Goal: Entertainment & Leisure: Consume media (video, audio)

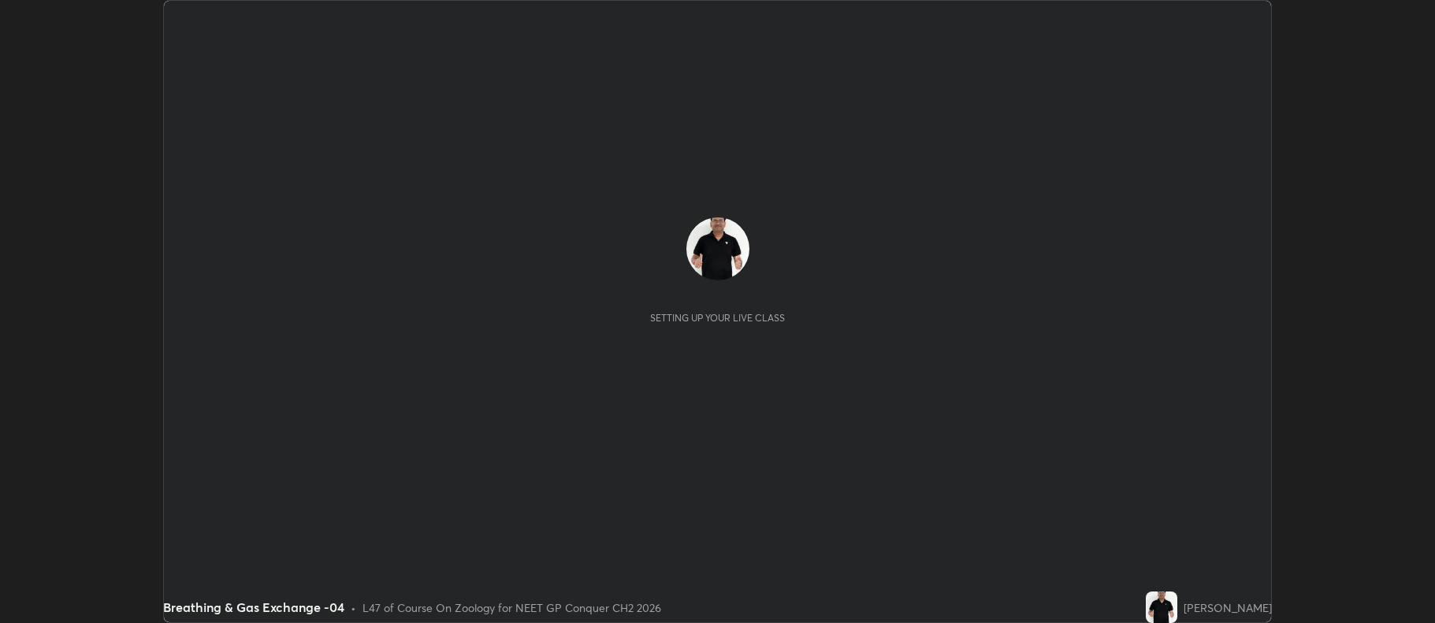
scroll to position [623, 1435]
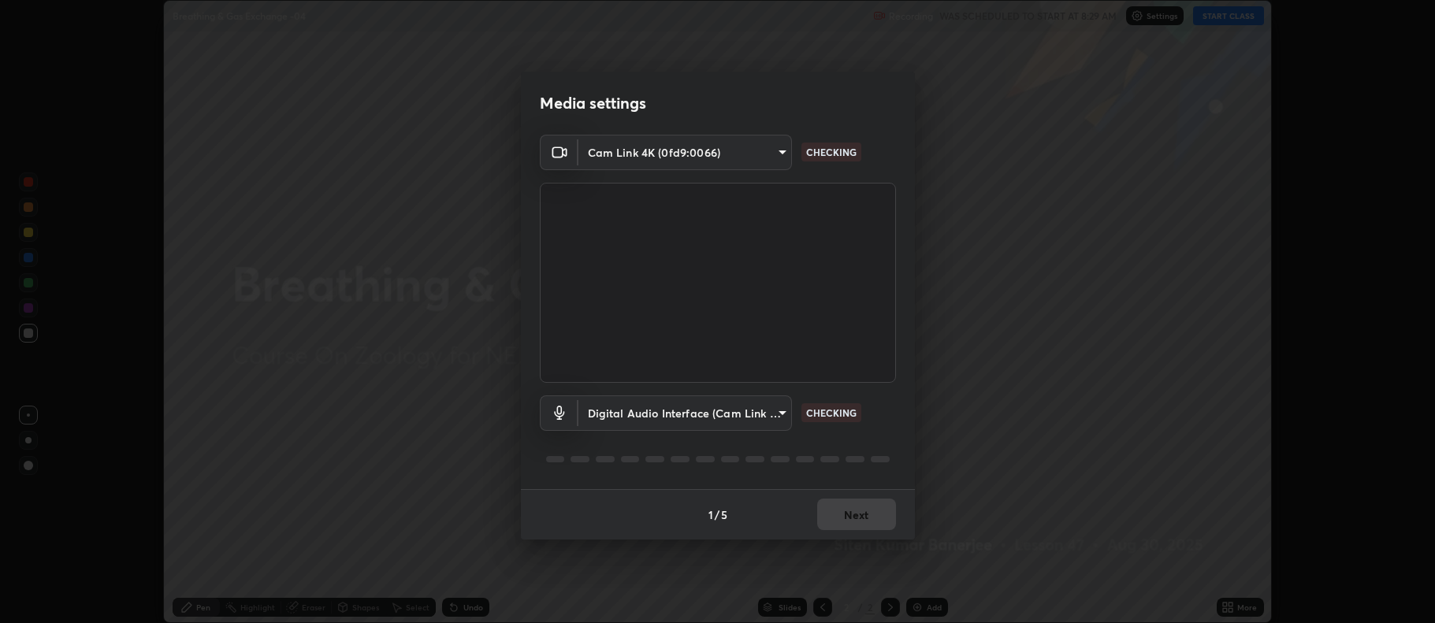
type input "5db75064d966c38022f0861f891c2b2deb8a9bf9a9a5a4ce251b0e0f2e365e36"
type input "d374e124912c5290fd44b72db5f0cc5a403855f3f63c897149efa0fc2f55b934"
click at [859, 514] on button "Next" at bounding box center [856, 515] width 79 height 32
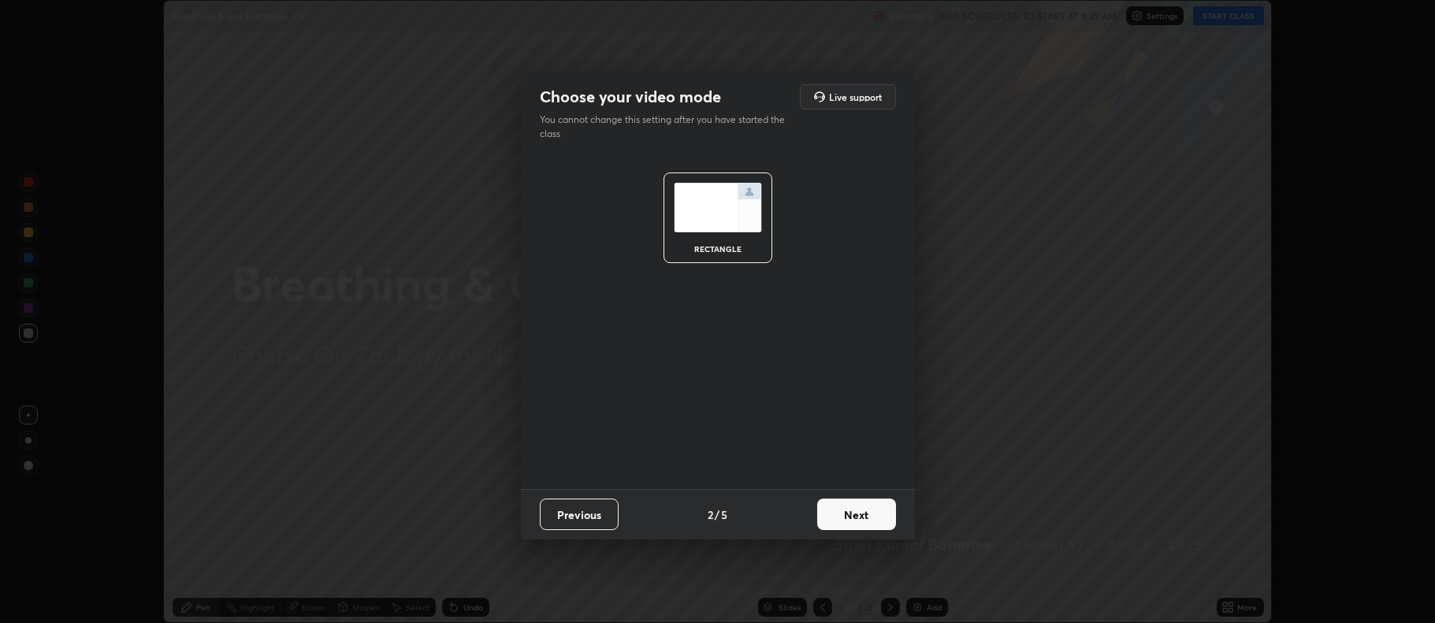
click at [858, 516] on button "Next" at bounding box center [856, 515] width 79 height 32
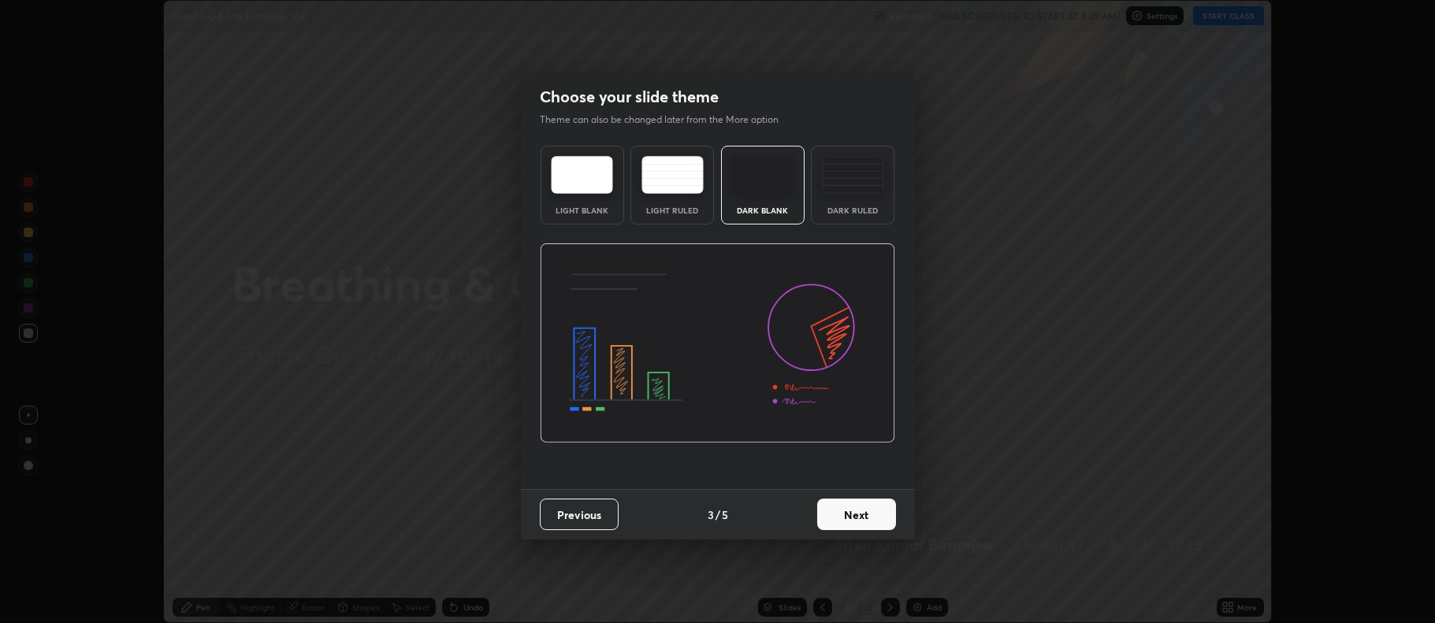
click at [859, 517] on button "Next" at bounding box center [856, 515] width 79 height 32
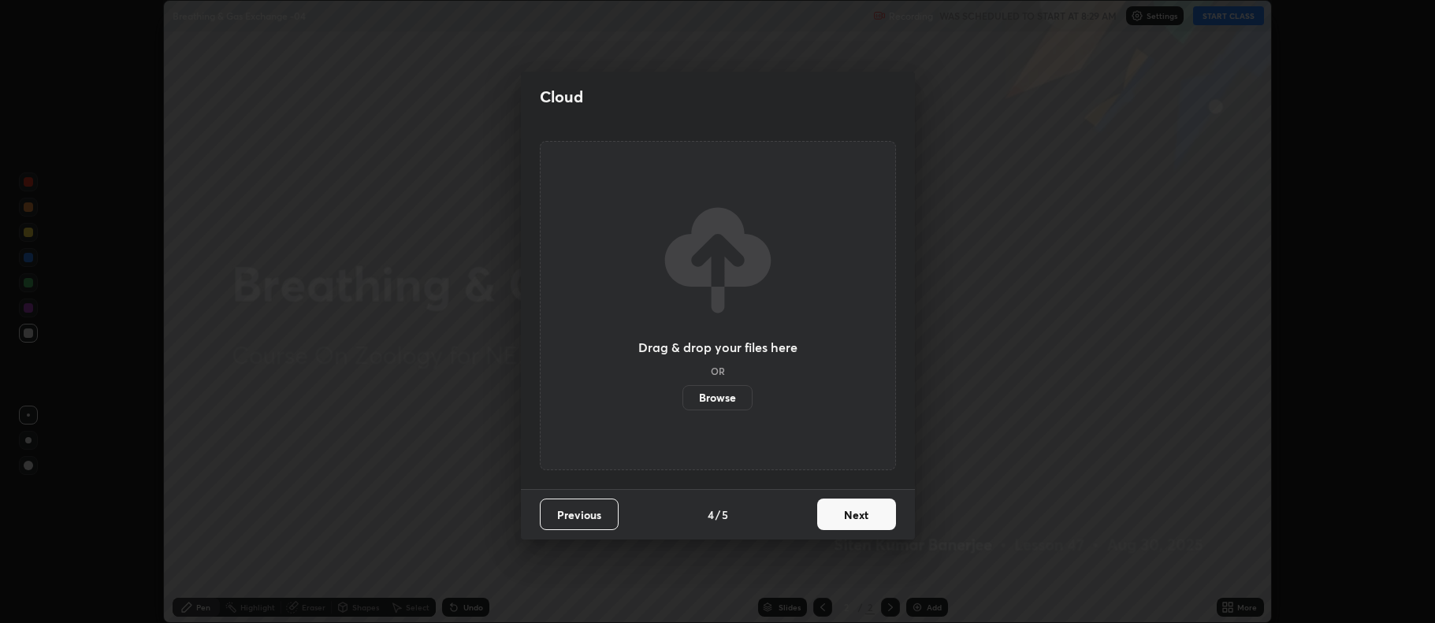
click at [858, 515] on button "Next" at bounding box center [856, 515] width 79 height 32
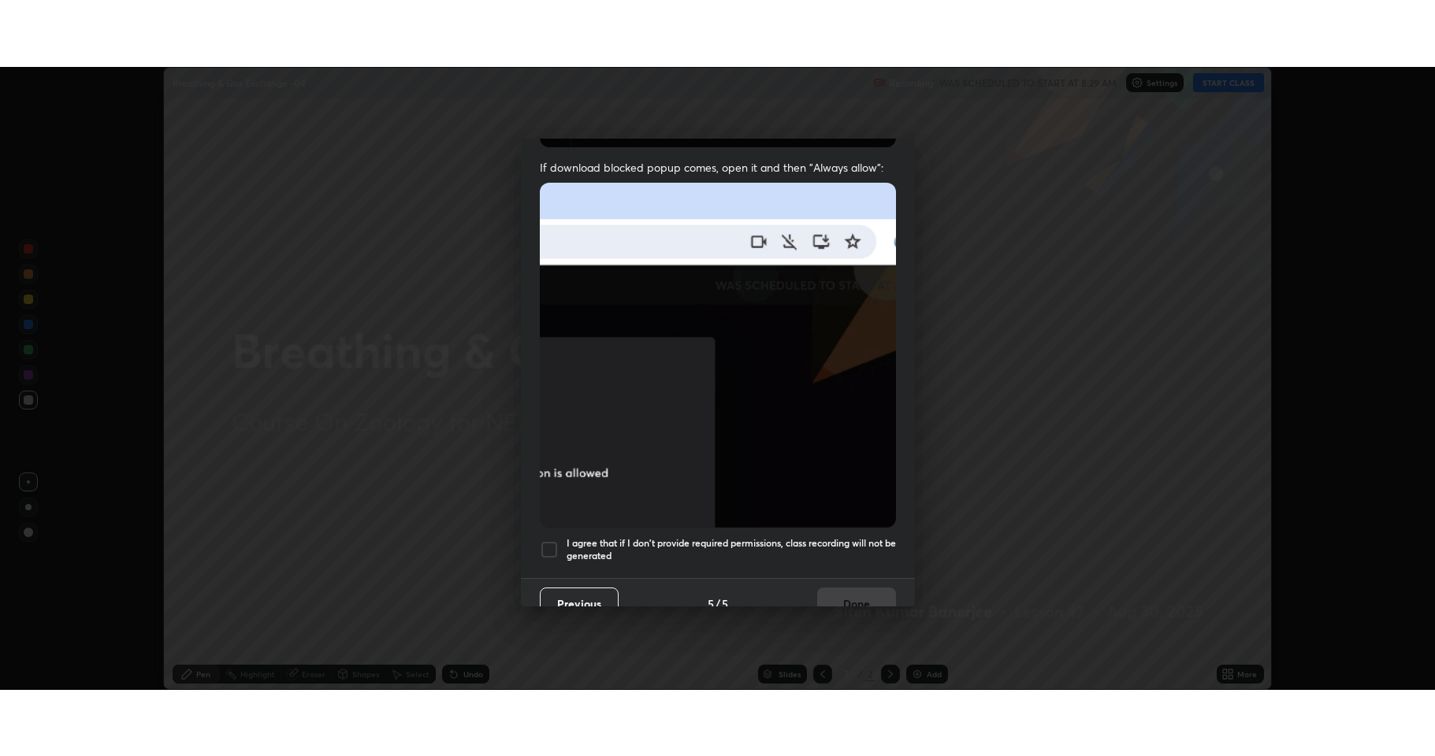
scroll to position [320, 0]
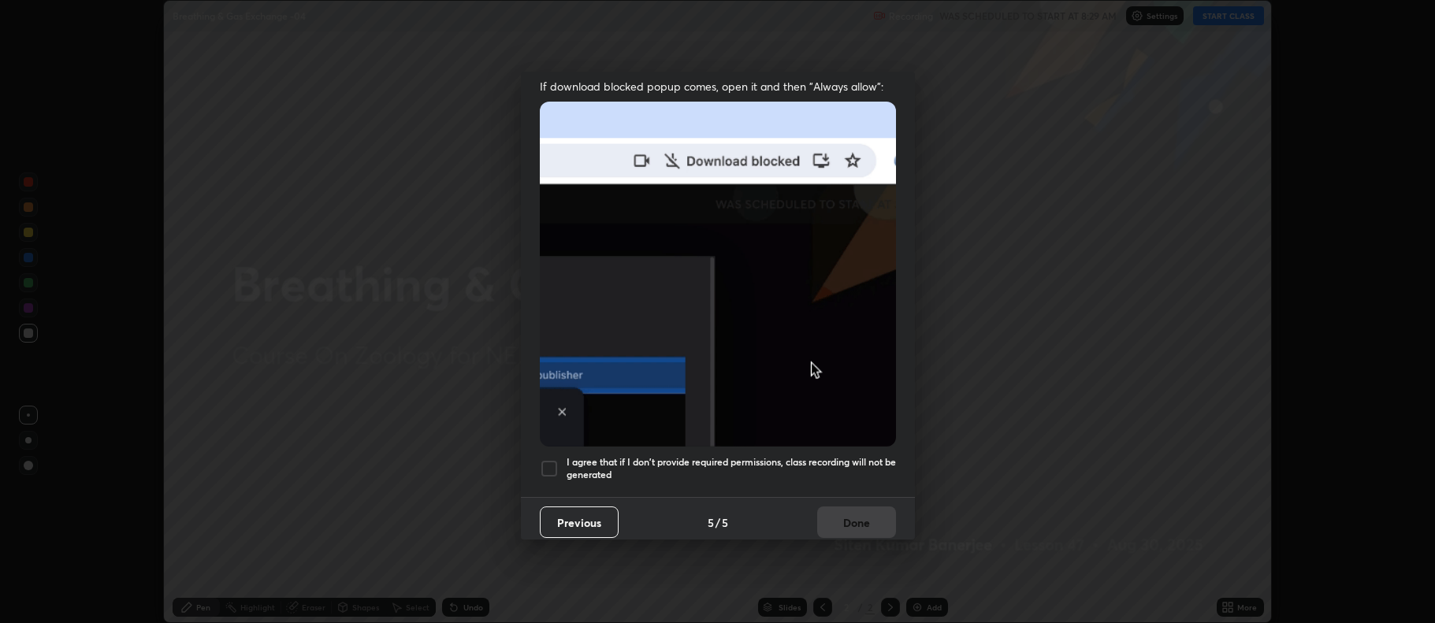
click at [543, 463] on div at bounding box center [549, 468] width 19 height 19
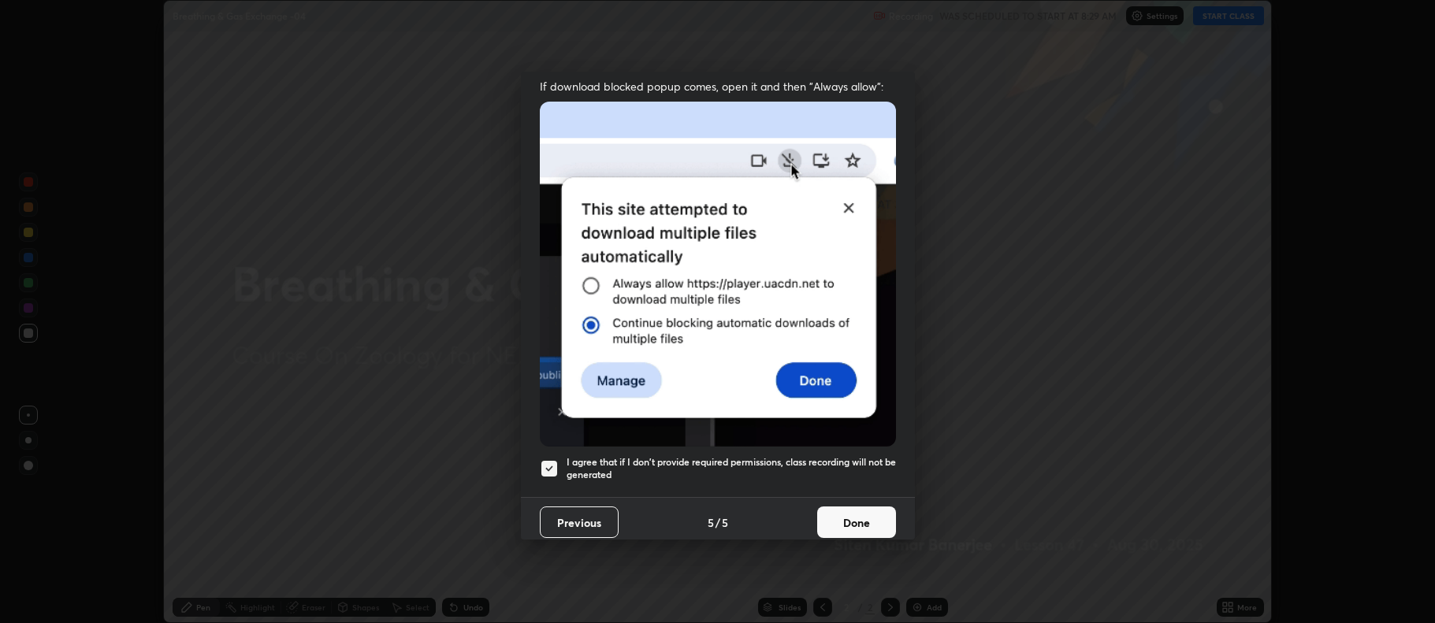
click at [857, 514] on button "Done" at bounding box center [856, 523] width 79 height 32
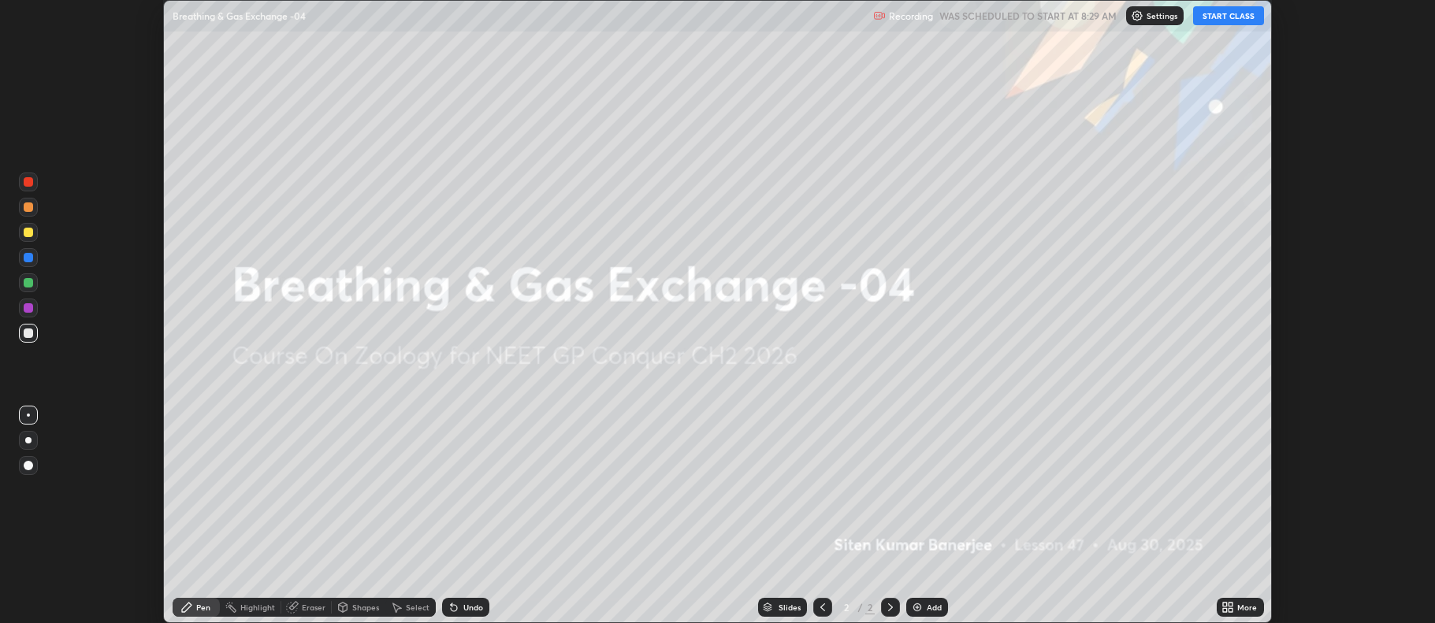
click at [1229, 18] on button "START CLASS" at bounding box center [1228, 15] width 71 height 19
click at [1231, 604] on icon at bounding box center [1231, 605] width 4 height 4
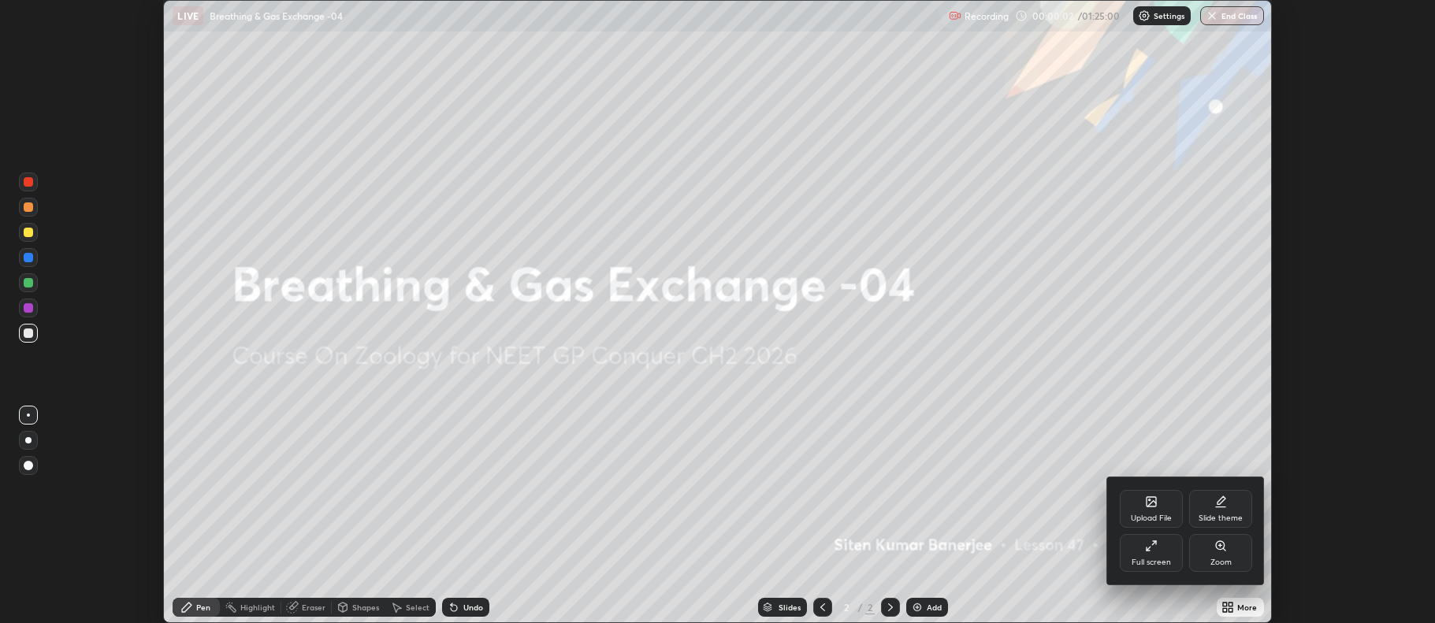
click at [1145, 559] on div "Full screen" at bounding box center [1150, 563] width 39 height 8
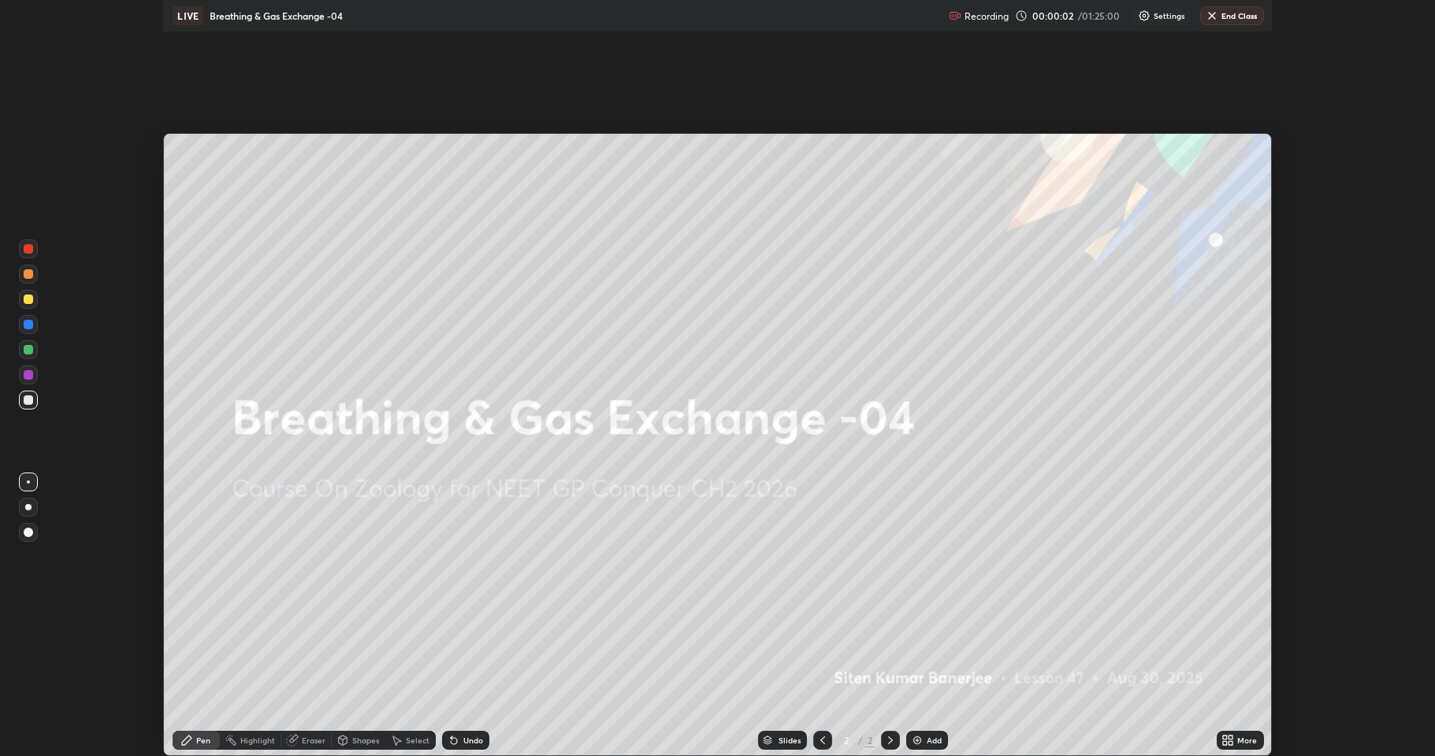
scroll to position [756, 1435]
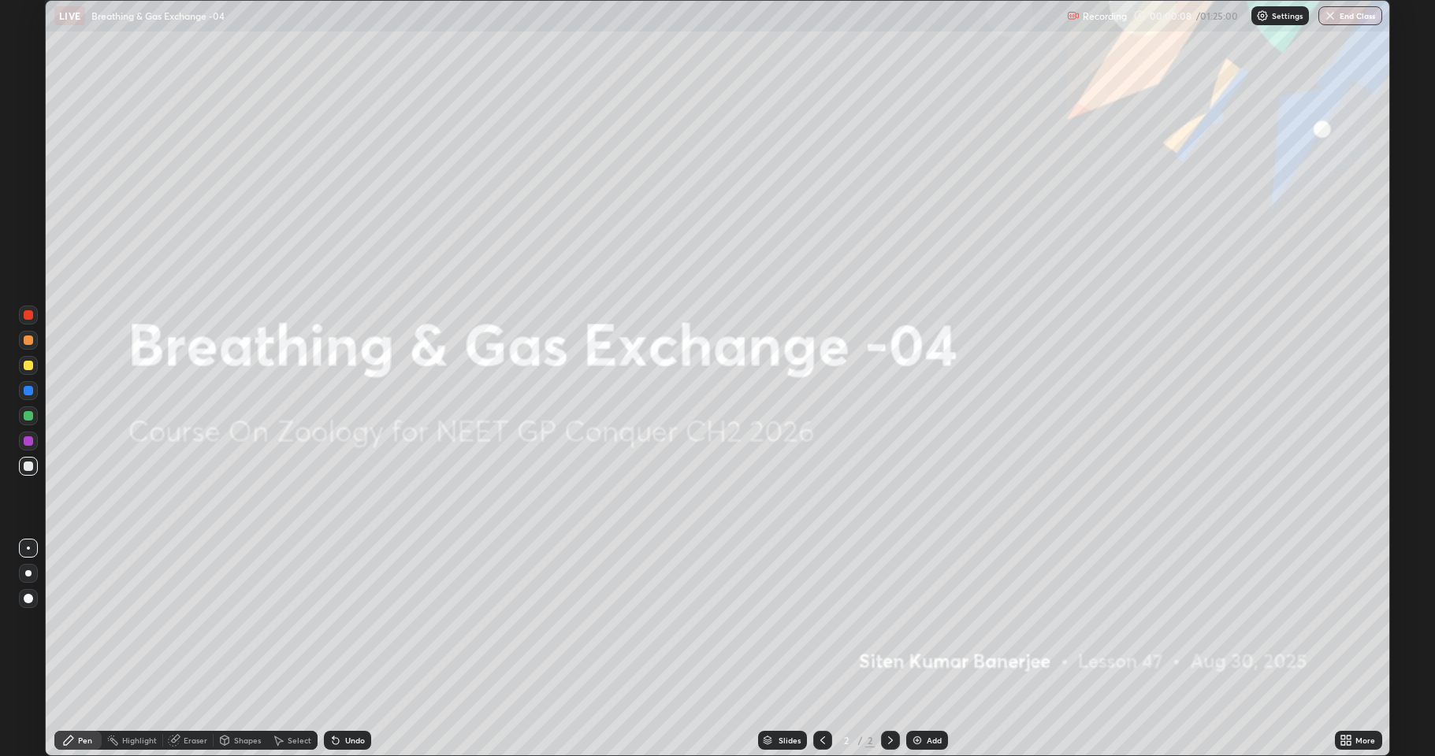
click at [934, 622] on div "Add" at bounding box center [933, 741] width 15 height 8
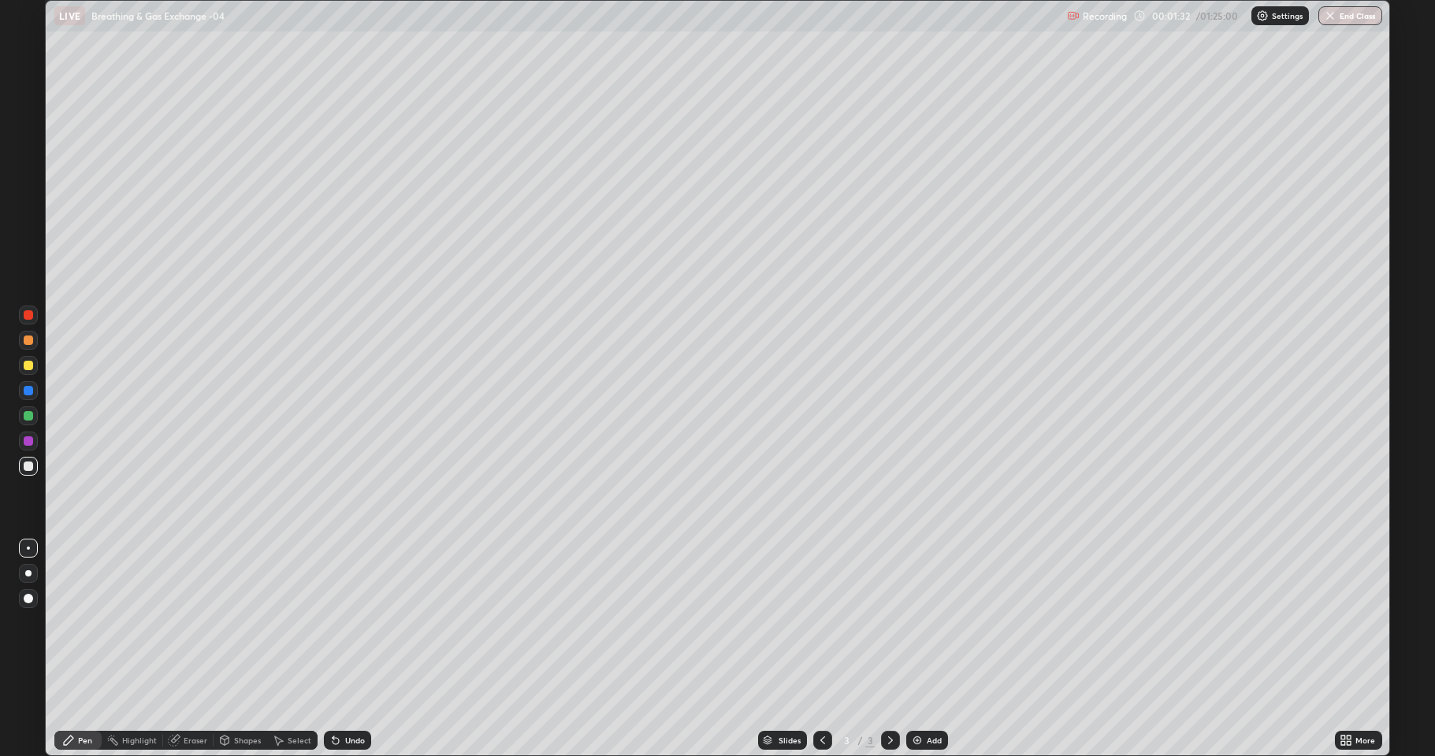
click at [32, 362] on div at bounding box center [28, 365] width 9 height 9
click at [32, 469] on div at bounding box center [28, 466] width 9 height 9
click at [24, 317] on div at bounding box center [28, 314] width 9 height 9
click at [30, 364] on div at bounding box center [28, 365] width 9 height 9
click at [194, 622] on div "Eraser" at bounding box center [196, 741] width 24 height 8
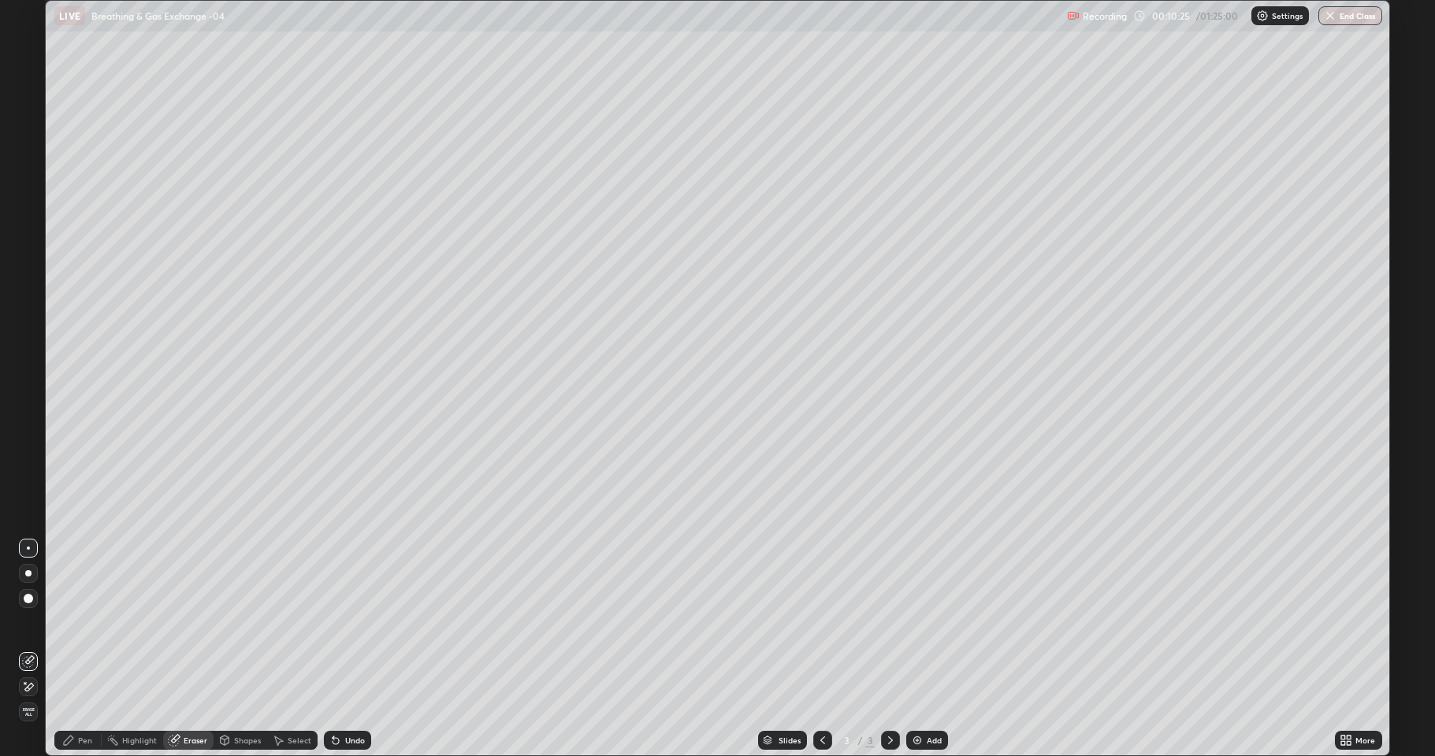
click at [82, 622] on div "Pen" at bounding box center [85, 741] width 14 height 8
click at [25, 369] on div at bounding box center [28, 365] width 9 height 9
click at [28, 467] on div at bounding box center [28, 466] width 9 height 9
click at [928, 622] on div "Add" at bounding box center [933, 741] width 15 height 8
click at [195, 622] on div "Eraser" at bounding box center [196, 741] width 24 height 8
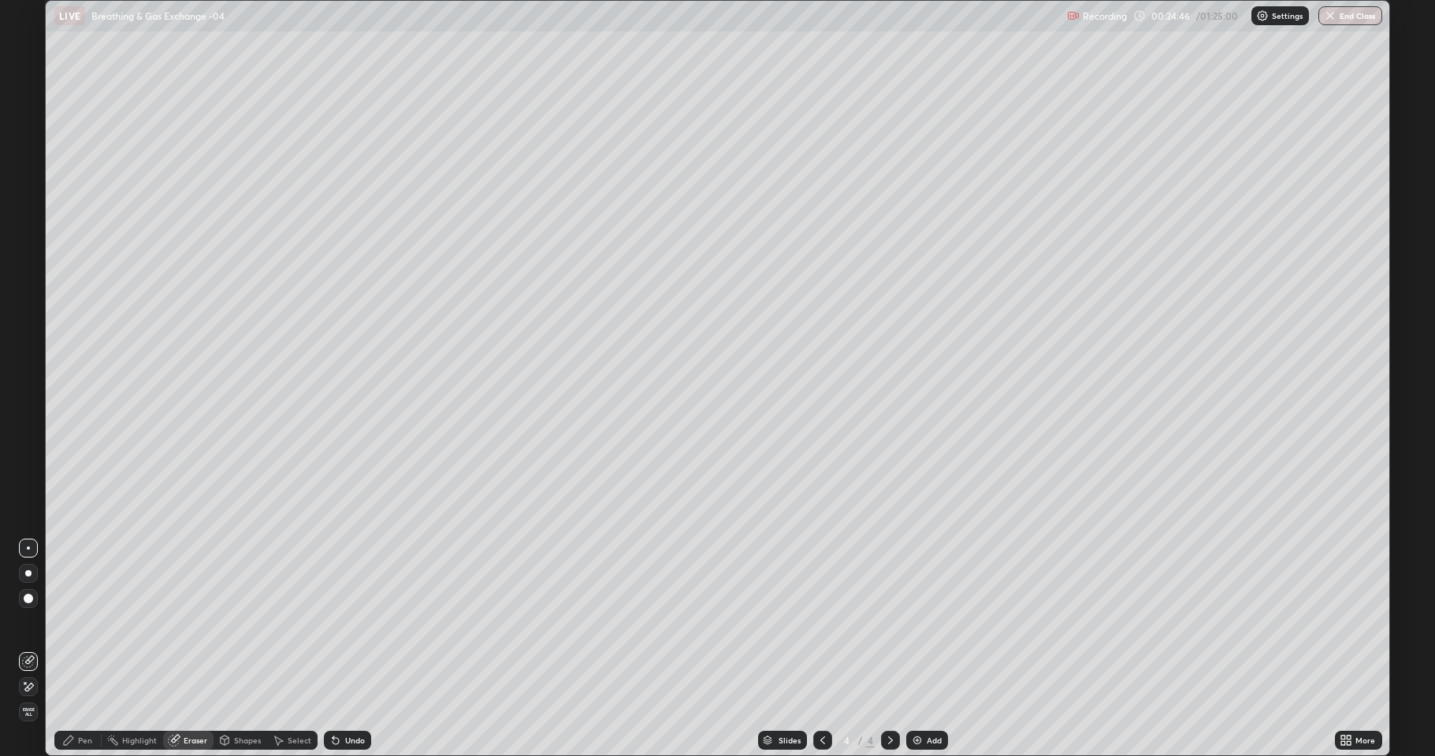
click at [83, 622] on div "Pen" at bounding box center [77, 740] width 47 height 19
click at [23, 467] on div at bounding box center [28, 466] width 19 height 19
click at [29, 464] on div at bounding box center [28, 466] width 9 height 9
click at [28, 362] on div at bounding box center [28, 365] width 9 height 9
click at [28, 466] on div at bounding box center [28, 466] width 9 height 9
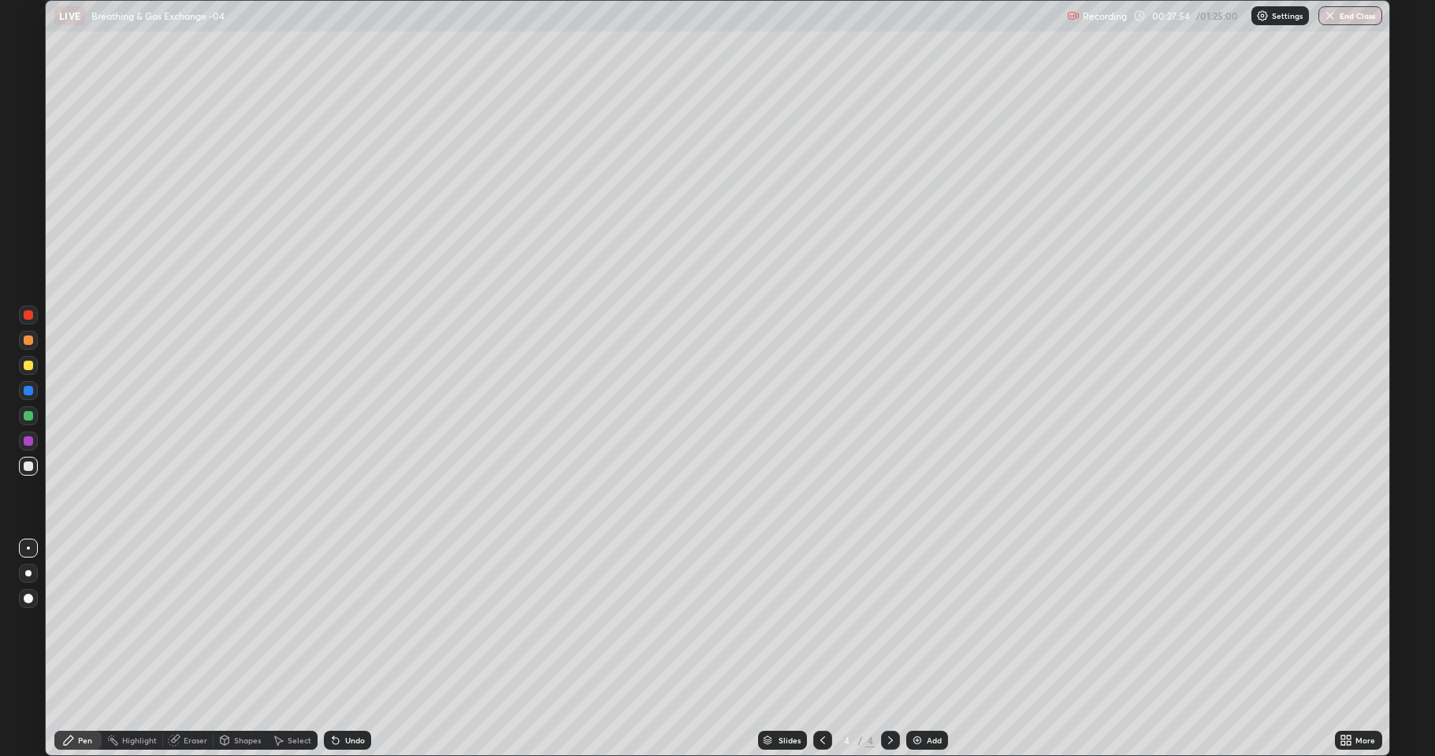
click at [29, 317] on div at bounding box center [28, 314] width 9 height 9
click at [22, 468] on div at bounding box center [28, 466] width 19 height 19
click at [24, 414] on div at bounding box center [28, 415] width 9 height 9
click at [28, 314] on div at bounding box center [28, 314] width 9 height 9
click at [28, 391] on div at bounding box center [28, 390] width 9 height 9
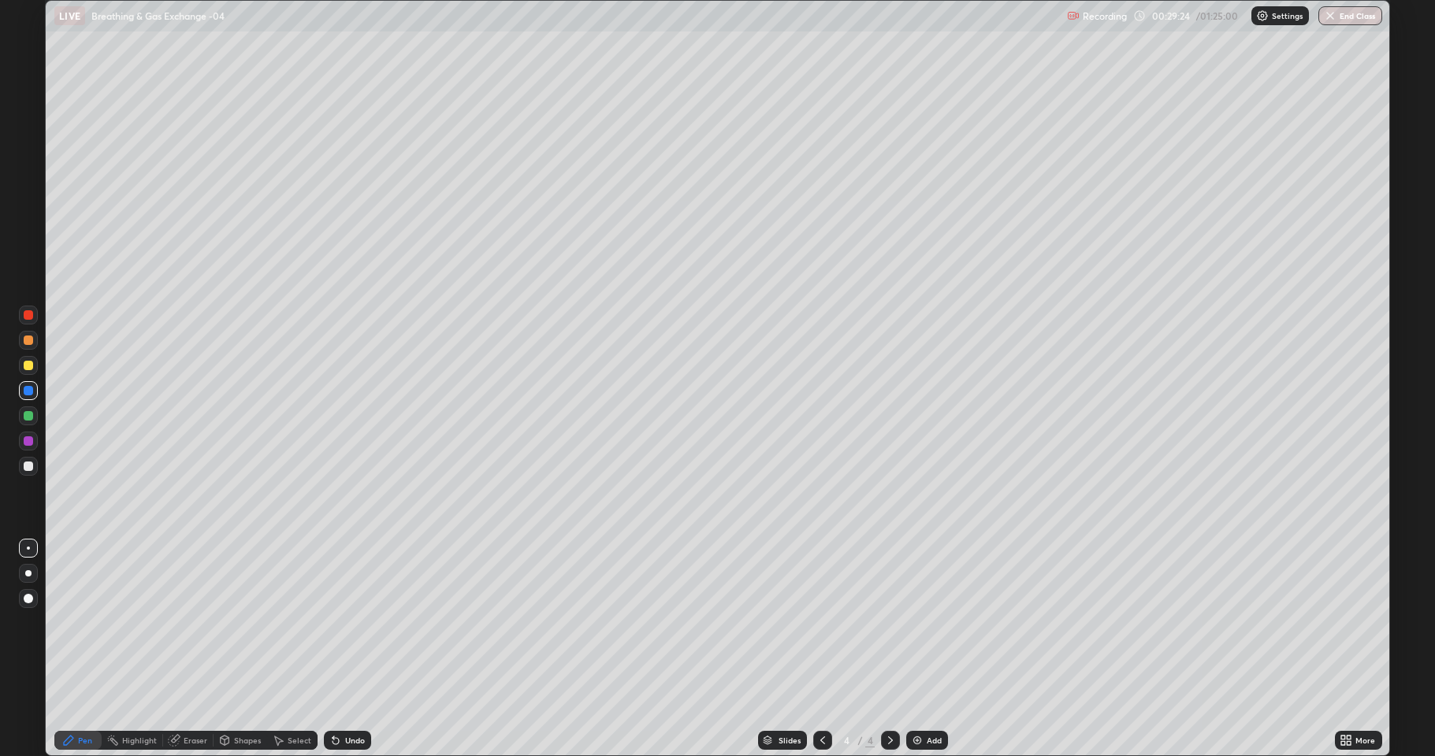
click at [24, 416] on div at bounding box center [28, 415] width 9 height 9
click at [27, 365] on div at bounding box center [28, 365] width 9 height 9
click at [26, 467] on div at bounding box center [28, 466] width 9 height 9
click at [926, 622] on div "Add" at bounding box center [933, 741] width 15 height 8
click at [32, 362] on div at bounding box center [28, 365] width 9 height 9
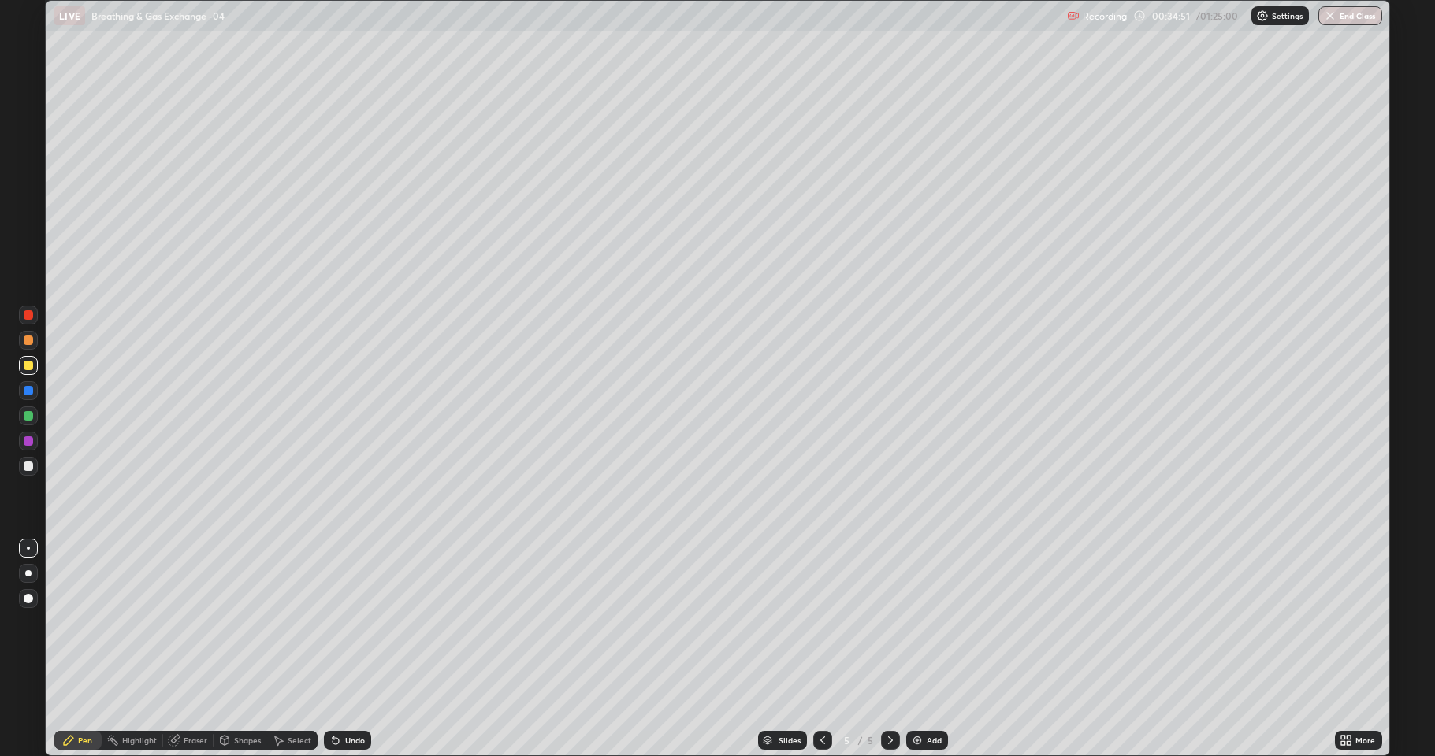
click at [29, 417] on div at bounding box center [28, 415] width 9 height 9
click at [28, 367] on div at bounding box center [28, 365] width 9 height 9
click at [24, 366] on div at bounding box center [28, 365] width 9 height 9
click at [197, 622] on div "Eraser" at bounding box center [196, 741] width 24 height 8
click at [82, 622] on div "Pen" at bounding box center [85, 741] width 14 height 8
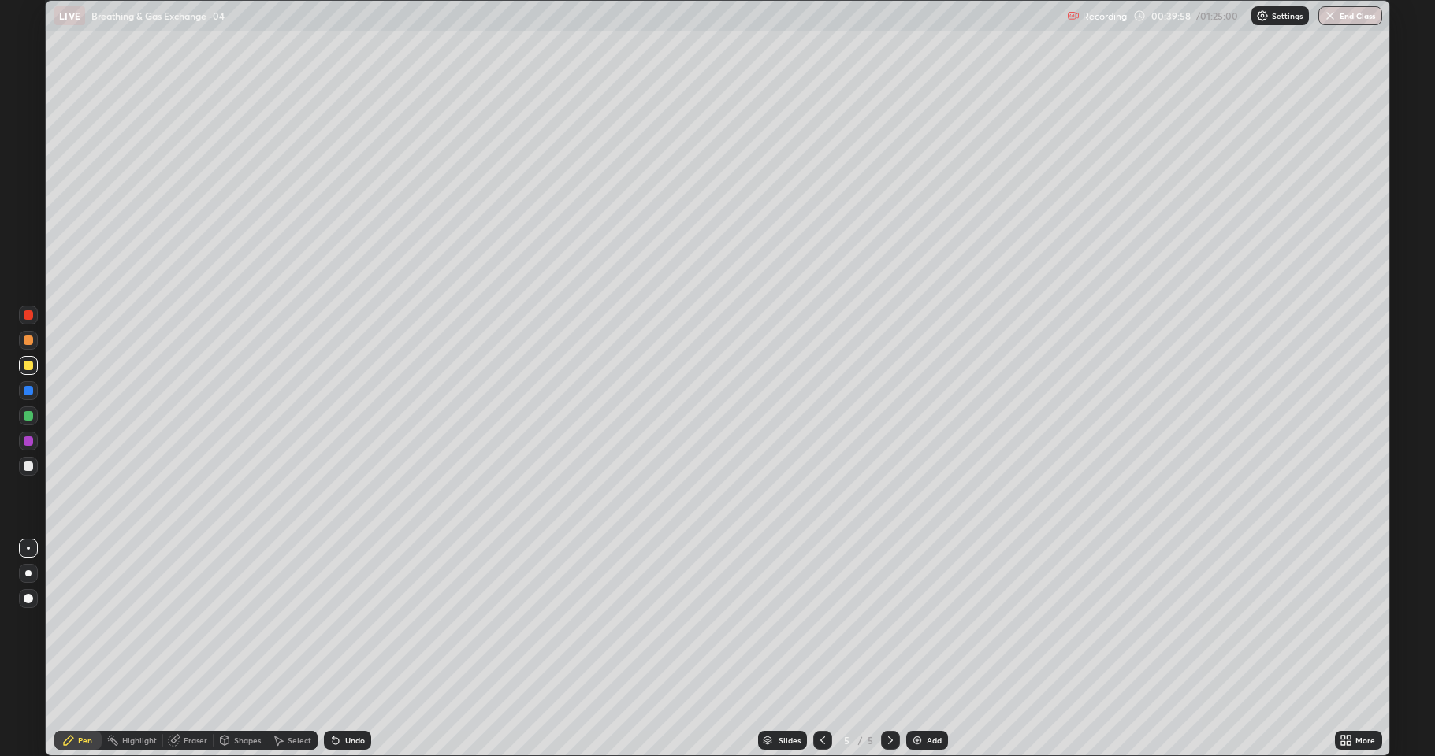
click at [29, 320] on div at bounding box center [28, 315] width 19 height 19
click at [28, 390] on div at bounding box center [28, 390] width 9 height 9
click at [178, 622] on icon at bounding box center [176, 739] width 9 height 8
click at [87, 622] on div "Pen" at bounding box center [85, 741] width 14 height 8
click at [27, 388] on div at bounding box center [28, 390] width 9 height 9
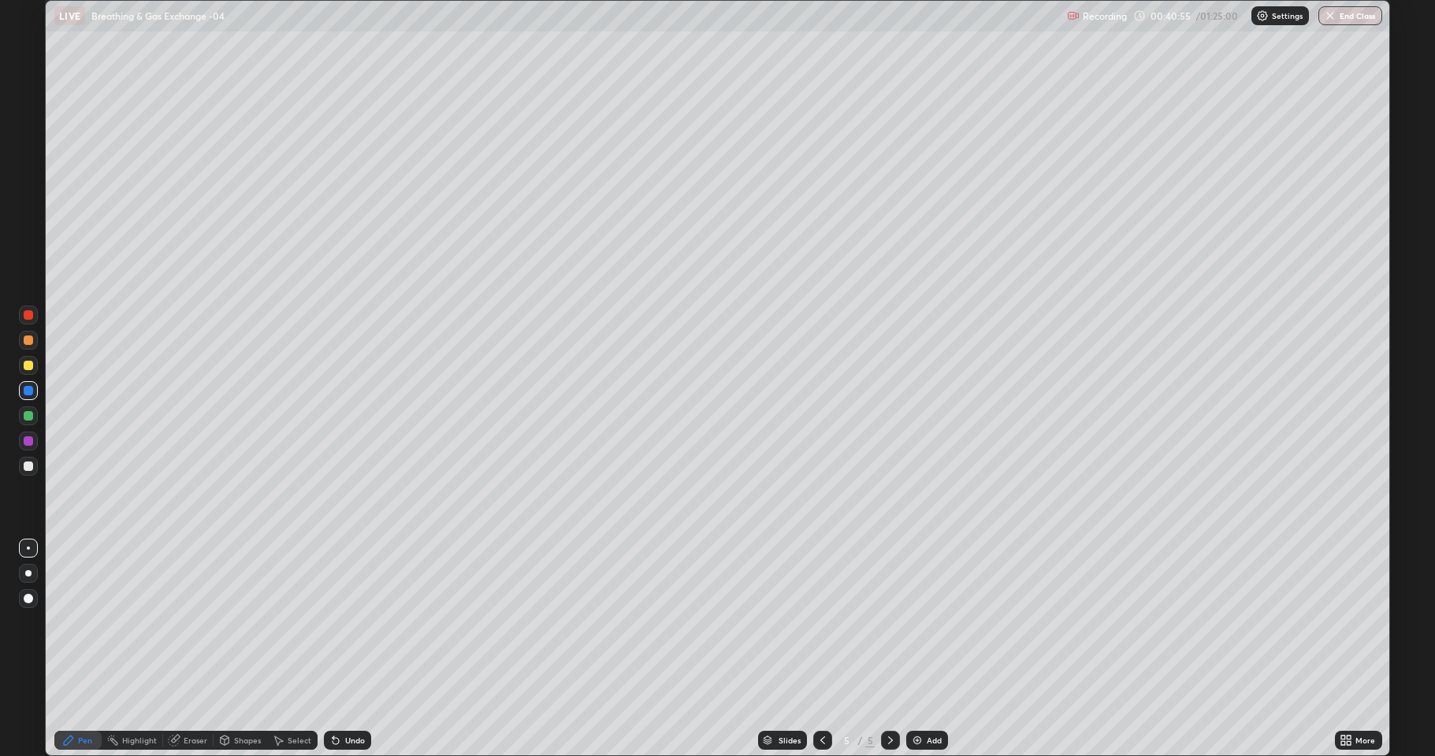
click at [26, 366] on div at bounding box center [28, 365] width 9 height 9
click at [24, 418] on div at bounding box center [28, 415] width 9 height 9
click at [28, 389] on div at bounding box center [28, 390] width 9 height 9
click at [24, 365] on div at bounding box center [28, 365] width 9 height 9
click at [32, 314] on div at bounding box center [28, 314] width 9 height 9
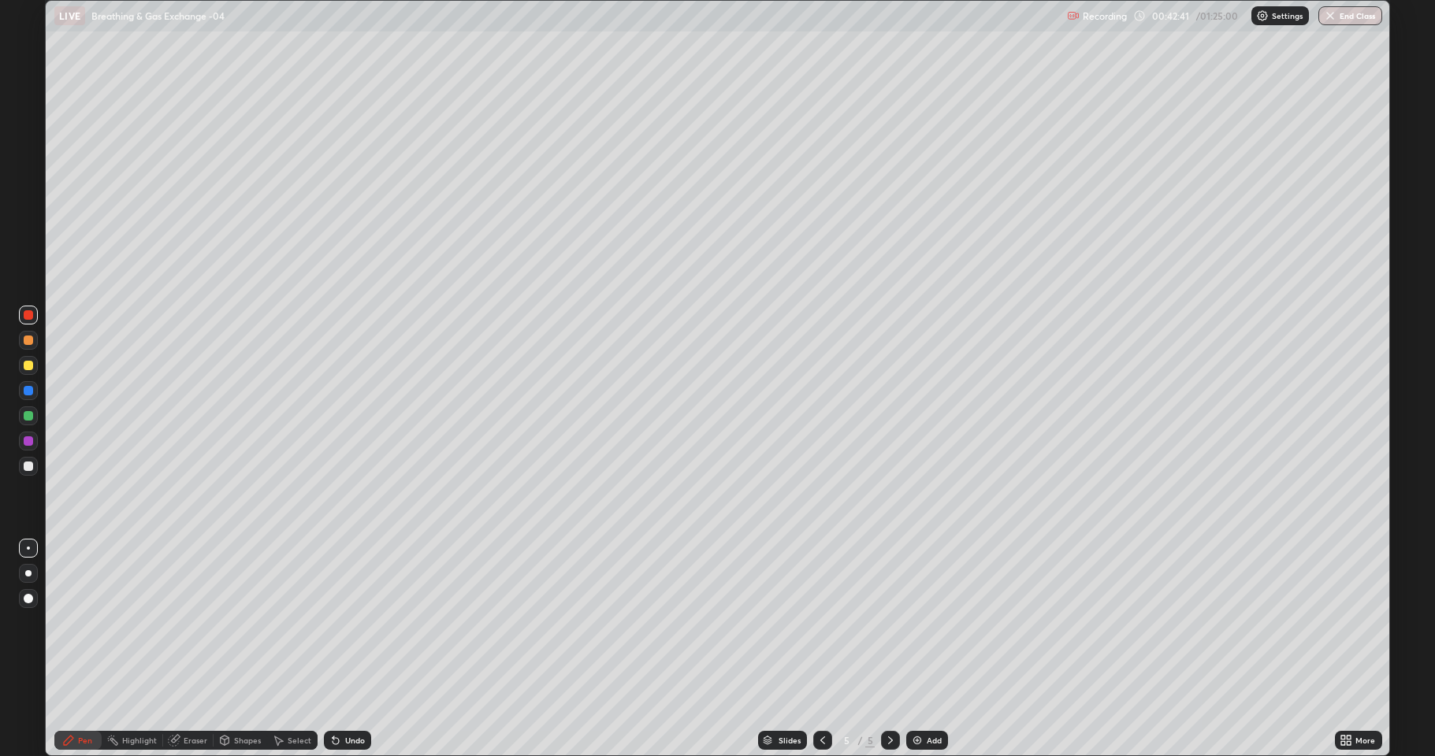
click at [28, 415] on div at bounding box center [28, 415] width 9 height 9
click at [26, 417] on div at bounding box center [28, 415] width 9 height 9
click at [821, 622] on icon at bounding box center [822, 740] width 13 height 13
click at [883, 622] on div at bounding box center [890, 740] width 19 height 19
click at [821, 622] on icon at bounding box center [822, 740] width 13 height 13
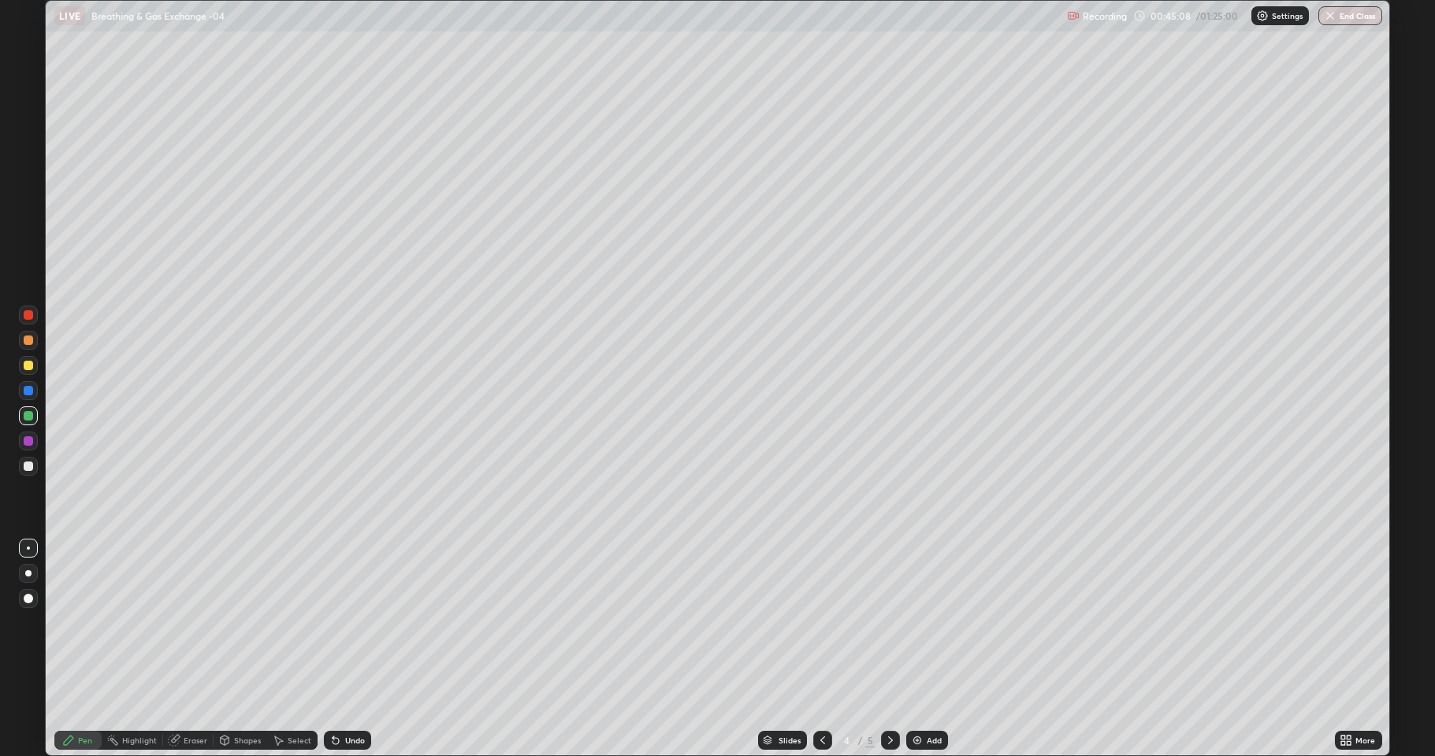
click at [885, 622] on icon at bounding box center [890, 740] width 13 height 13
click at [821, 622] on icon at bounding box center [822, 740] width 13 height 13
click at [889, 622] on icon at bounding box center [890, 740] width 13 height 13
click at [920, 622] on img at bounding box center [917, 740] width 13 height 13
click at [28, 467] on div at bounding box center [28, 466] width 9 height 9
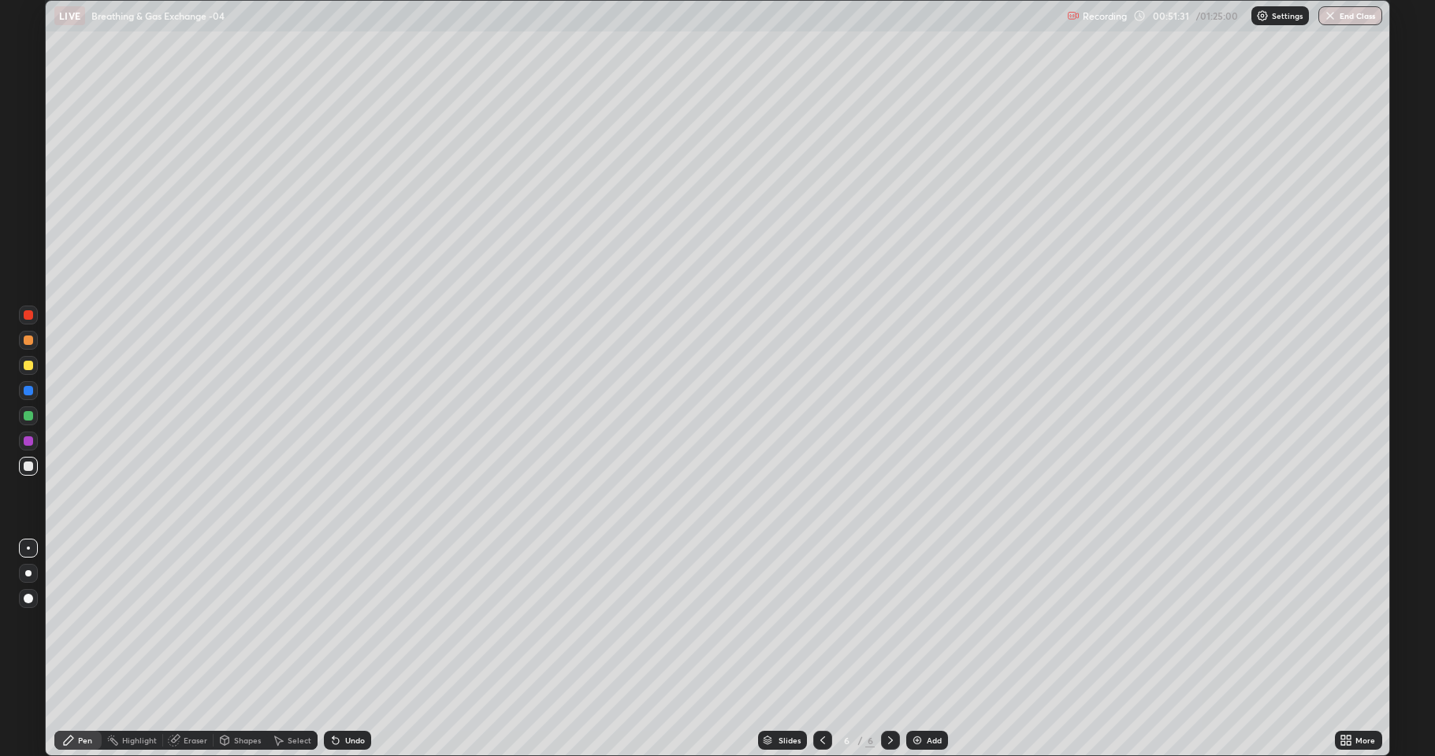
click at [25, 366] on div at bounding box center [28, 365] width 9 height 9
click at [27, 466] on div at bounding box center [28, 466] width 9 height 9
click at [27, 391] on div at bounding box center [28, 390] width 9 height 9
click at [33, 366] on div at bounding box center [28, 365] width 19 height 19
click at [25, 418] on div at bounding box center [28, 415] width 9 height 9
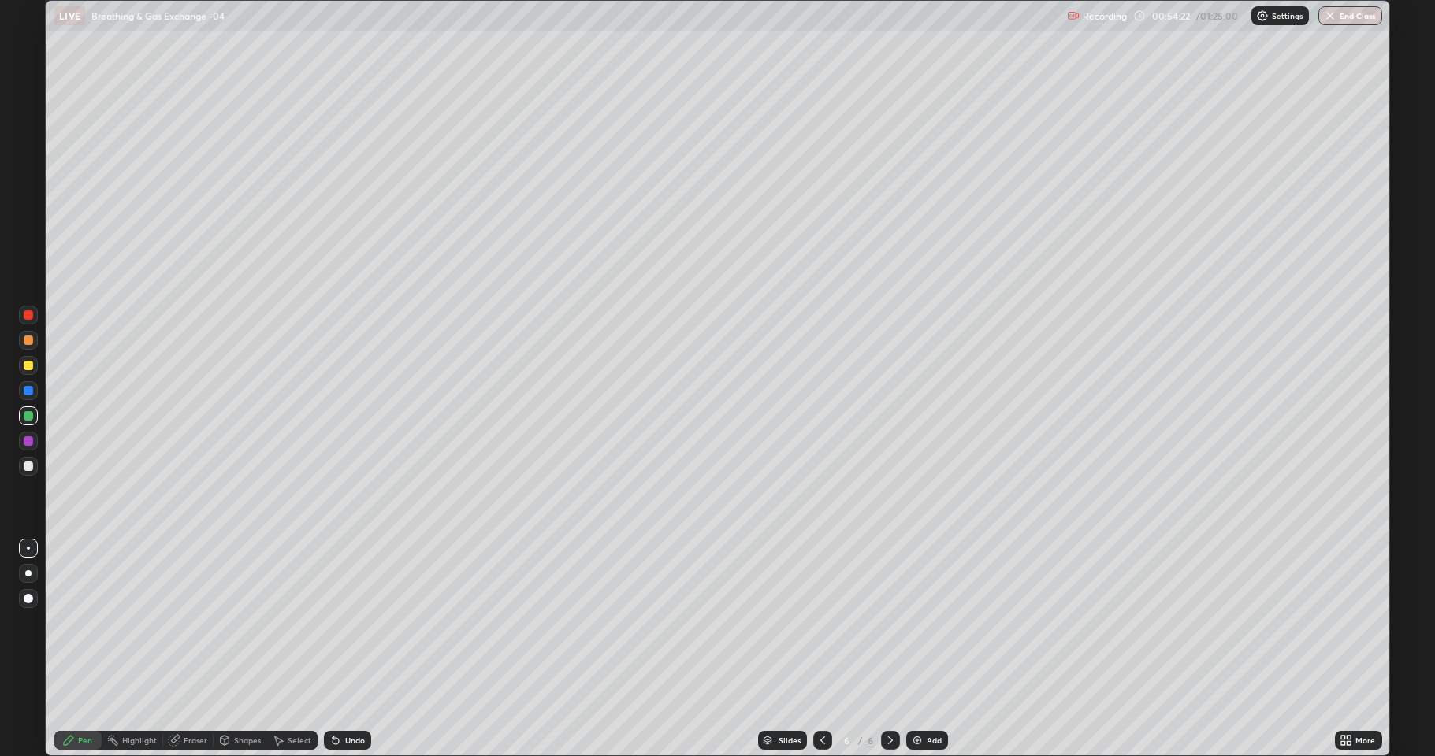
click at [32, 468] on div at bounding box center [28, 466] width 9 height 9
click at [28, 392] on div at bounding box center [28, 390] width 9 height 9
click at [32, 414] on div at bounding box center [28, 415] width 9 height 9
click at [35, 442] on div at bounding box center [28, 441] width 19 height 19
click at [930, 622] on div "Add" at bounding box center [933, 741] width 15 height 8
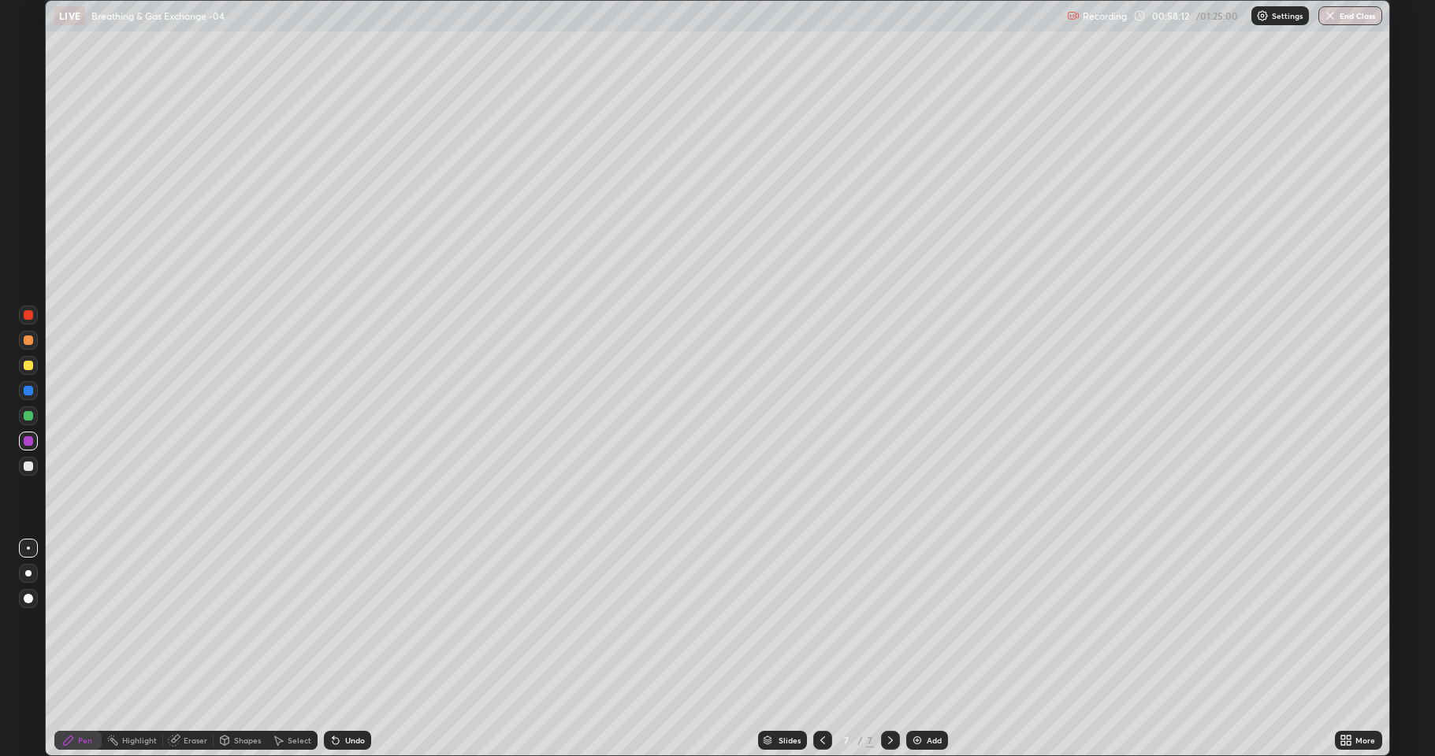
click at [24, 366] on div at bounding box center [28, 365] width 9 height 9
click at [205, 622] on div "Eraser" at bounding box center [196, 741] width 24 height 8
click at [89, 622] on div "Pen" at bounding box center [77, 740] width 47 height 19
click at [30, 363] on div at bounding box center [28, 365] width 9 height 9
click at [24, 318] on div at bounding box center [28, 314] width 9 height 9
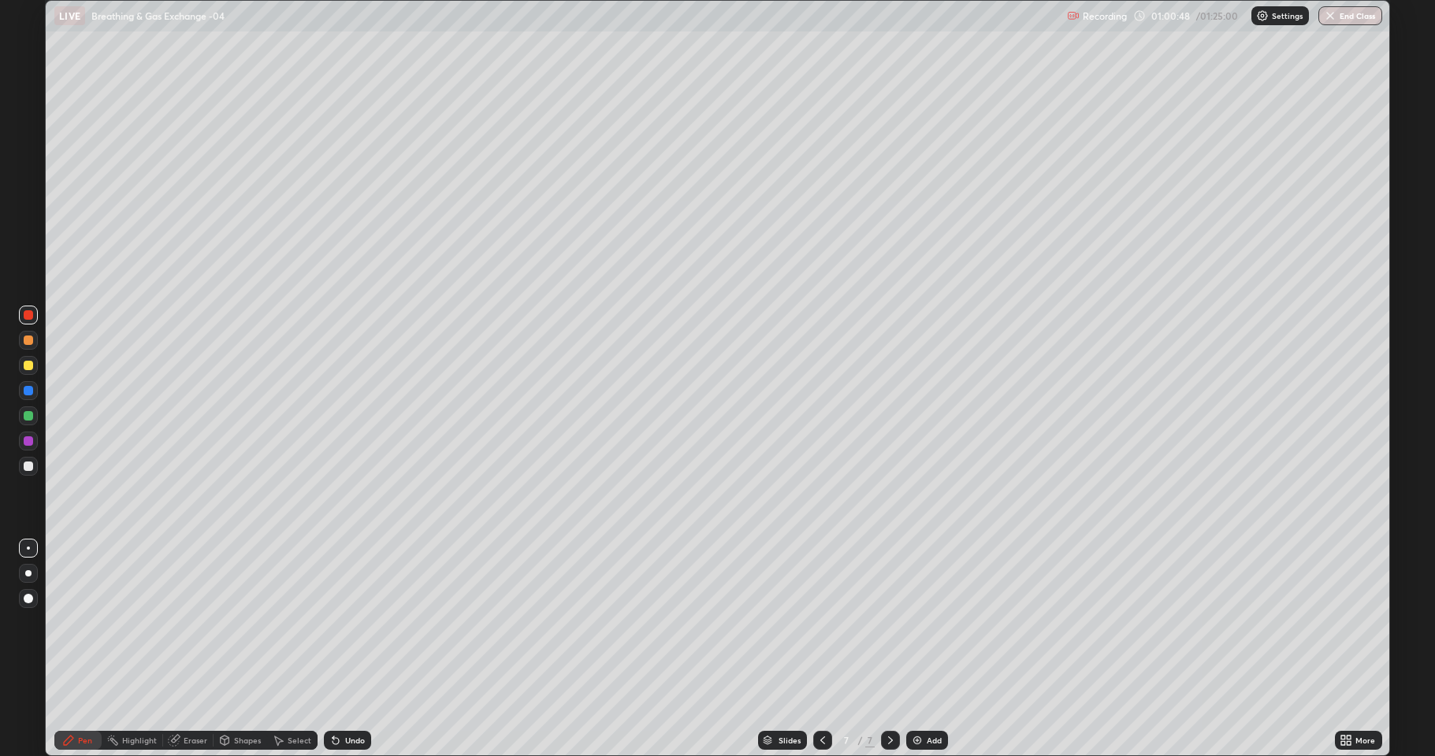
click at [25, 463] on div at bounding box center [28, 466] width 9 height 9
click at [934, 622] on div "Add" at bounding box center [933, 741] width 15 height 8
click at [28, 368] on div at bounding box center [28, 365] width 9 height 9
click at [30, 369] on div at bounding box center [28, 365] width 9 height 9
click at [22, 466] on div at bounding box center [28, 466] width 19 height 19
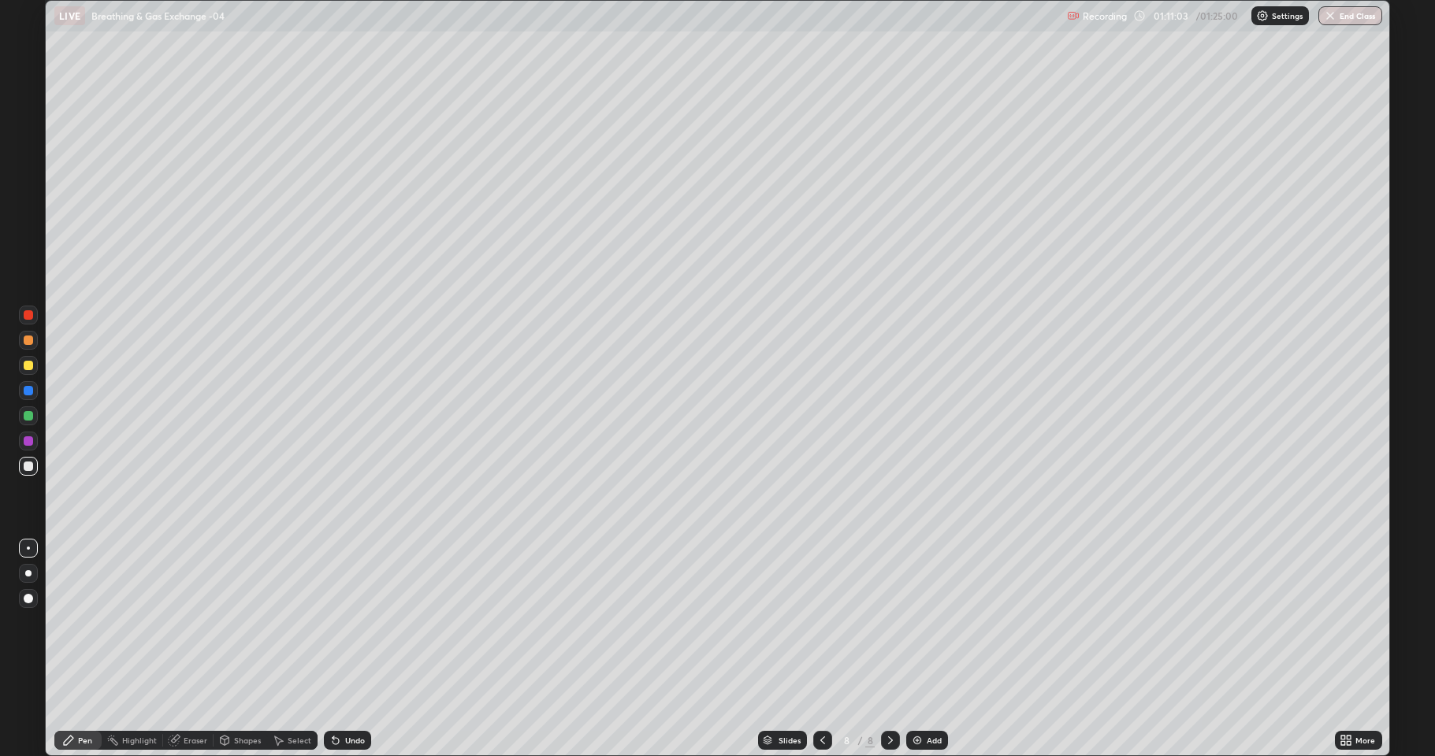
click at [27, 440] on div at bounding box center [28, 440] width 9 height 9
click at [32, 415] on div at bounding box center [28, 415] width 9 height 9
click at [25, 466] on div at bounding box center [28, 466] width 9 height 9
click at [32, 467] on div at bounding box center [28, 466] width 9 height 9
click at [28, 365] on div at bounding box center [28, 365] width 9 height 9
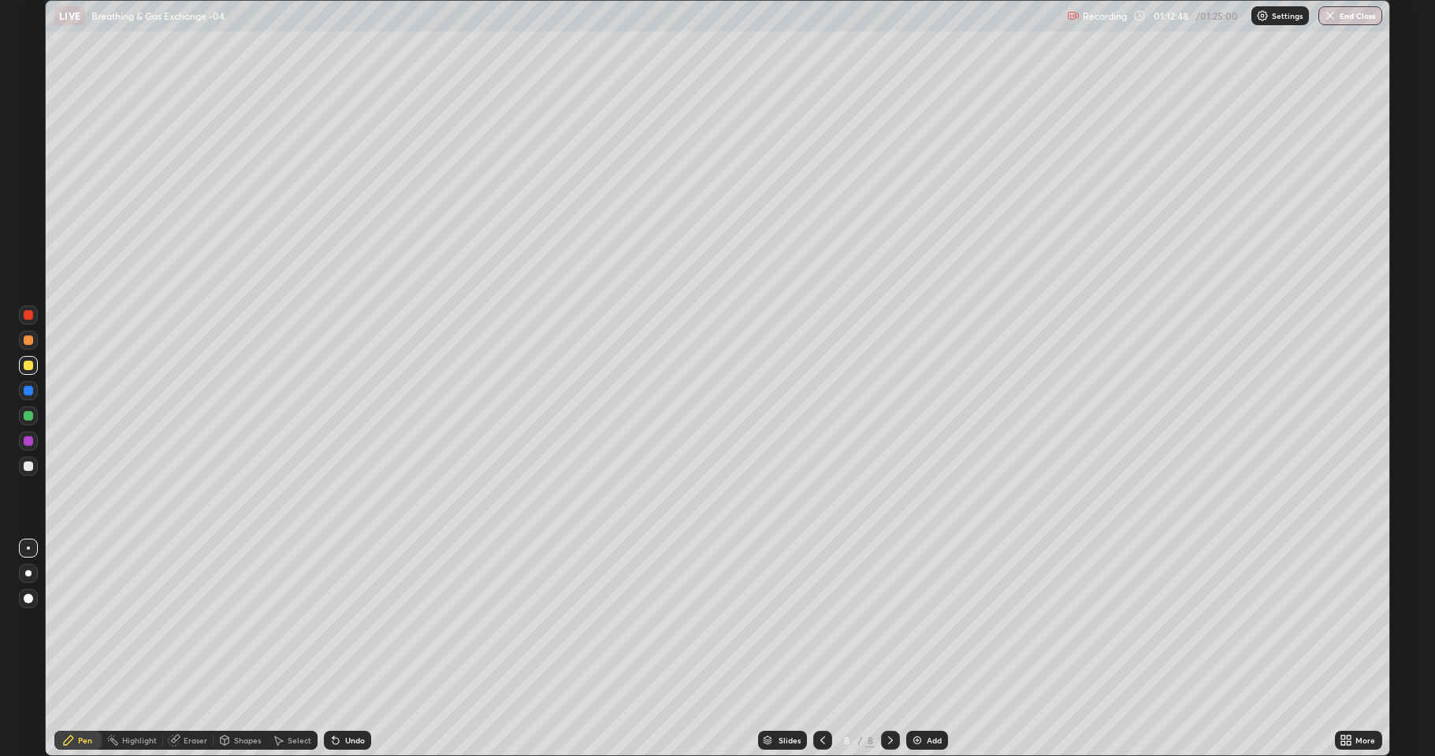
click at [26, 415] on div at bounding box center [28, 415] width 9 height 9
click at [32, 444] on div at bounding box center [28, 440] width 9 height 9
click at [26, 468] on div at bounding box center [28, 466] width 9 height 9
click at [20, 467] on div at bounding box center [28, 466] width 19 height 19
click at [1359, 17] on button "End Class" at bounding box center [1350, 15] width 64 height 19
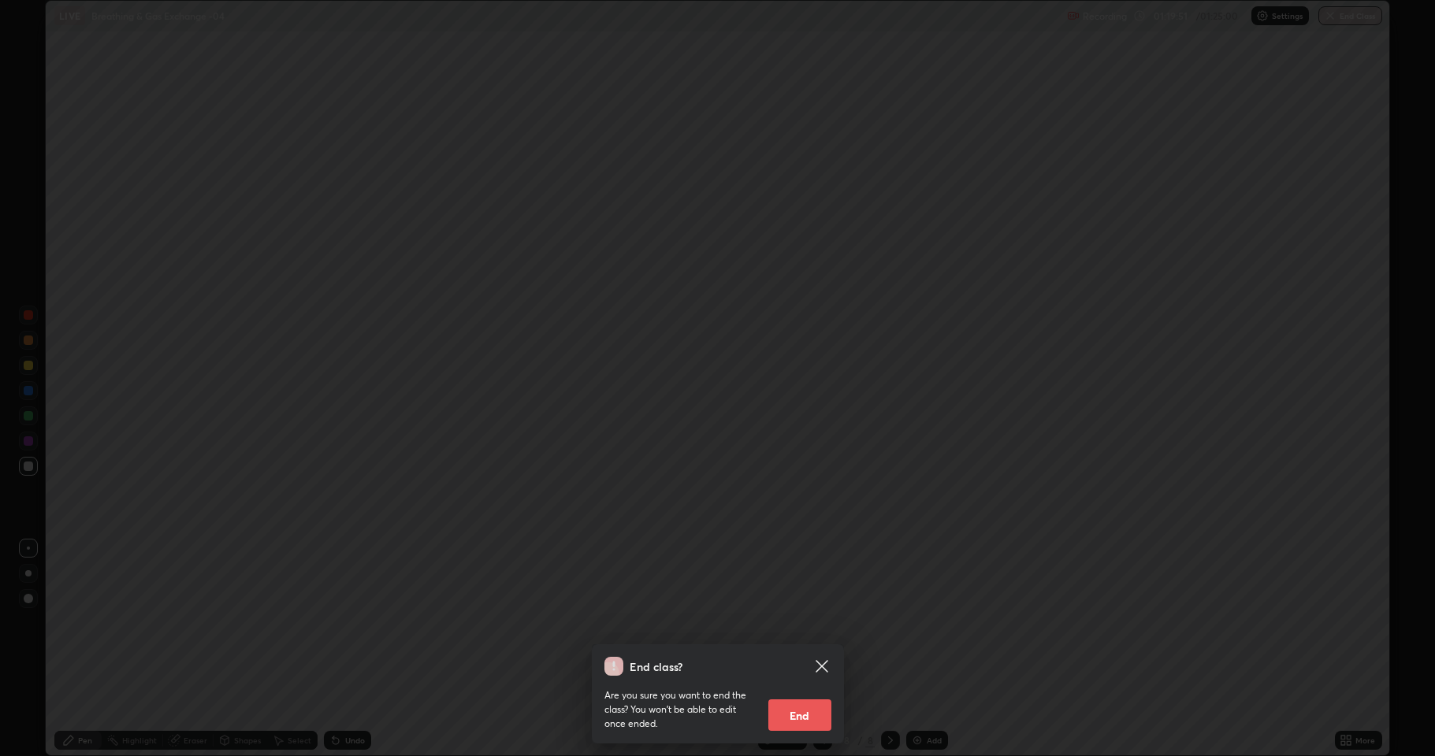
click at [809, 622] on button "End" at bounding box center [799, 716] width 63 height 32
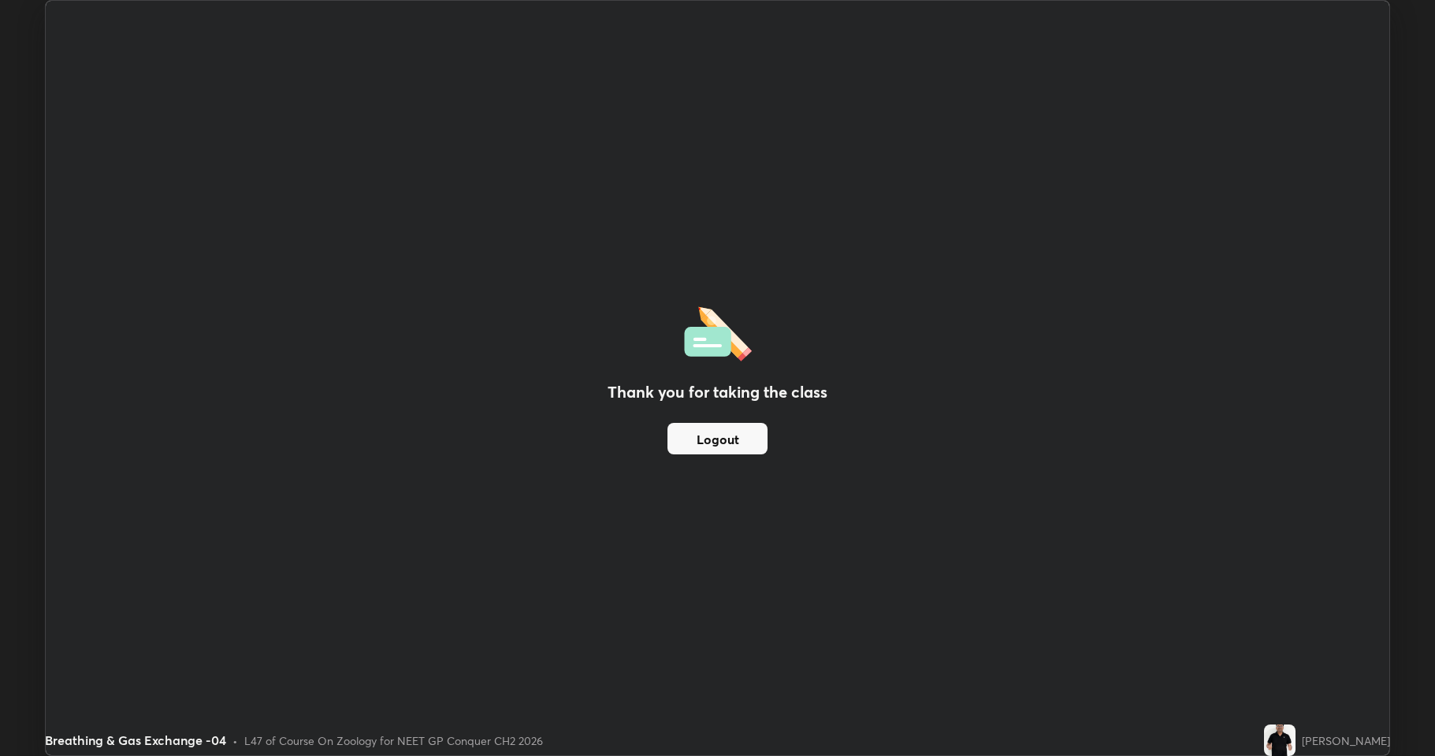
click at [718, 438] on button "Logout" at bounding box center [717, 439] width 100 height 32
click at [720, 444] on button "Logout" at bounding box center [717, 439] width 100 height 32
click at [718, 441] on button "Logout" at bounding box center [717, 439] width 100 height 32
click at [1264, 622] on img at bounding box center [1280, 741] width 32 height 32
click at [1267, 622] on img at bounding box center [1280, 741] width 32 height 32
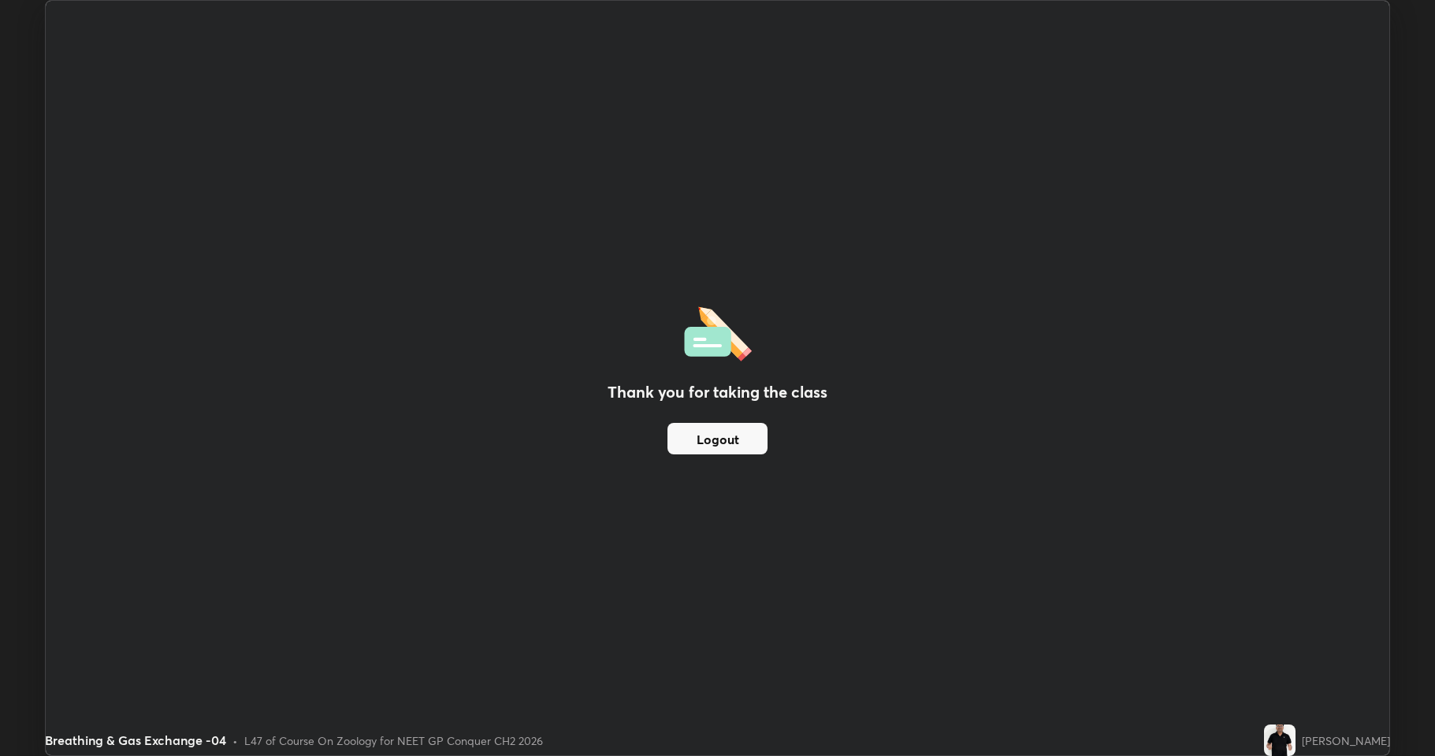
click at [1264, 622] on img at bounding box center [1280, 741] width 32 height 32
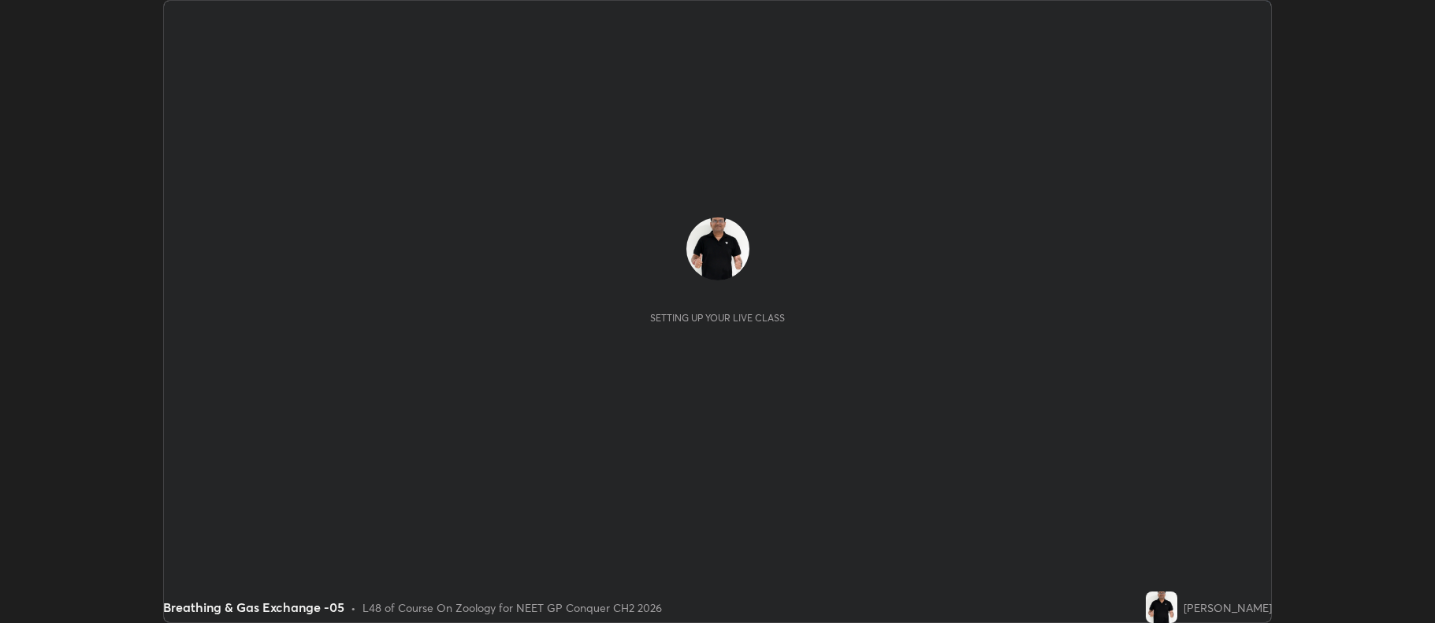
scroll to position [623, 1434]
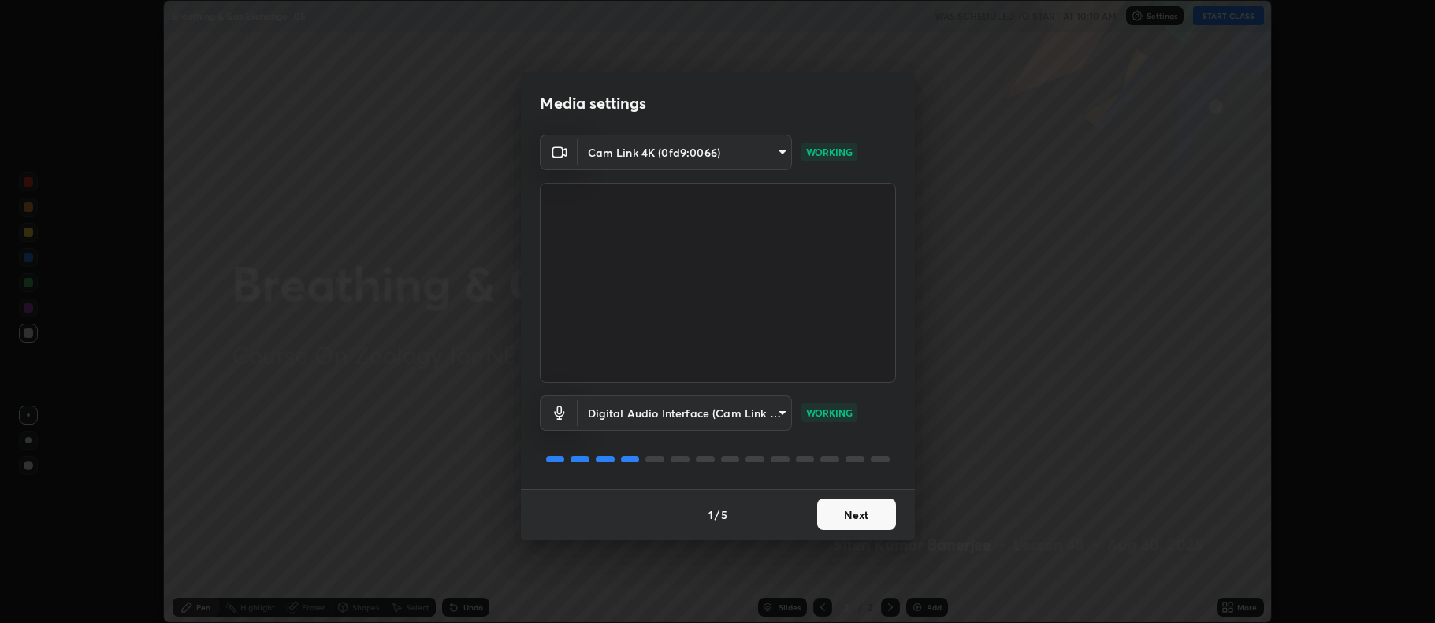
click at [853, 515] on button "Next" at bounding box center [856, 515] width 79 height 32
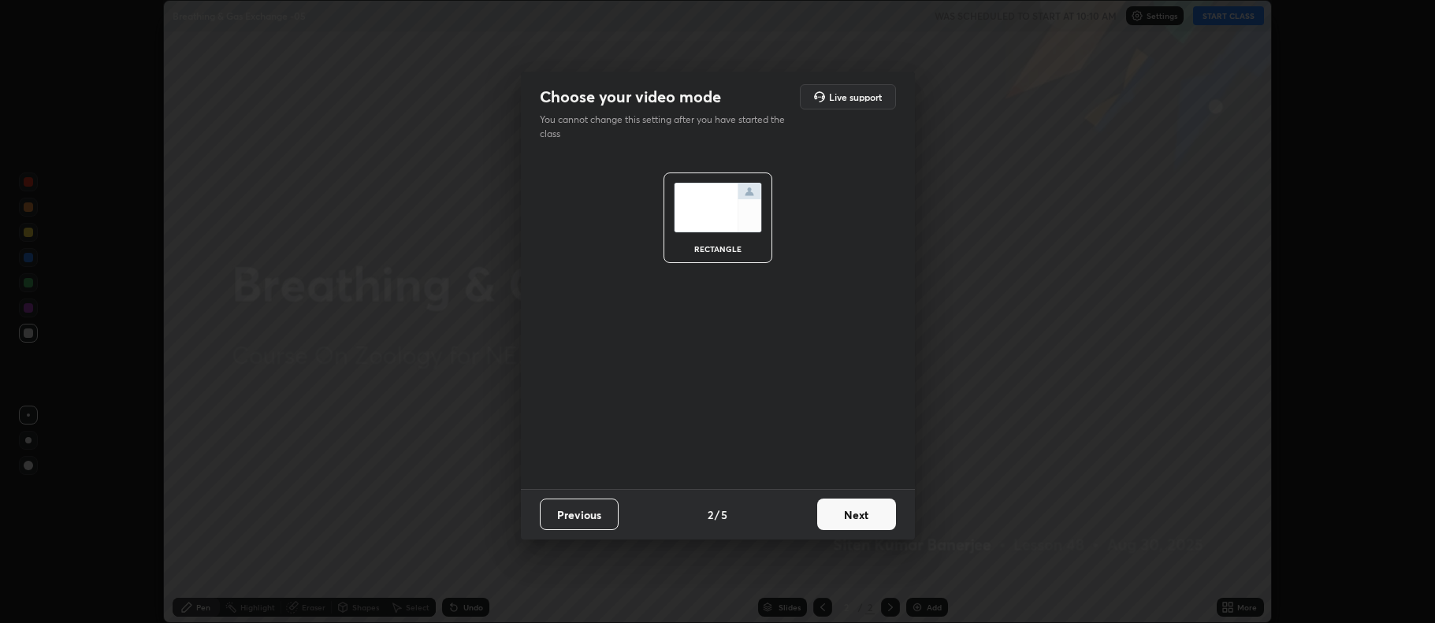
click at [858, 515] on button "Next" at bounding box center [856, 515] width 79 height 32
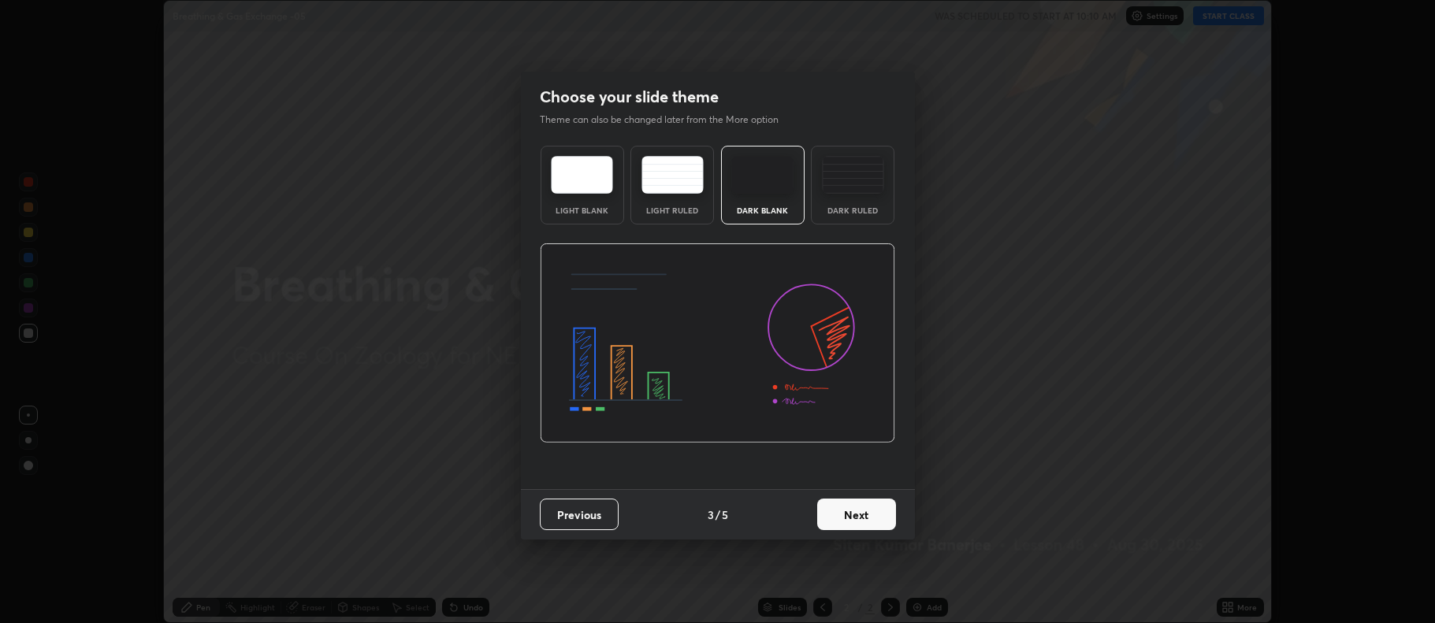
click at [858, 514] on button "Next" at bounding box center [856, 515] width 79 height 32
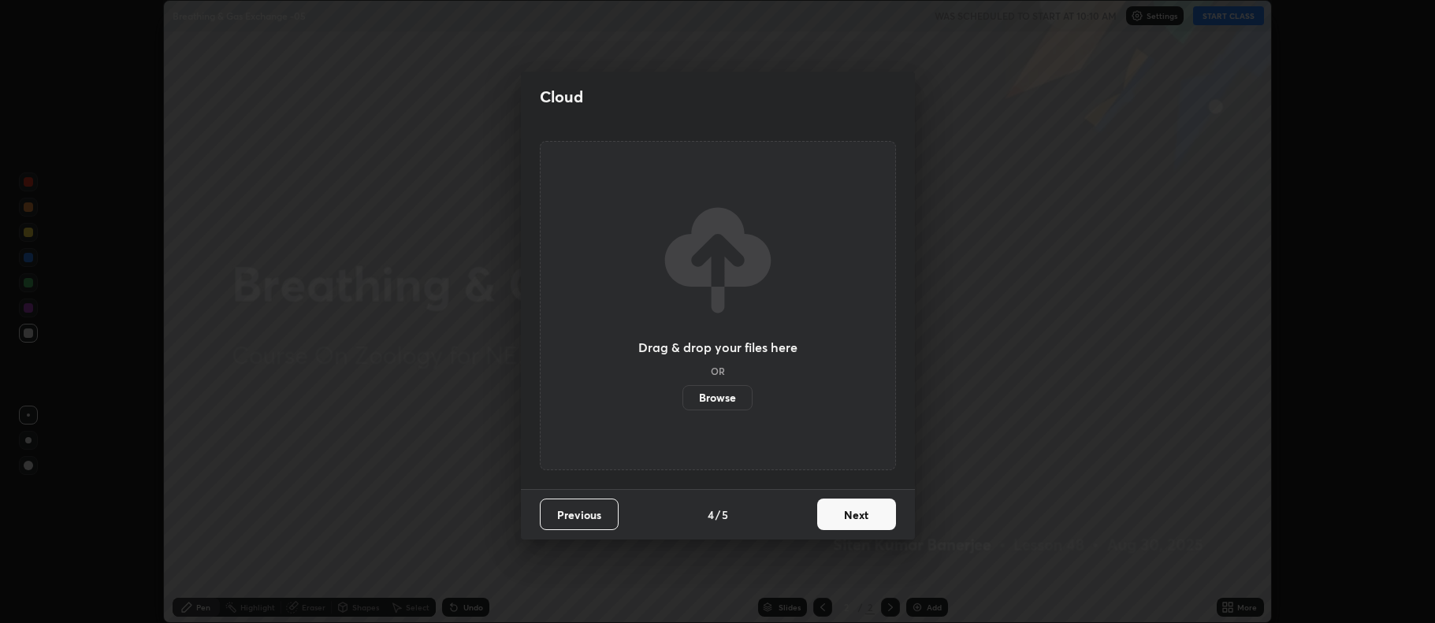
click at [856, 514] on button "Next" at bounding box center [856, 515] width 79 height 32
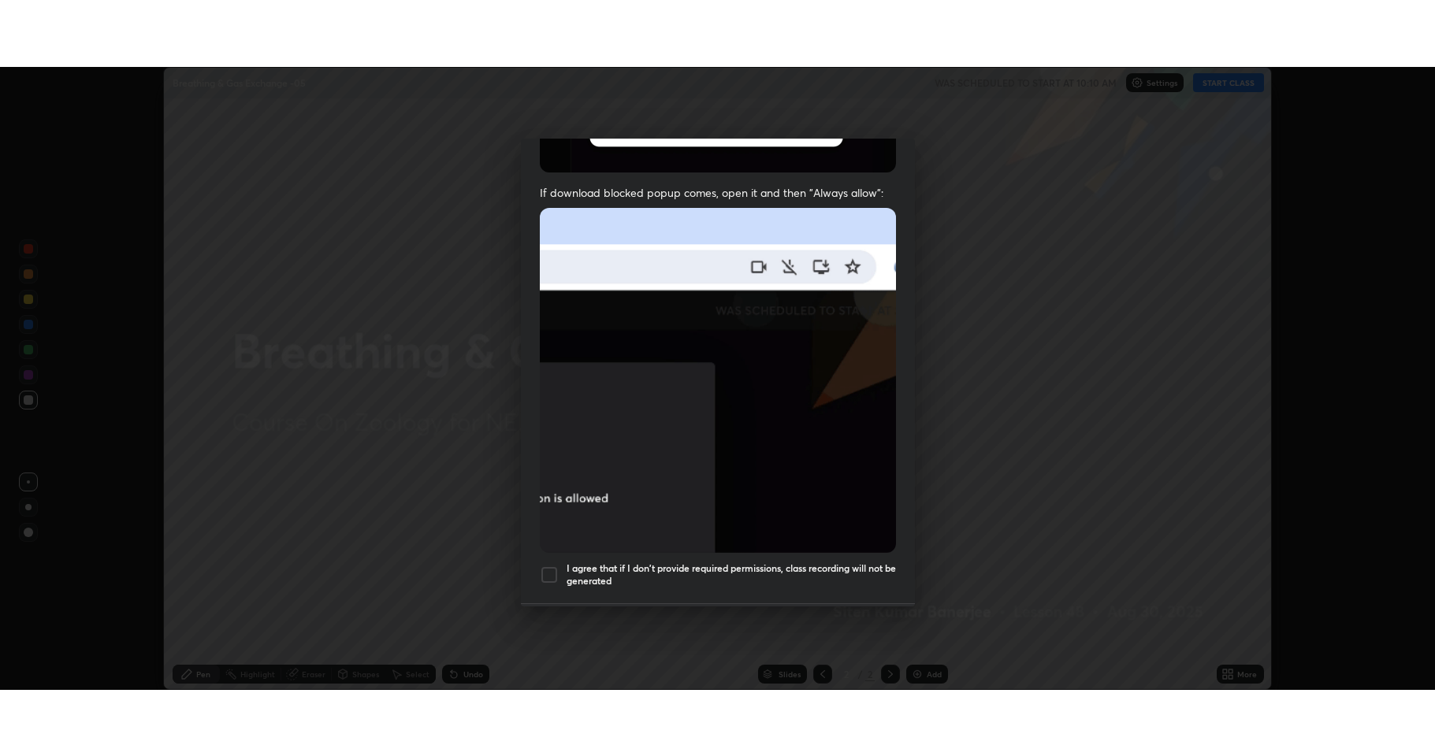
scroll to position [320, 0]
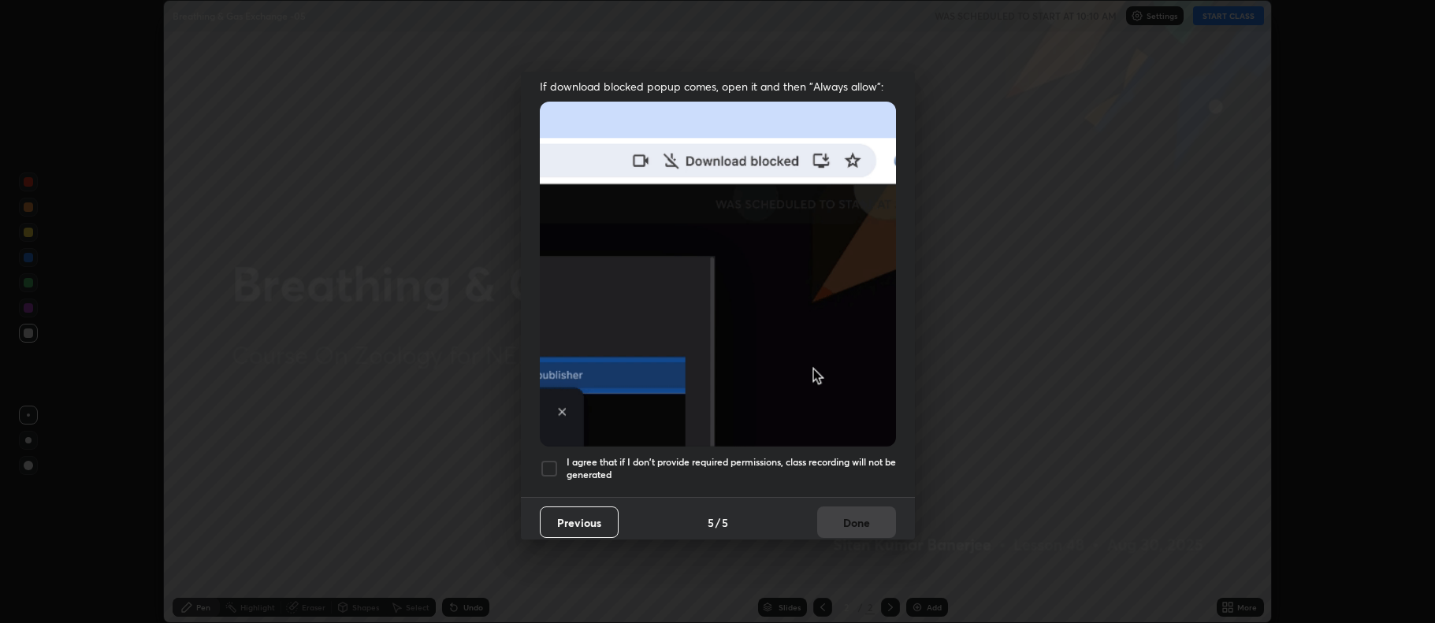
click at [544, 461] on div at bounding box center [549, 468] width 19 height 19
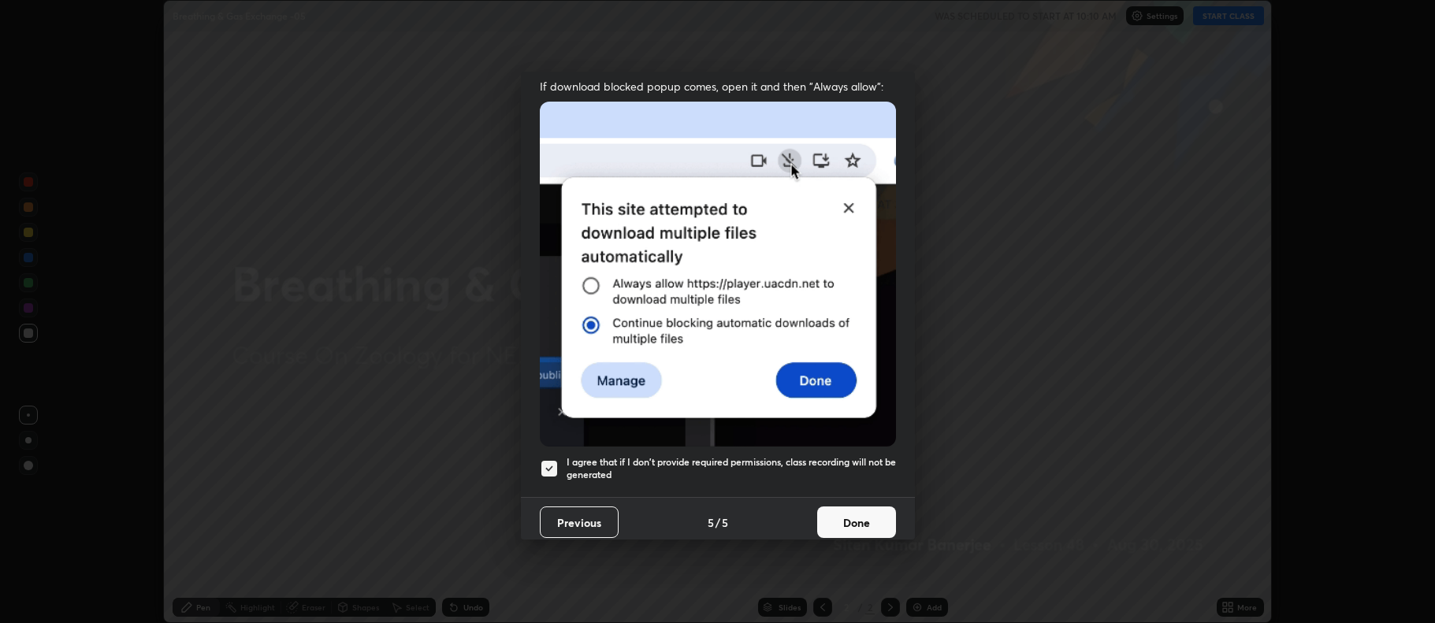
click at [849, 510] on button "Done" at bounding box center [856, 523] width 79 height 32
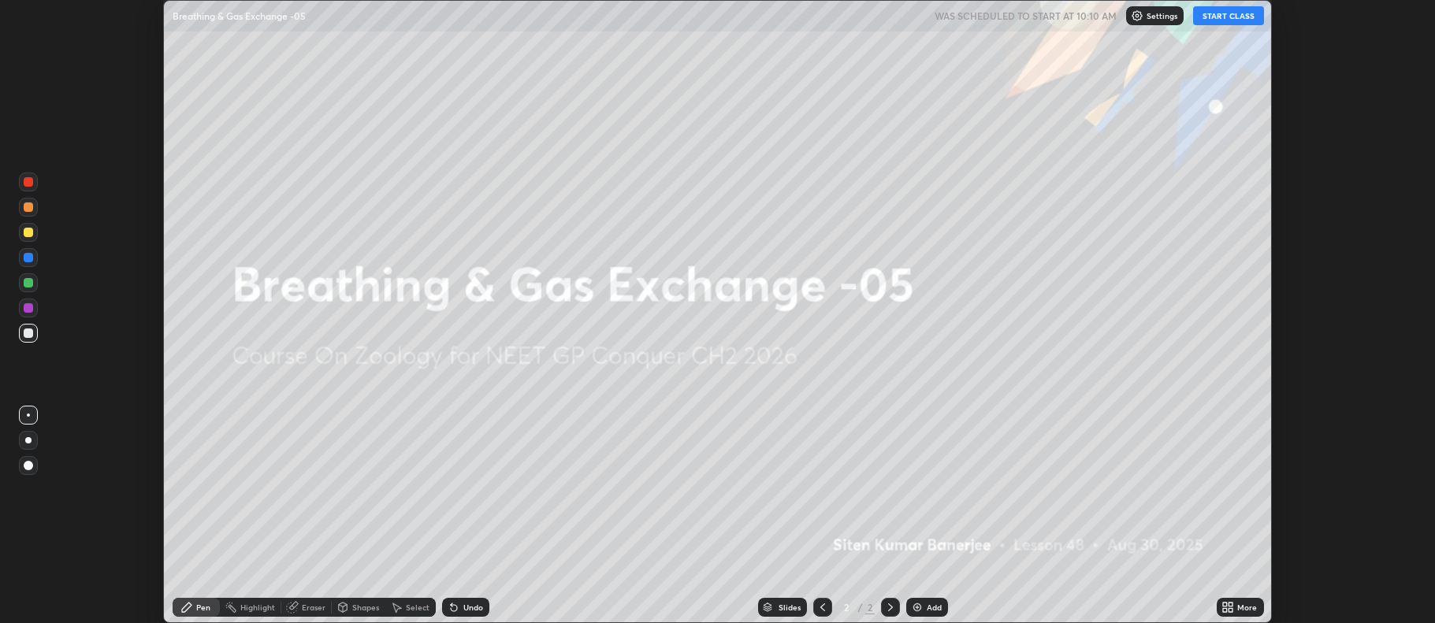
click at [1230, 16] on button "START CLASS" at bounding box center [1228, 15] width 71 height 19
click at [916, 609] on img at bounding box center [917, 607] width 13 height 13
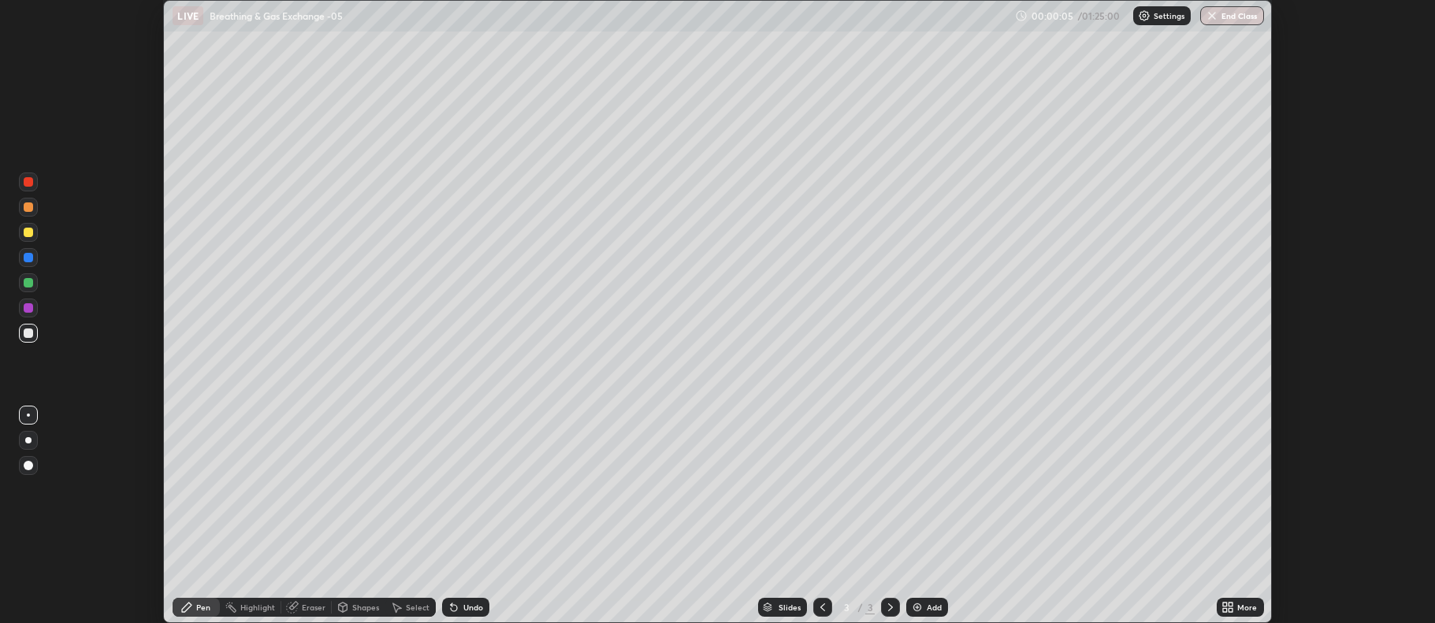
click at [1229, 603] on icon at bounding box center [1231, 605] width 4 height 4
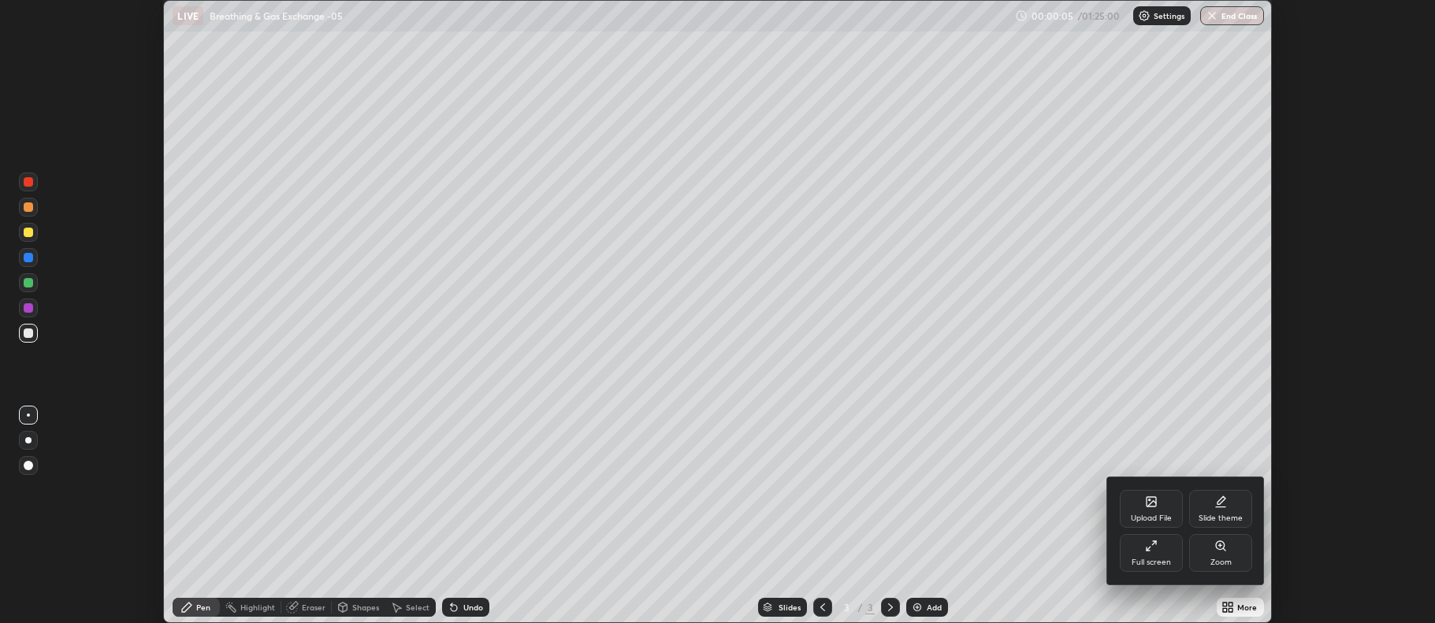
click at [1156, 559] on div "Full screen" at bounding box center [1150, 563] width 39 height 8
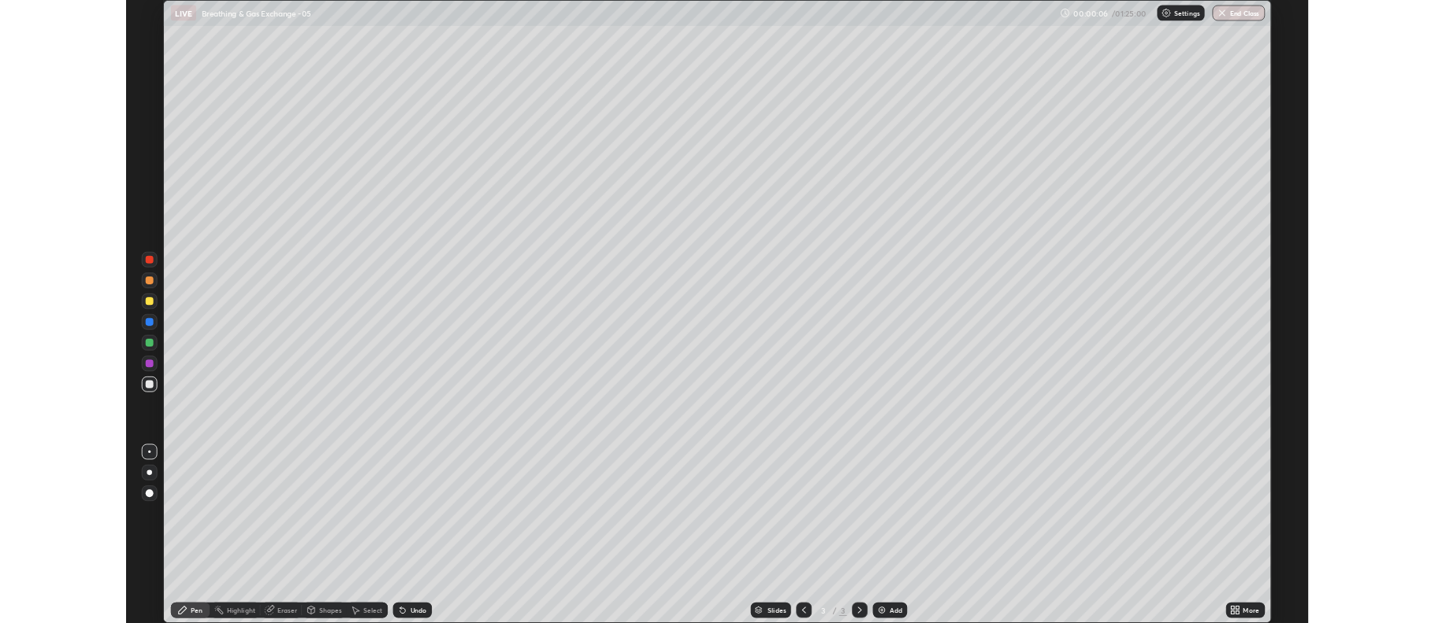
scroll to position [756, 1435]
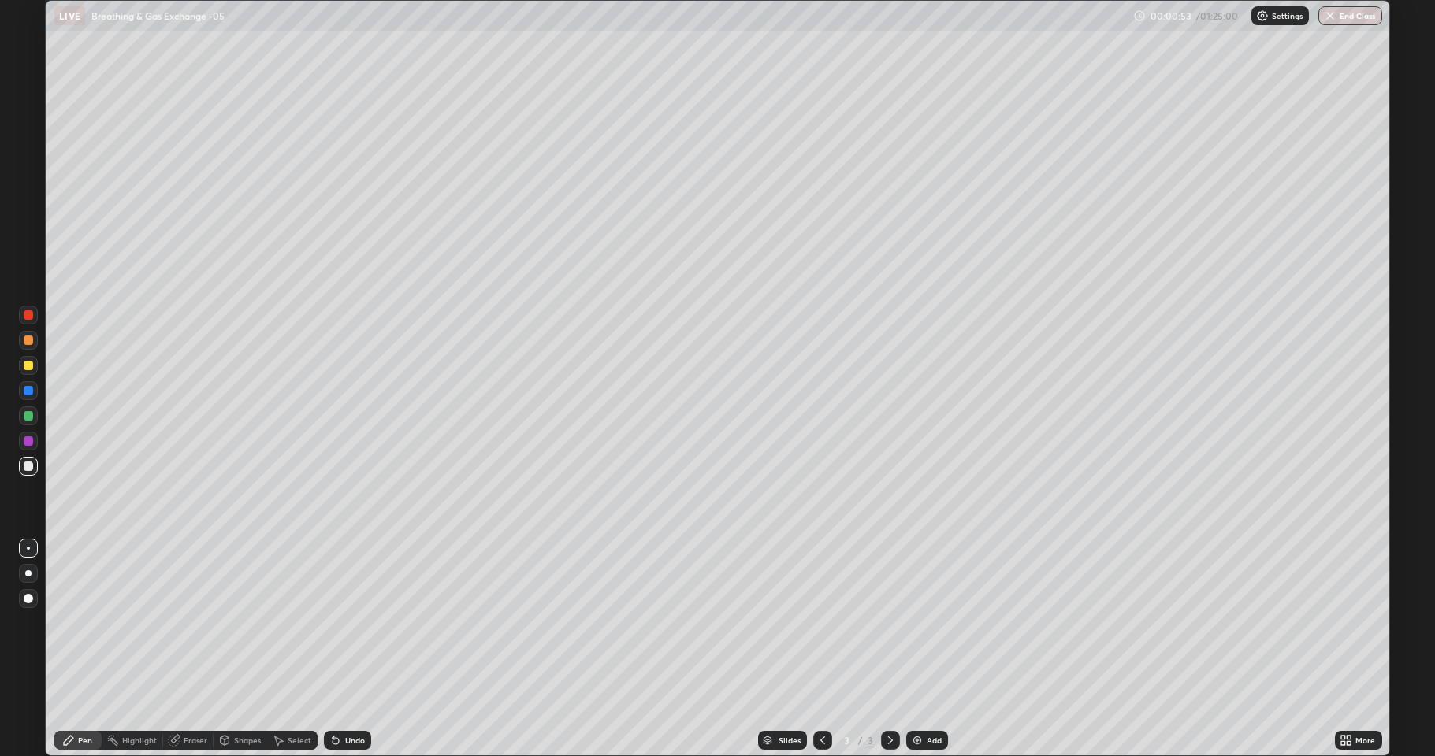
click at [30, 366] on div at bounding box center [28, 365] width 9 height 9
click at [26, 440] on div at bounding box center [28, 440] width 9 height 9
click at [27, 417] on div at bounding box center [28, 415] width 9 height 9
click at [28, 366] on div at bounding box center [28, 365] width 9 height 9
click at [24, 441] on div at bounding box center [28, 440] width 9 height 9
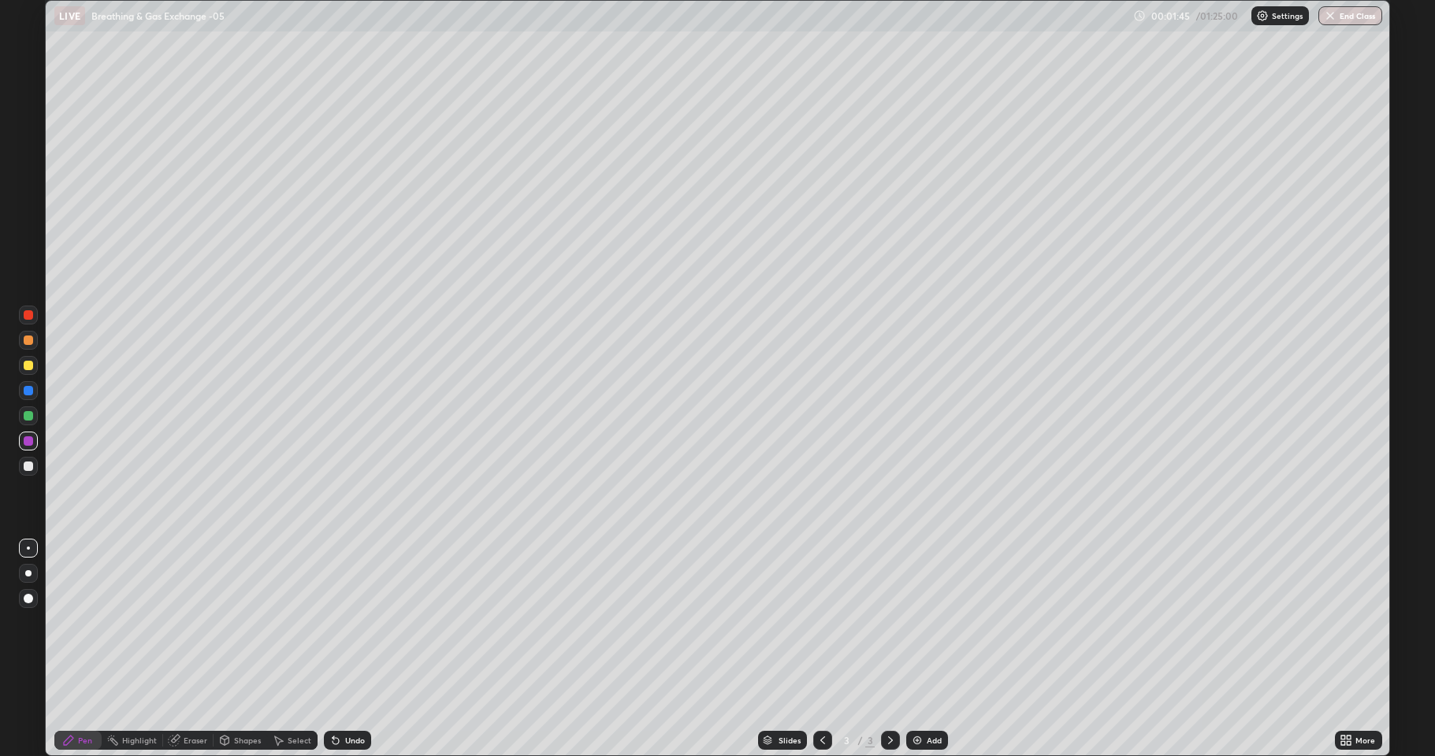
click at [17, 417] on div at bounding box center [28, 415] width 25 height 25
click at [30, 466] on div at bounding box center [28, 466] width 9 height 9
click at [32, 368] on div at bounding box center [28, 365] width 9 height 9
click at [924, 622] on div "Add" at bounding box center [927, 740] width 42 height 19
click at [200, 622] on div "Eraser" at bounding box center [196, 741] width 24 height 8
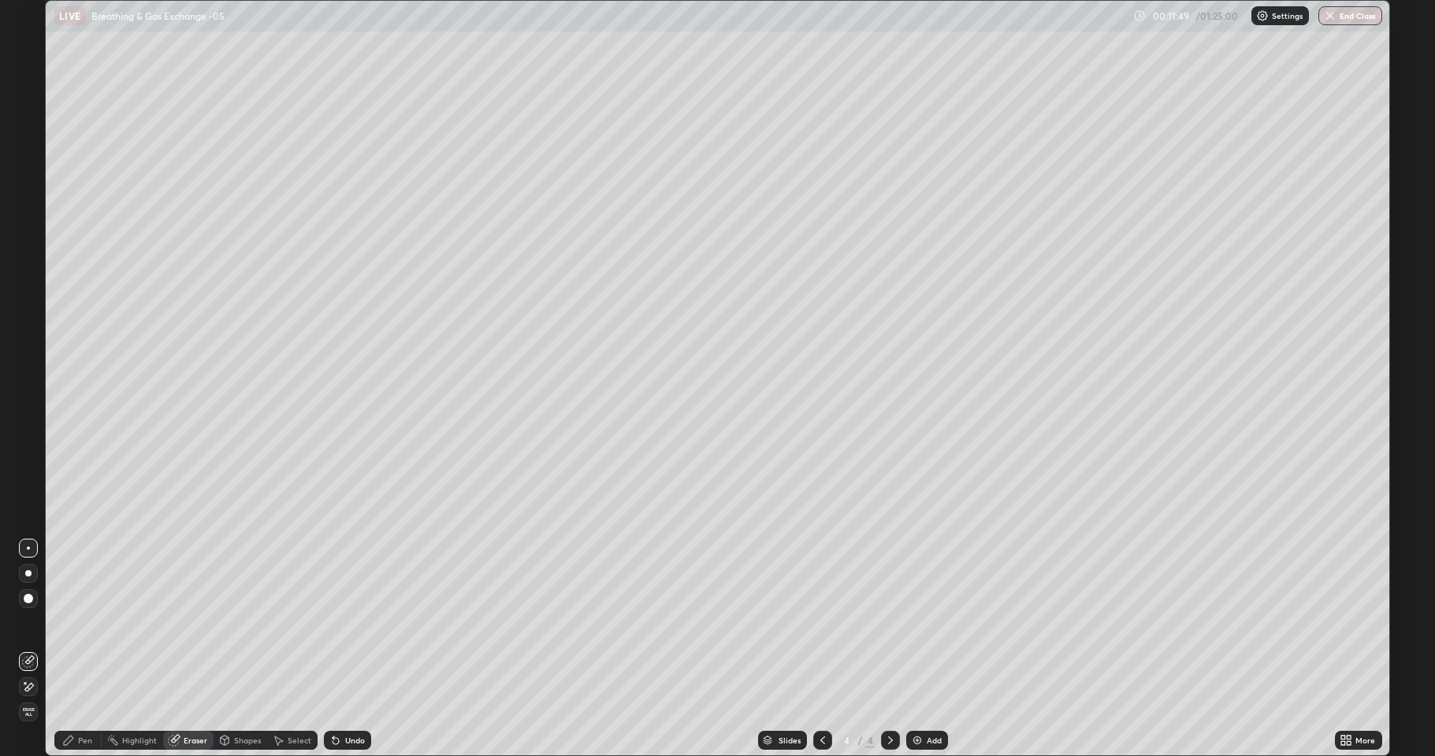
click at [86, 622] on div "Pen" at bounding box center [85, 741] width 14 height 8
click at [31, 369] on div at bounding box center [28, 365] width 9 height 9
click at [194, 622] on div "Eraser" at bounding box center [196, 741] width 24 height 8
click at [90, 622] on div "Pen" at bounding box center [85, 741] width 14 height 8
click at [28, 367] on div at bounding box center [28, 365] width 9 height 9
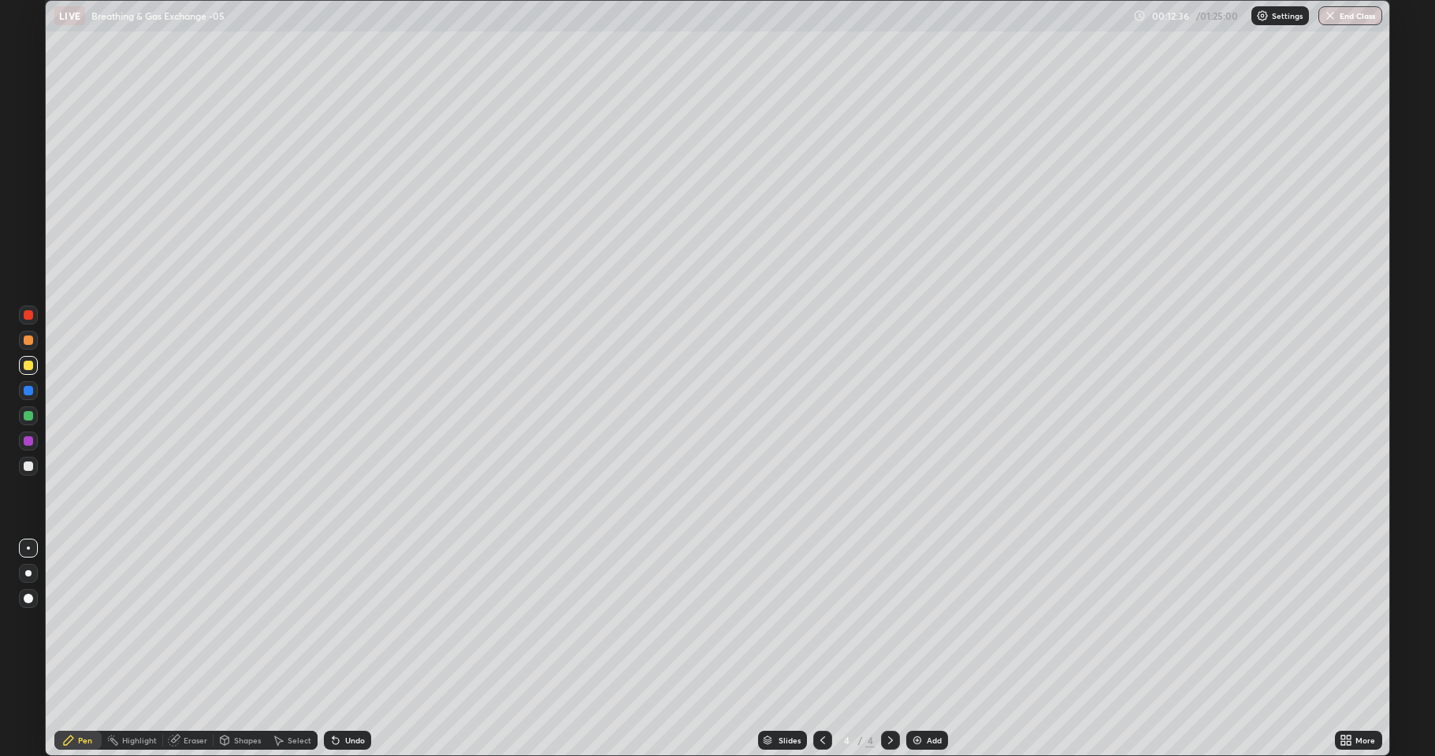
click at [27, 340] on div at bounding box center [28, 340] width 9 height 9
click at [27, 466] on div at bounding box center [28, 466] width 9 height 9
click at [201, 622] on div "Eraser" at bounding box center [188, 740] width 50 height 19
click at [85, 622] on div "Pen" at bounding box center [85, 741] width 14 height 8
click at [29, 339] on div at bounding box center [28, 340] width 9 height 9
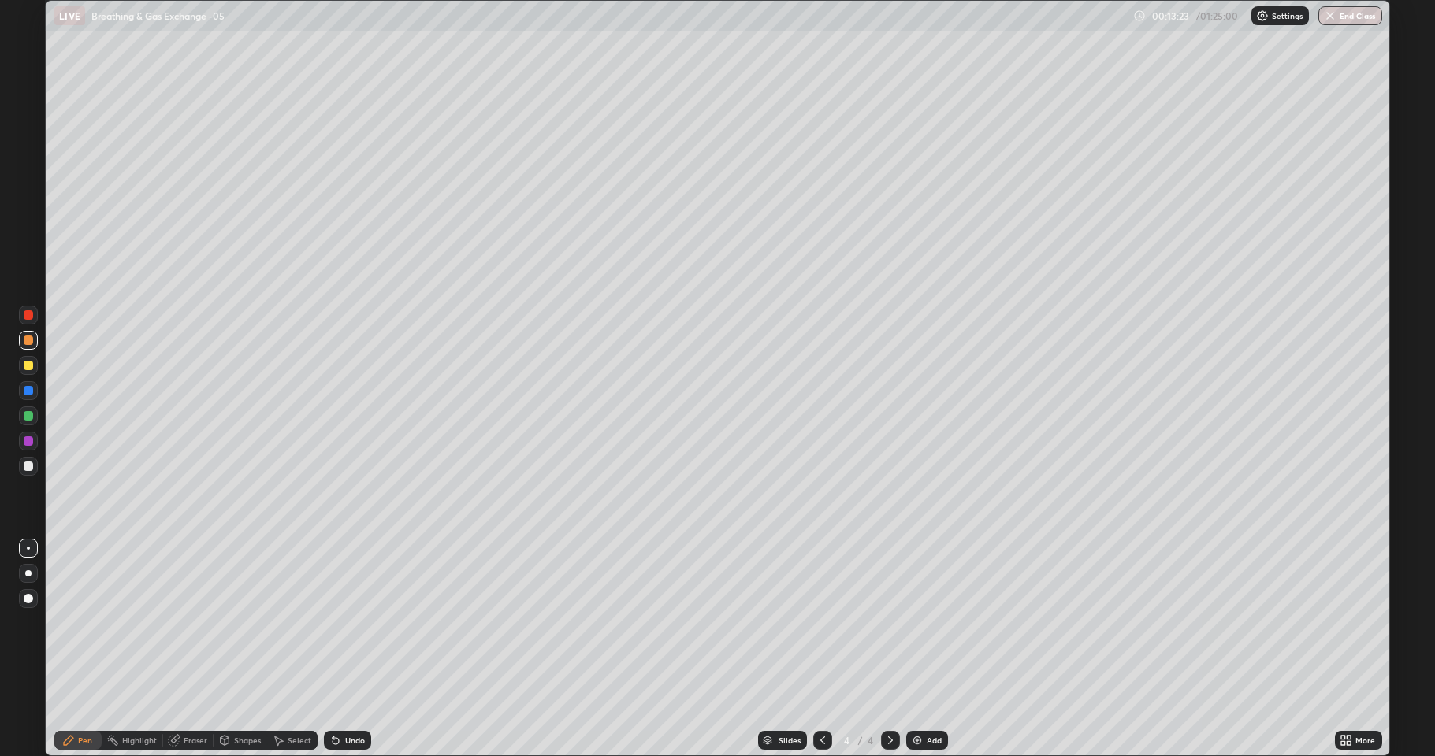
click at [84, 622] on div "Pen" at bounding box center [85, 741] width 14 height 8
click at [25, 359] on div at bounding box center [28, 365] width 19 height 19
click at [29, 466] on div at bounding box center [28, 466] width 9 height 9
click at [180, 622] on div "Eraser" at bounding box center [188, 740] width 50 height 19
click at [86, 622] on div "Pen" at bounding box center [85, 741] width 14 height 8
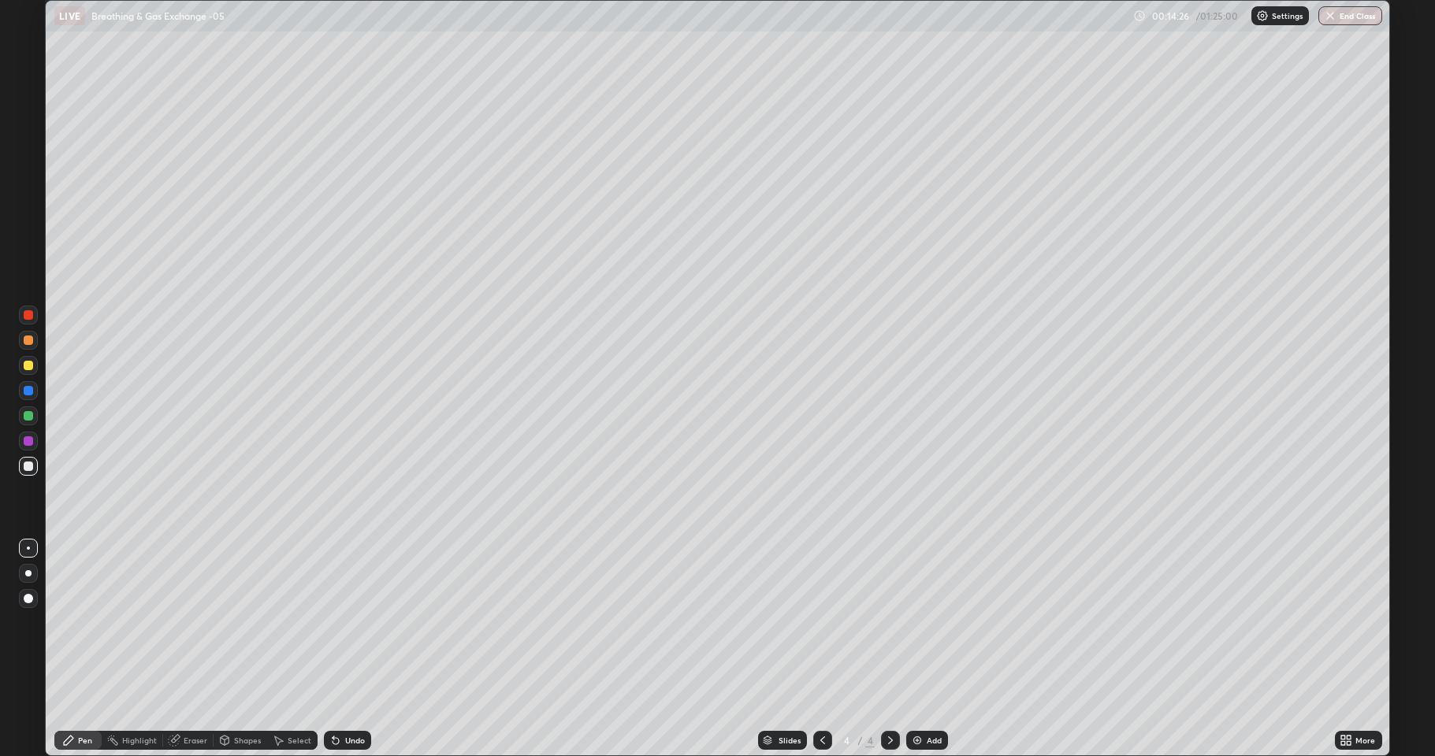
click at [26, 340] on div at bounding box center [28, 340] width 9 height 9
click at [24, 369] on div at bounding box center [28, 365] width 19 height 19
click at [28, 417] on div at bounding box center [28, 415] width 9 height 9
click at [24, 467] on div at bounding box center [28, 466] width 9 height 9
click at [27, 418] on div at bounding box center [28, 415] width 9 height 9
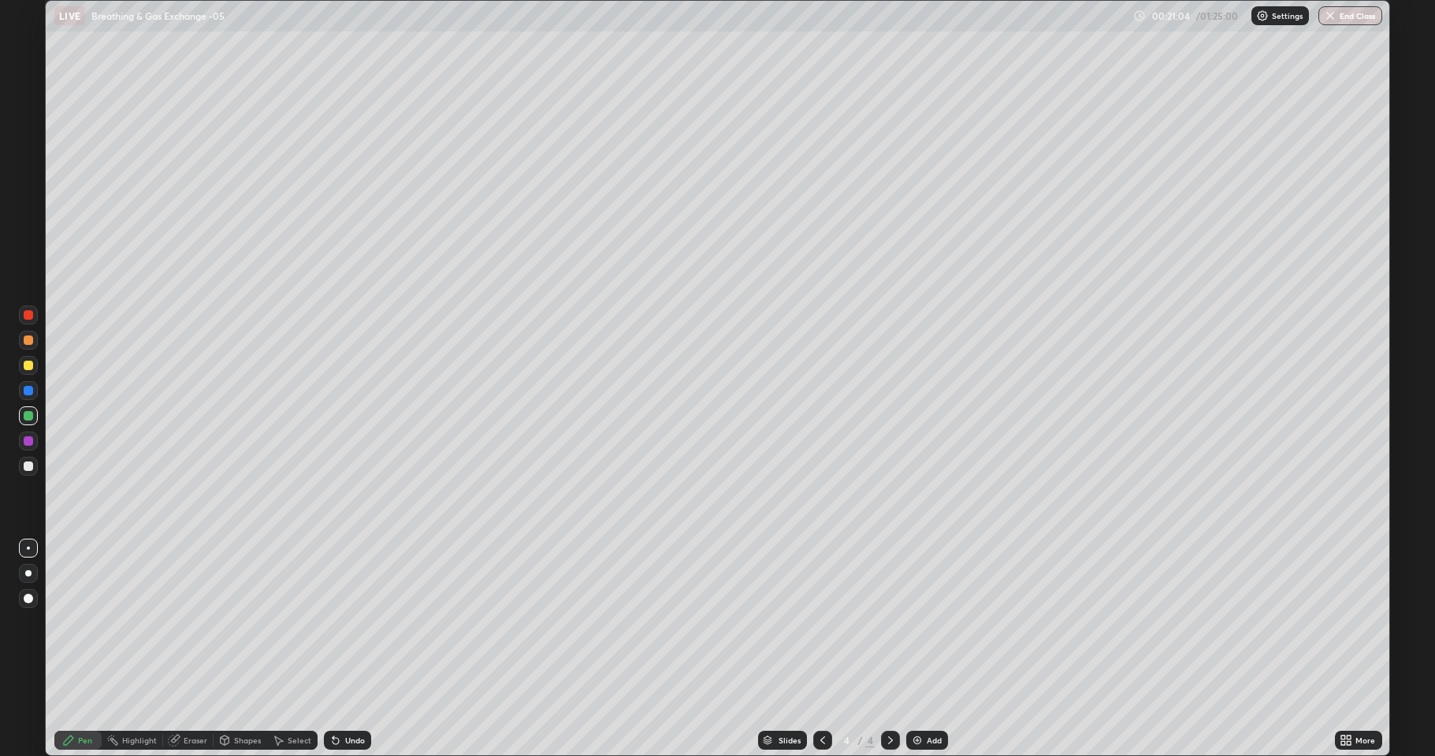
click at [31, 466] on div at bounding box center [28, 466] width 9 height 9
click at [39, 346] on div at bounding box center [28, 340] width 25 height 25
click at [33, 340] on div at bounding box center [28, 340] width 19 height 19
click at [24, 473] on div at bounding box center [28, 466] width 19 height 19
click at [26, 416] on div at bounding box center [28, 415] width 9 height 9
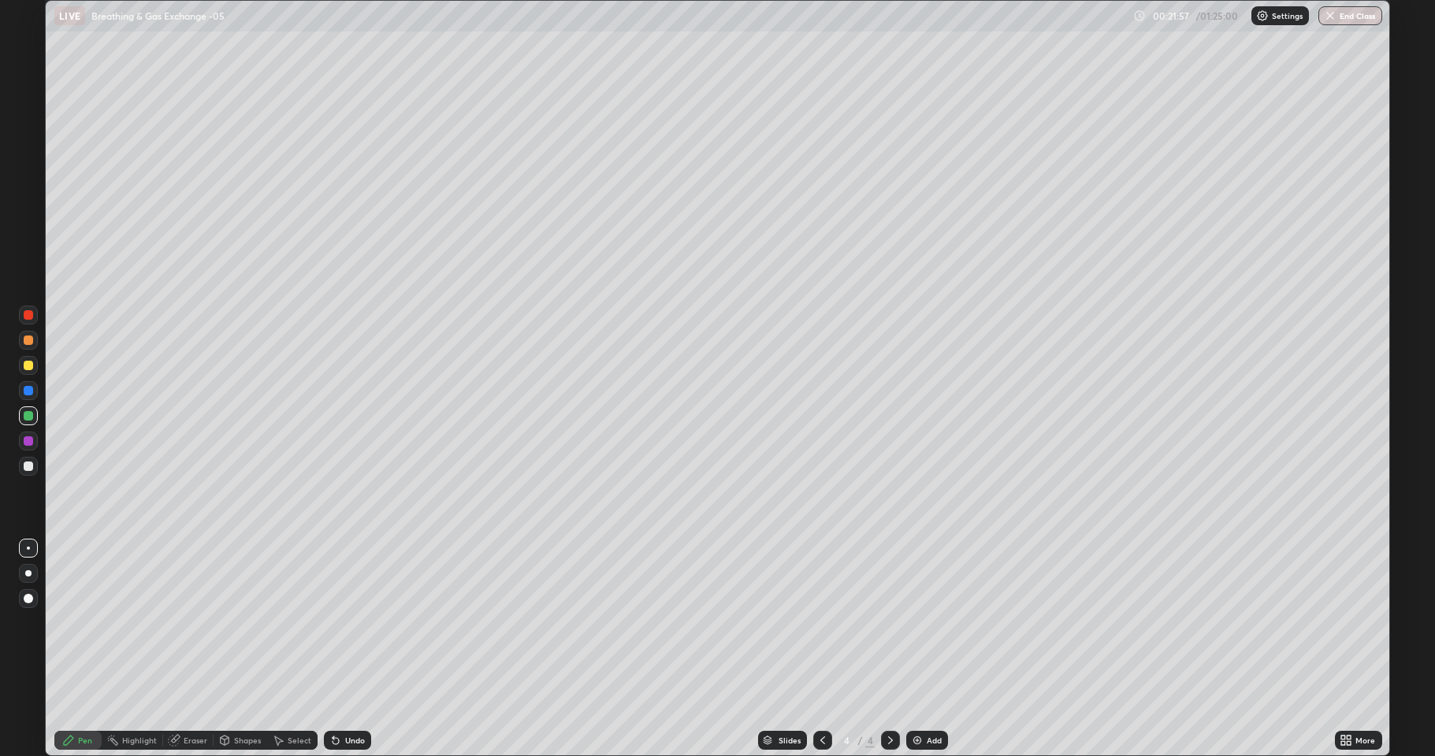
click at [30, 468] on div at bounding box center [28, 466] width 9 height 9
click at [182, 622] on div "Eraser" at bounding box center [188, 740] width 50 height 19
click at [83, 622] on div "Pen" at bounding box center [85, 741] width 14 height 8
click at [27, 463] on div at bounding box center [28, 466] width 9 height 9
click at [201, 622] on div "Eraser" at bounding box center [196, 741] width 24 height 8
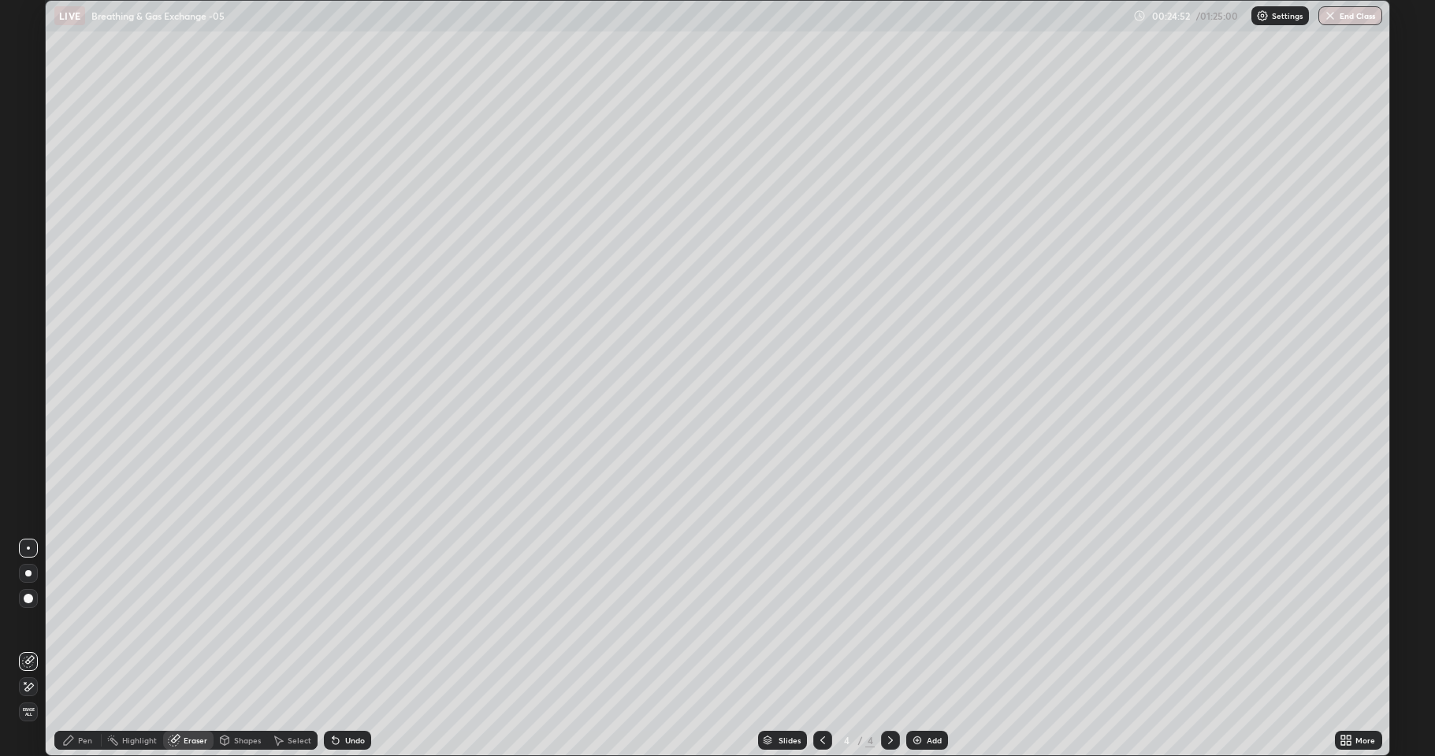
click at [95, 622] on div "Pen" at bounding box center [77, 740] width 47 height 19
click at [25, 458] on div at bounding box center [28, 466] width 19 height 19
click at [26, 466] on div at bounding box center [28, 466] width 9 height 9
click at [28, 316] on div at bounding box center [28, 314] width 9 height 9
click at [28, 391] on div at bounding box center [28, 390] width 9 height 9
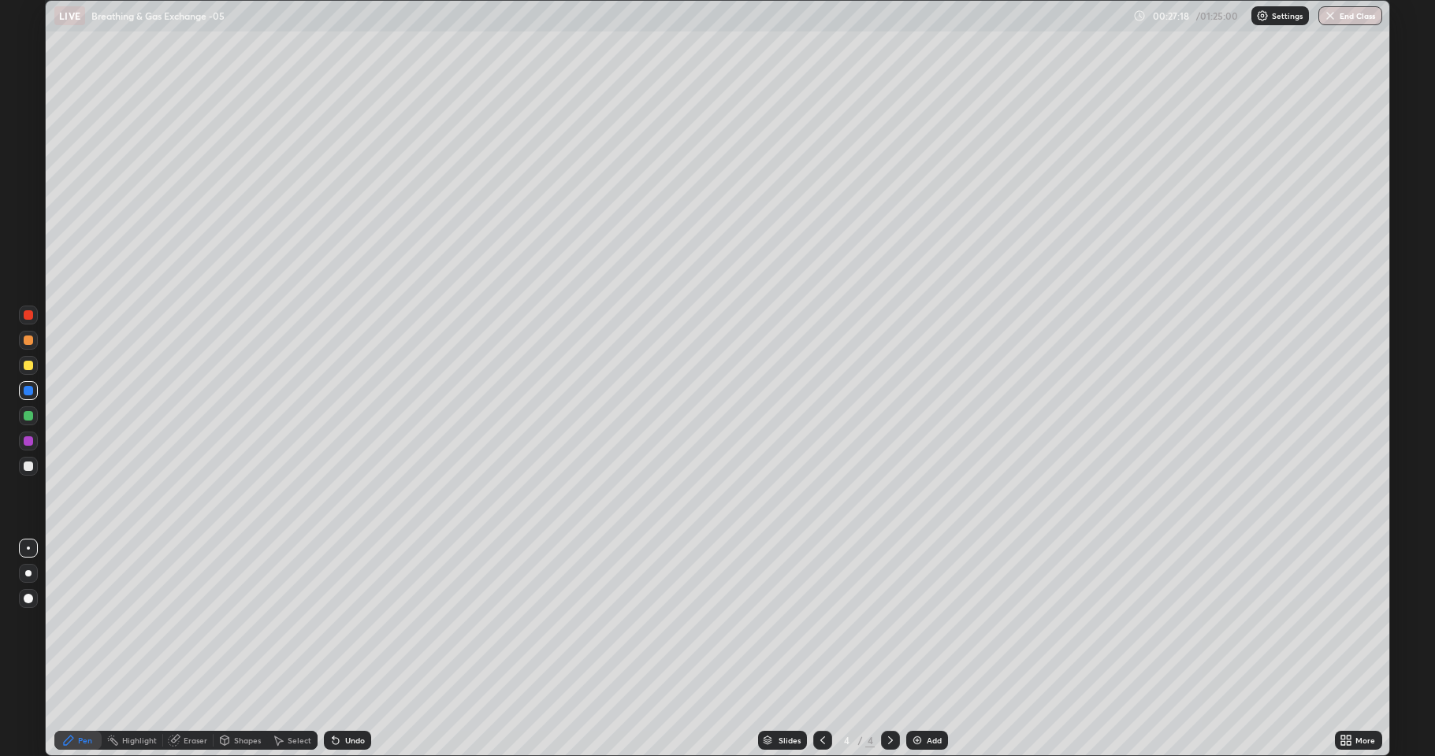
click at [29, 416] on div at bounding box center [28, 415] width 9 height 9
click at [29, 466] on div at bounding box center [28, 466] width 9 height 9
click at [28, 388] on div at bounding box center [28, 390] width 9 height 9
click at [23, 470] on div at bounding box center [28, 466] width 19 height 19
click at [23, 394] on div at bounding box center [28, 390] width 19 height 19
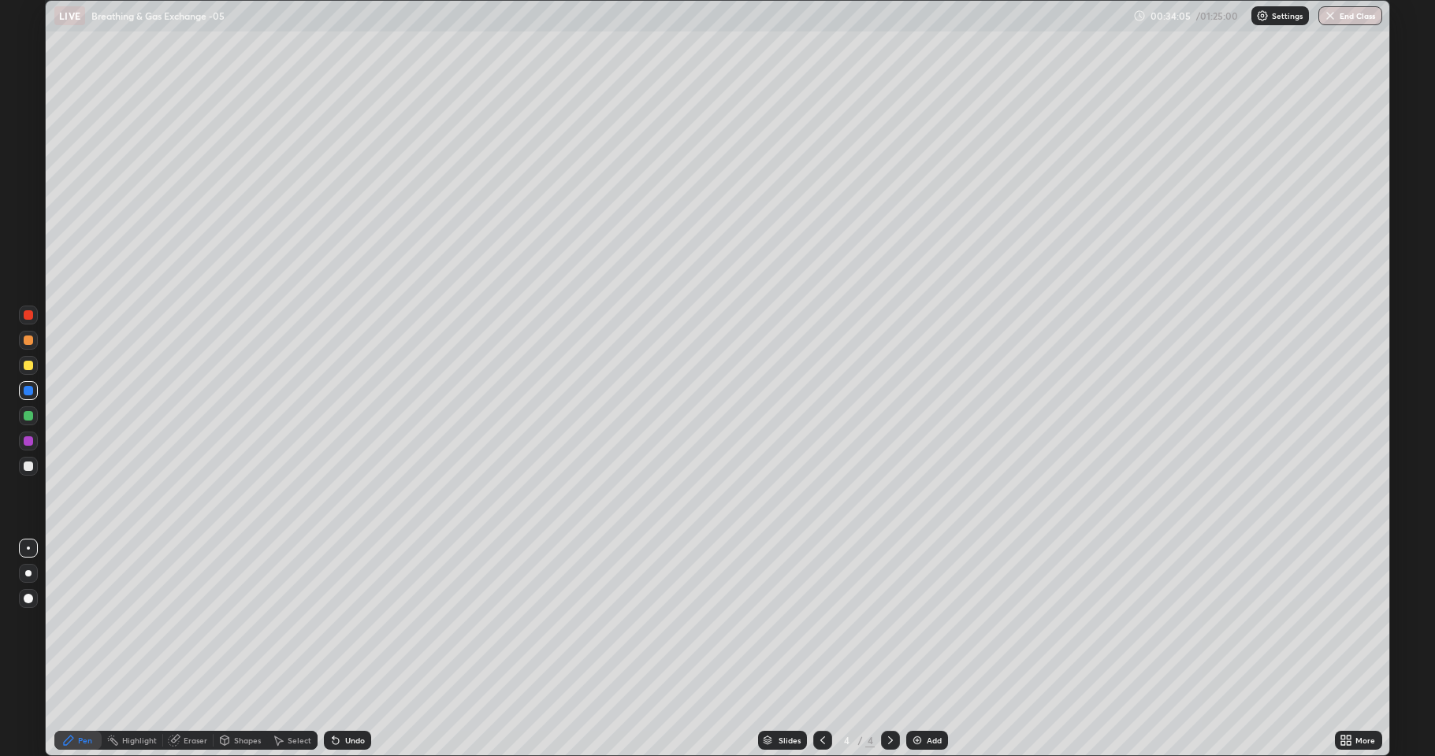
click at [28, 463] on div at bounding box center [28, 466] width 9 height 9
click at [31, 366] on div at bounding box center [28, 365] width 9 height 9
click at [1349, 622] on icon at bounding box center [1349, 738] width 4 height 4
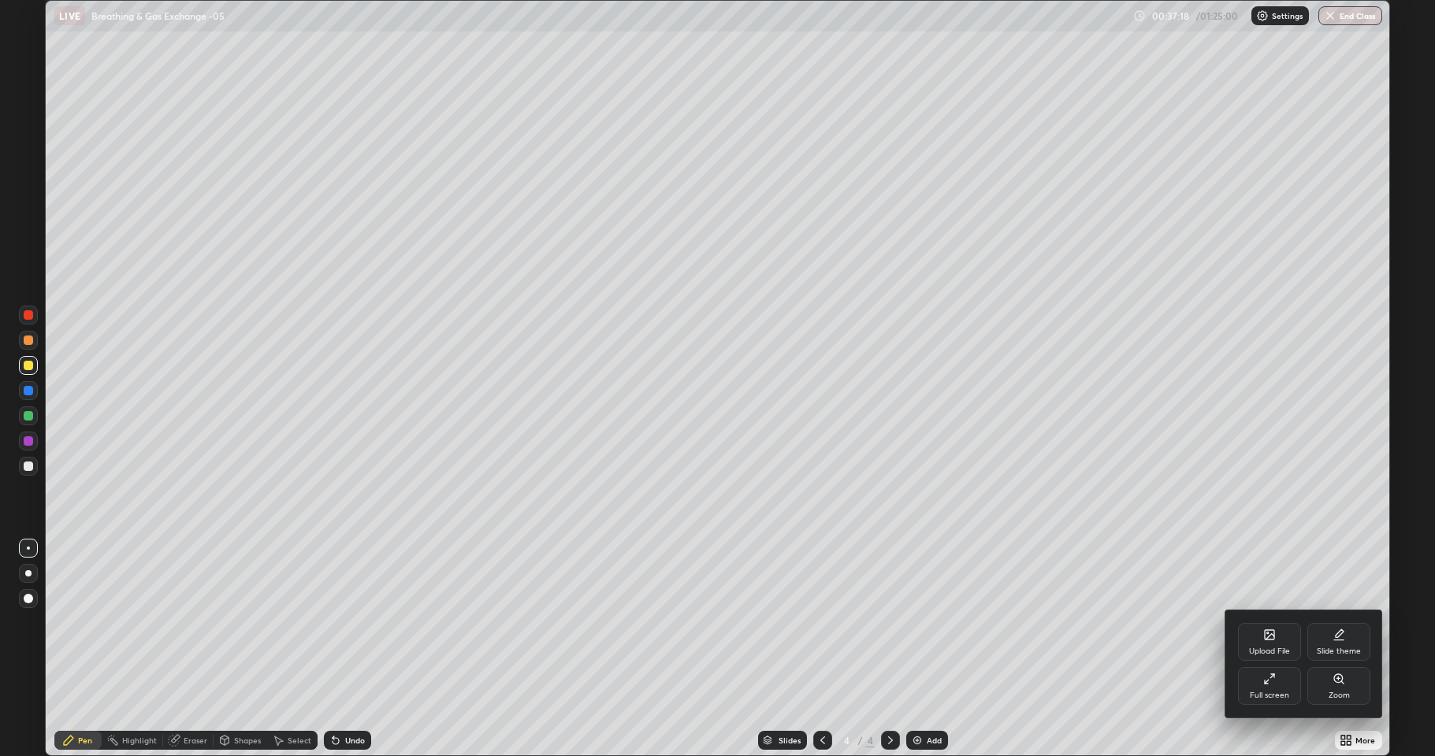
click at [1270, 622] on div "Full screen" at bounding box center [1268, 696] width 39 height 8
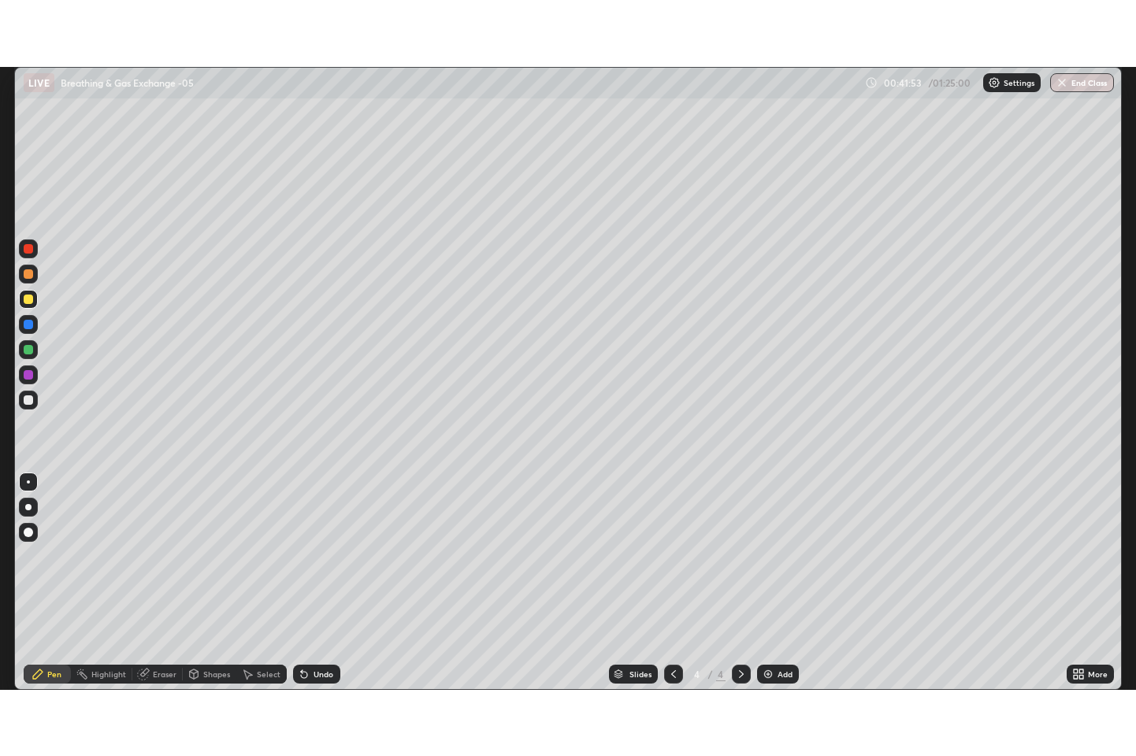
scroll to position [78156, 77643]
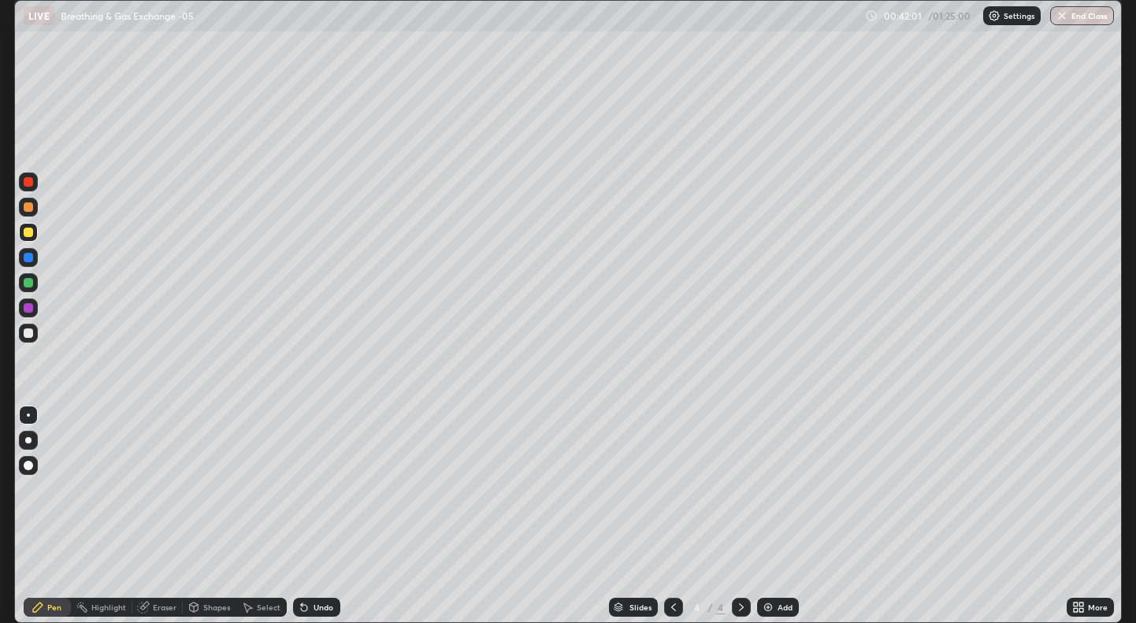
click at [1090, 603] on div "More" at bounding box center [1098, 607] width 20 height 8
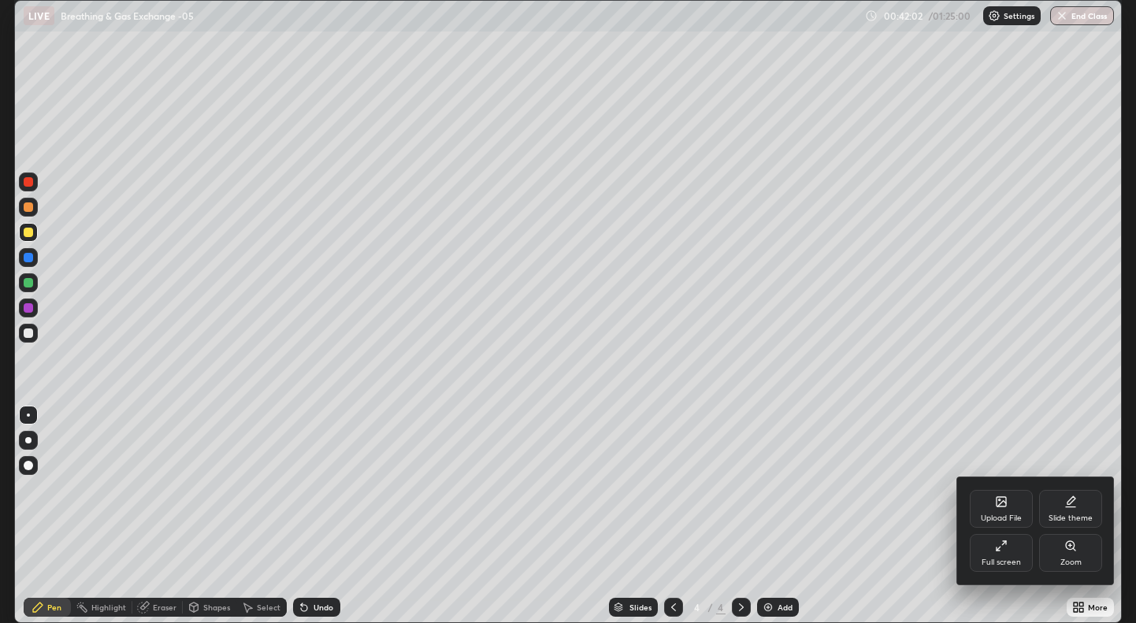
click at [1008, 554] on div "Full screen" at bounding box center [1001, 553] width 63 height 38
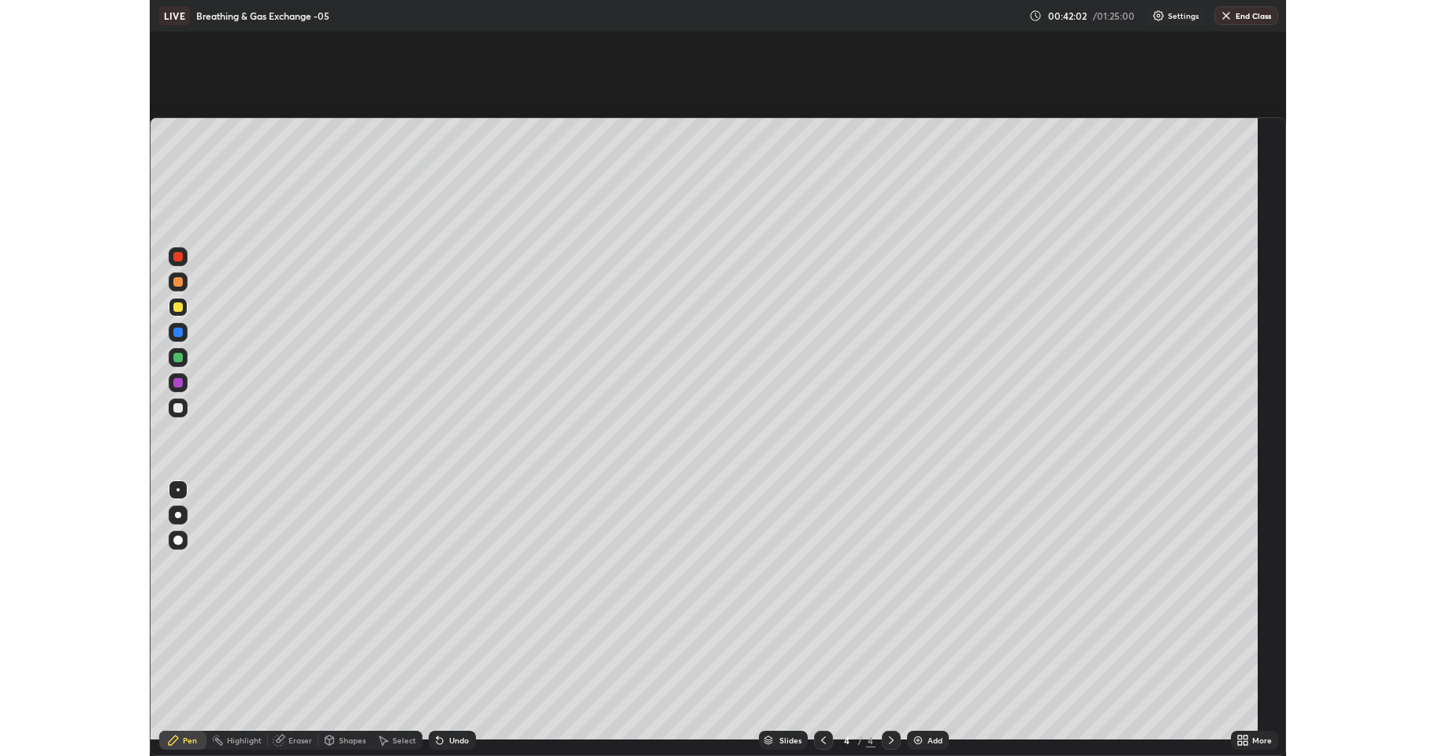
scroll to position [756, 1136]
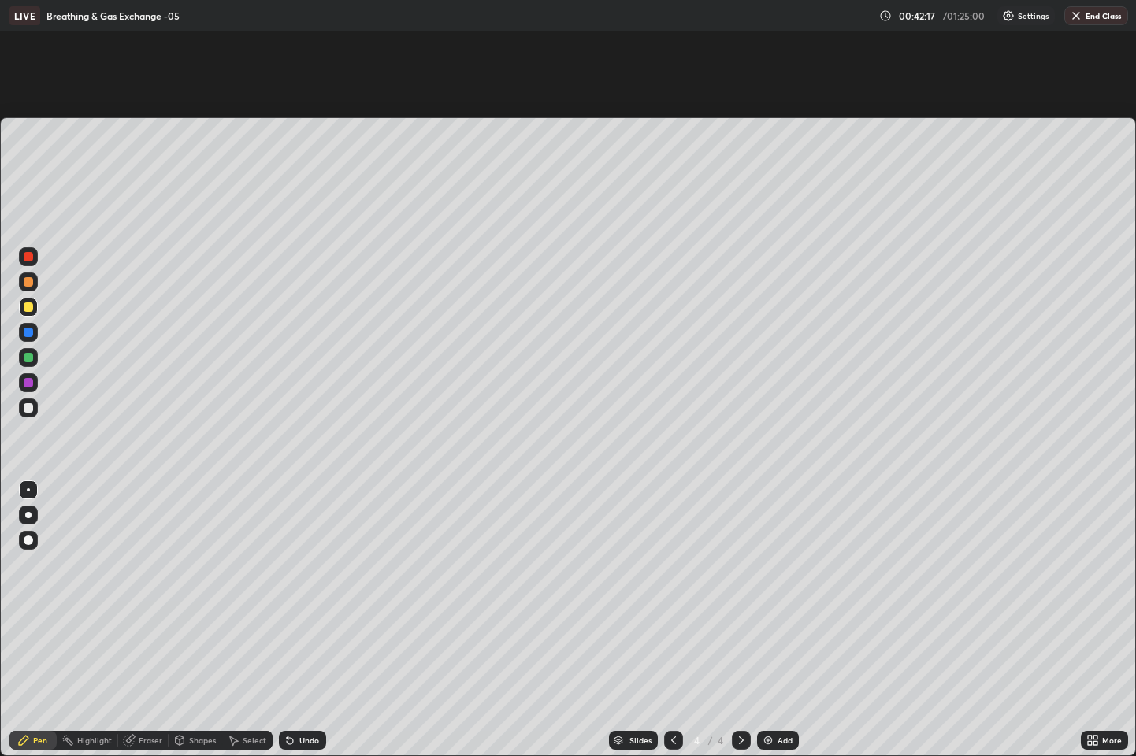
click at [27, 256] on div at bounding box center [28, 256] width 9 height 9
click at [24, 407] on div at bounding box center [28, 407] width 9 height 9
click at [25, 333] on div at bounding box center [28, 332] width 9 height 9
click at [28, 381] on div at bounding box center [28, 382] width 9 height 9
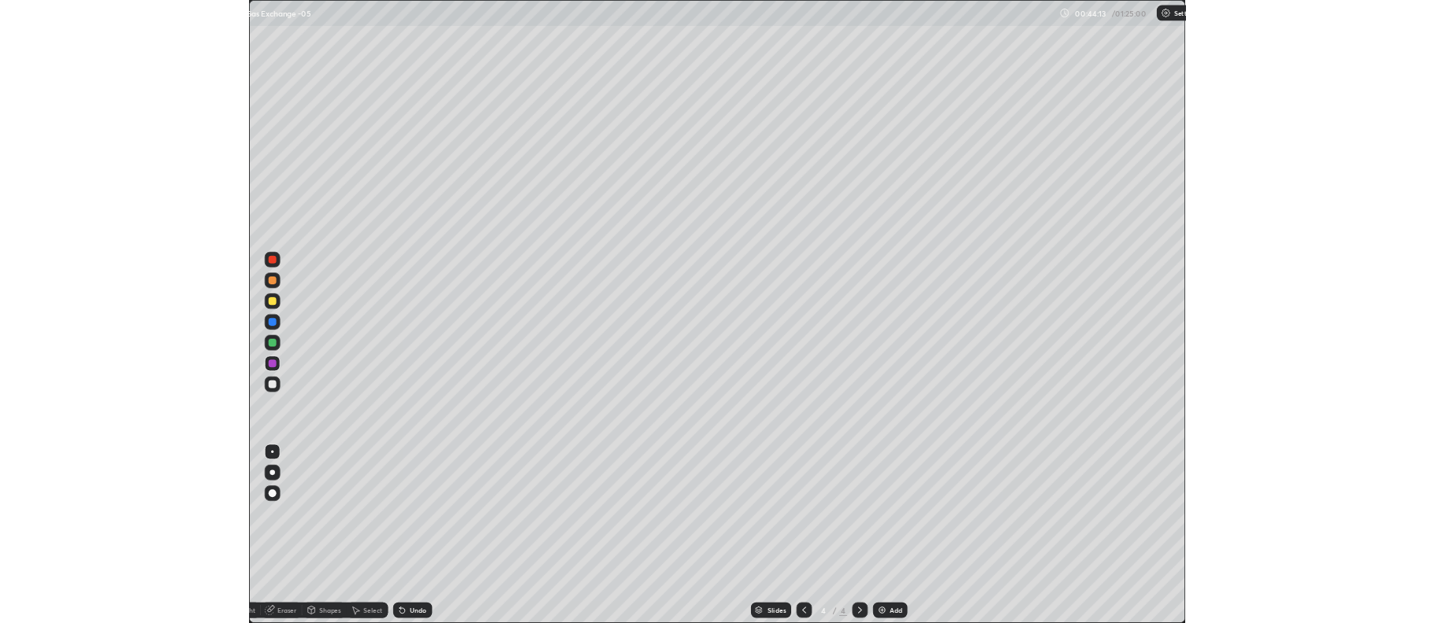
scroll to position [756, 1435]
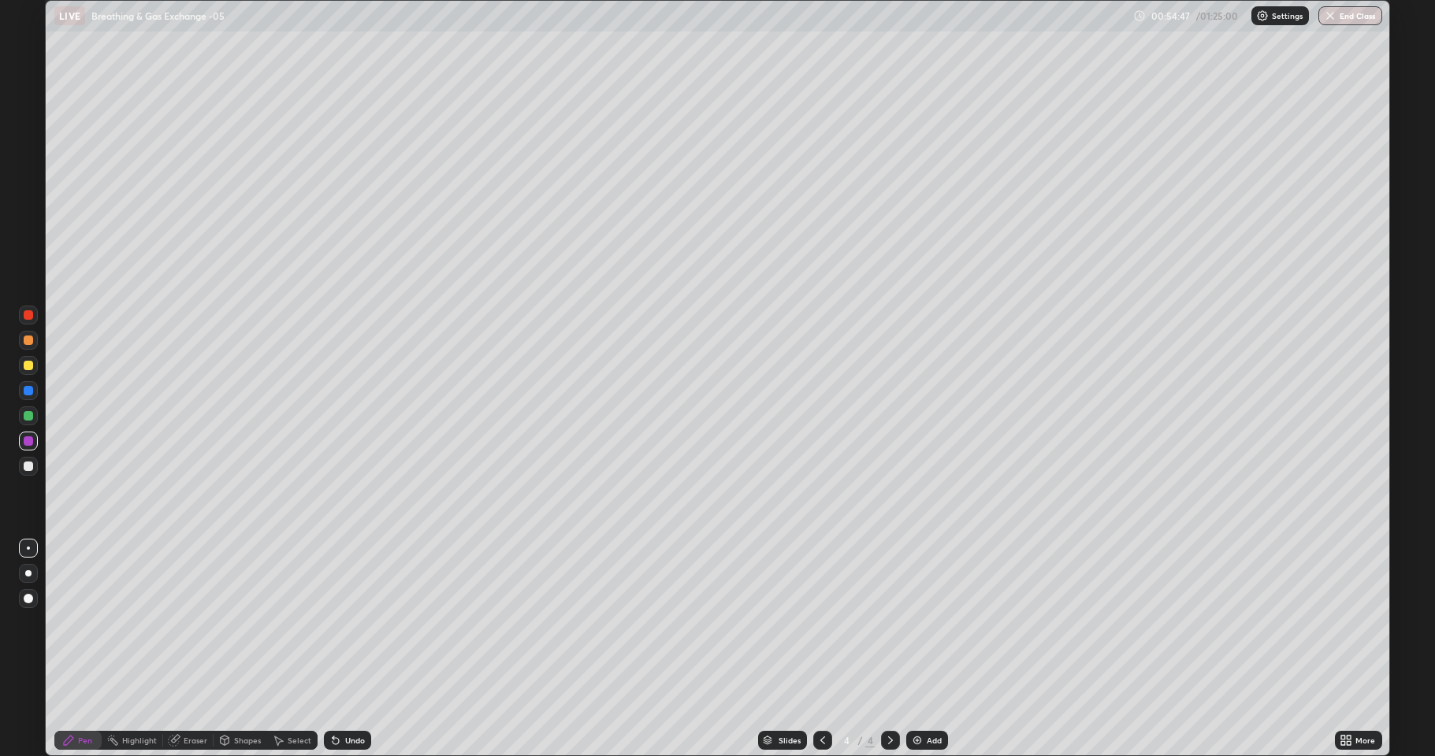
click at [929, 622] on div "Add" at bounding box center [933, 741] width 15 height 8
click at [19, 466] on div at bounding box center [28, 466] width 19 height 19
click at [821, 622] on icon at bounding box center [822, 740] width 13 height 13
click at [886, 622] on icon at bounding box center [890, 740] width 13 height 13
click at [822, 622] on icon at bounding box center [822, 740] width 13 height 13
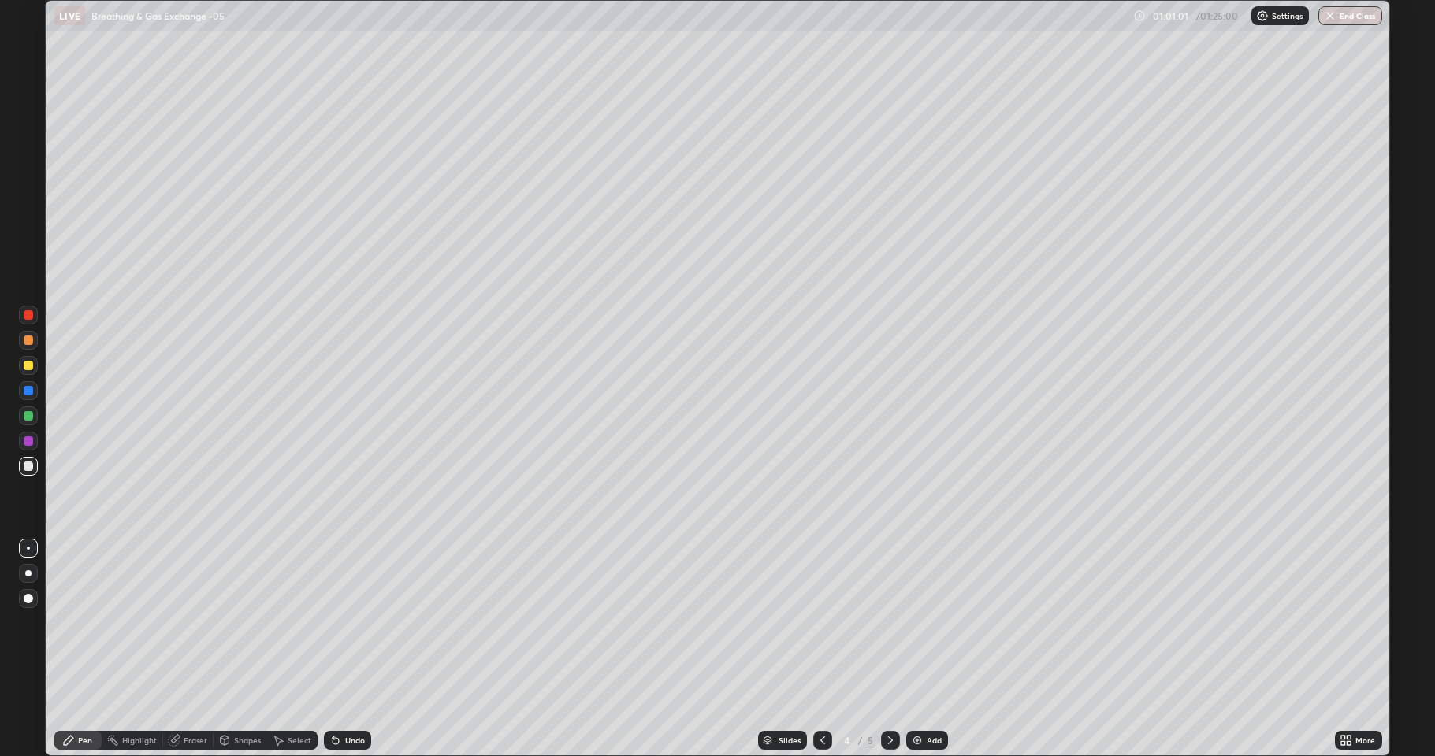
click at [887, 622] on icon at bounding box center [890, 740] width 13 height 13
click at [821, 622] on icon at bounding box center [822, 740] width 13 height 13
click at [889, 622] on icon at bounding box center [890, 740] width 13 height 13
click at [813, 622] on div at bounding box center [822, 740] width 19 height 19
click at [927, 622] on div "Add" at bounding box center [933, 741] width 15 height 8
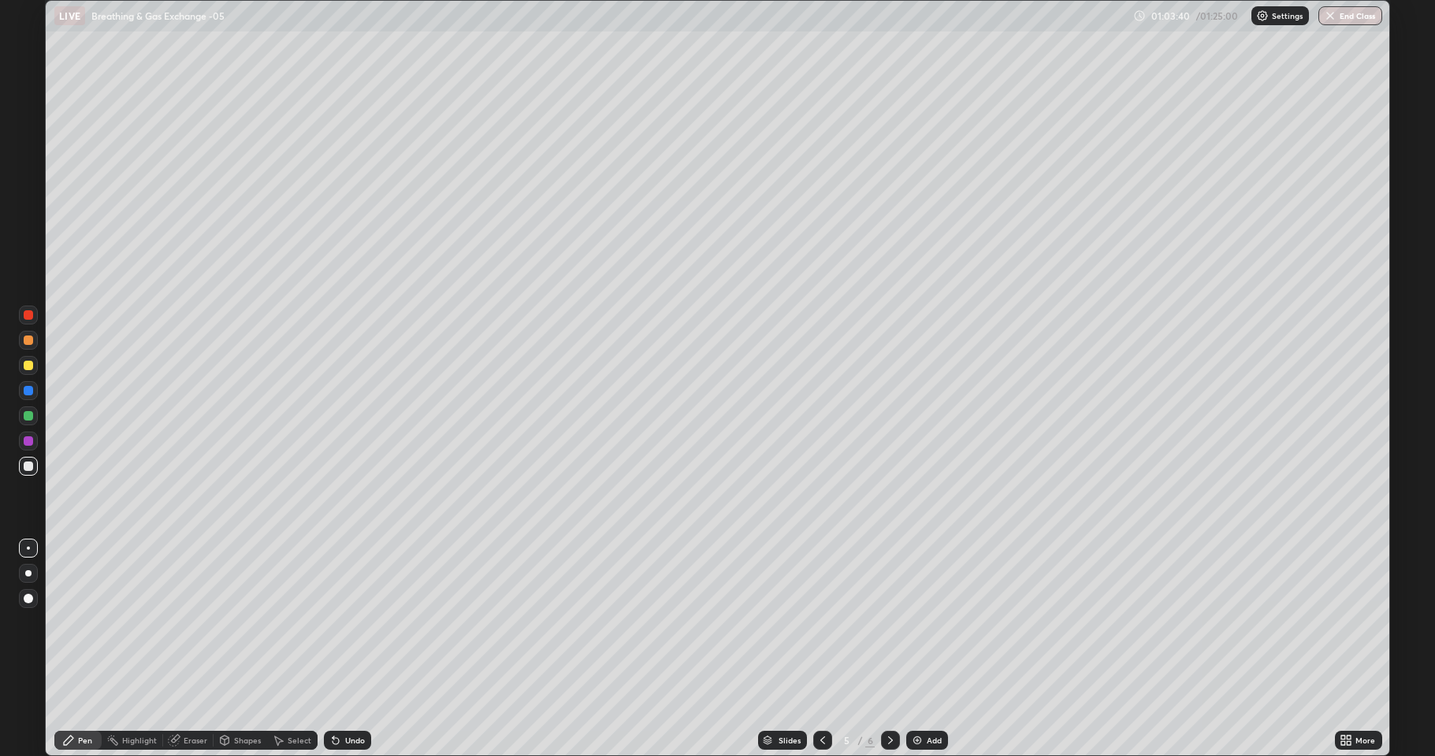
click at [28, 466] on div at bounding box center [28, 466] width 9 height 9
click at [28, 347] on div at bounding box center [28, 340] width 19 height 19
click at [195, 622] on div "Eraser" at bounding box center [196, 741] width 24 height 8
click at [91, 622] on div "Pen" at bounding box center [77, 740] width 47 height 19
click at [29, 341] on div at bounding box center [28, 340] width 9 height 9
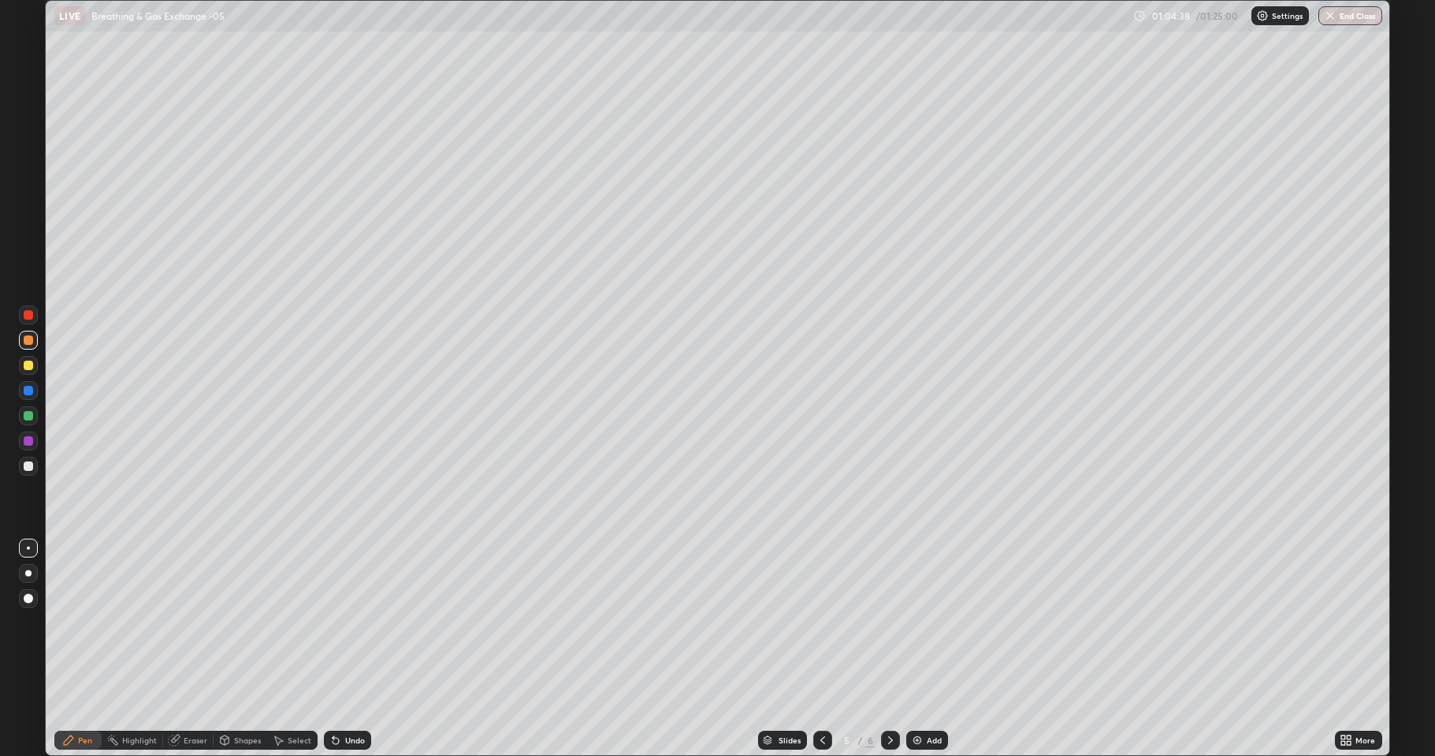
click at [26, 466] on div at bounding box center [28, 466] width 9 height 9
click at [27, 386] on div at bounding box center [28, 390] width 9 height 9
click at [32, 312] on div at bounding box center [28, 314] width 9 height 9
click at [20, 412] on div at bounding box center [28, 416] width 19 height 19
click at [29, 315] on div at bounding box center [28, 314] width 9 height 9
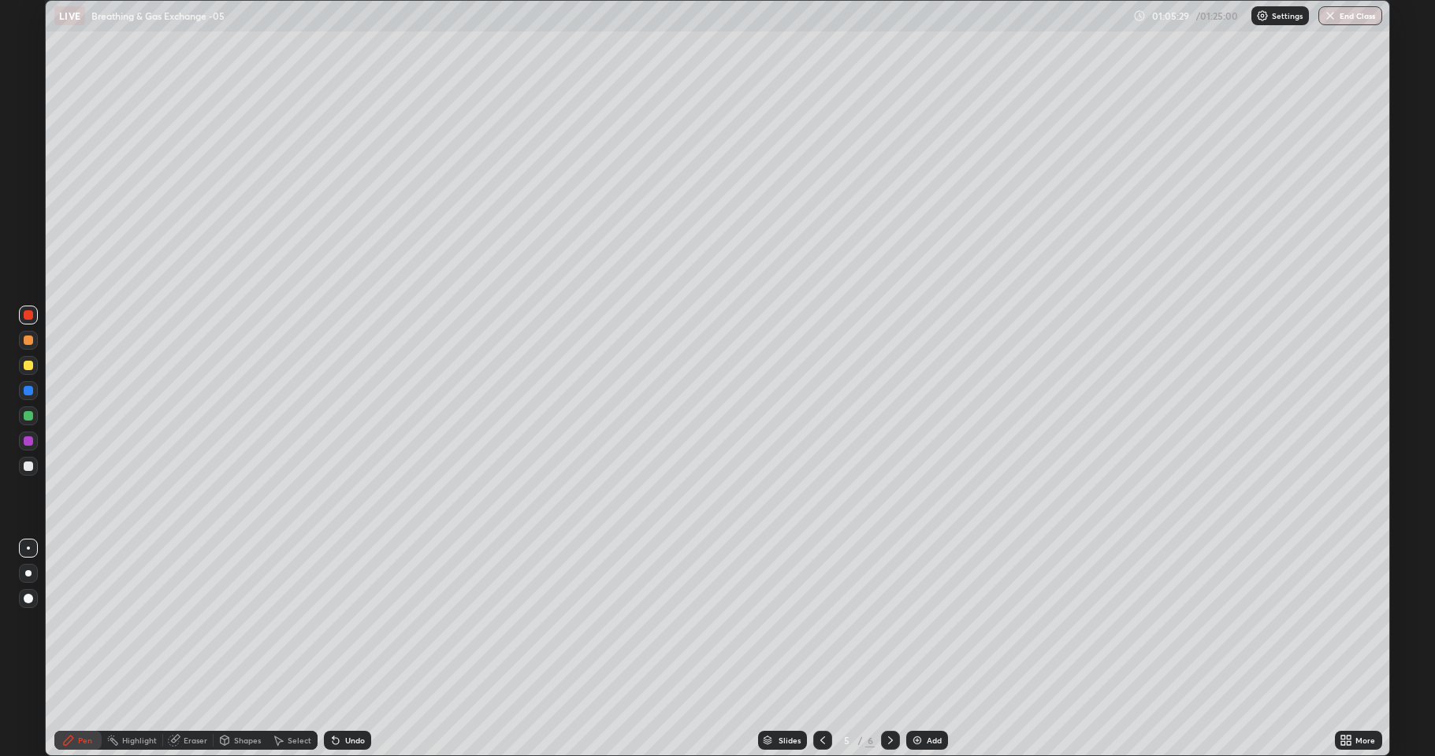
click at [31, 392] on div at bounding box center [28, 390] width 9 height 9
click at [25, 363] on div at bounding box center [28, 365] width 9 height 9
click at [32, 365] on div at bounding box center [28, 365] width 9 height 9
click at [30, 316] on div at bounding box center [28, 314] width 9 height 9
click at [30, 388] on div at bounding box center [28, 390] width 9 height 9
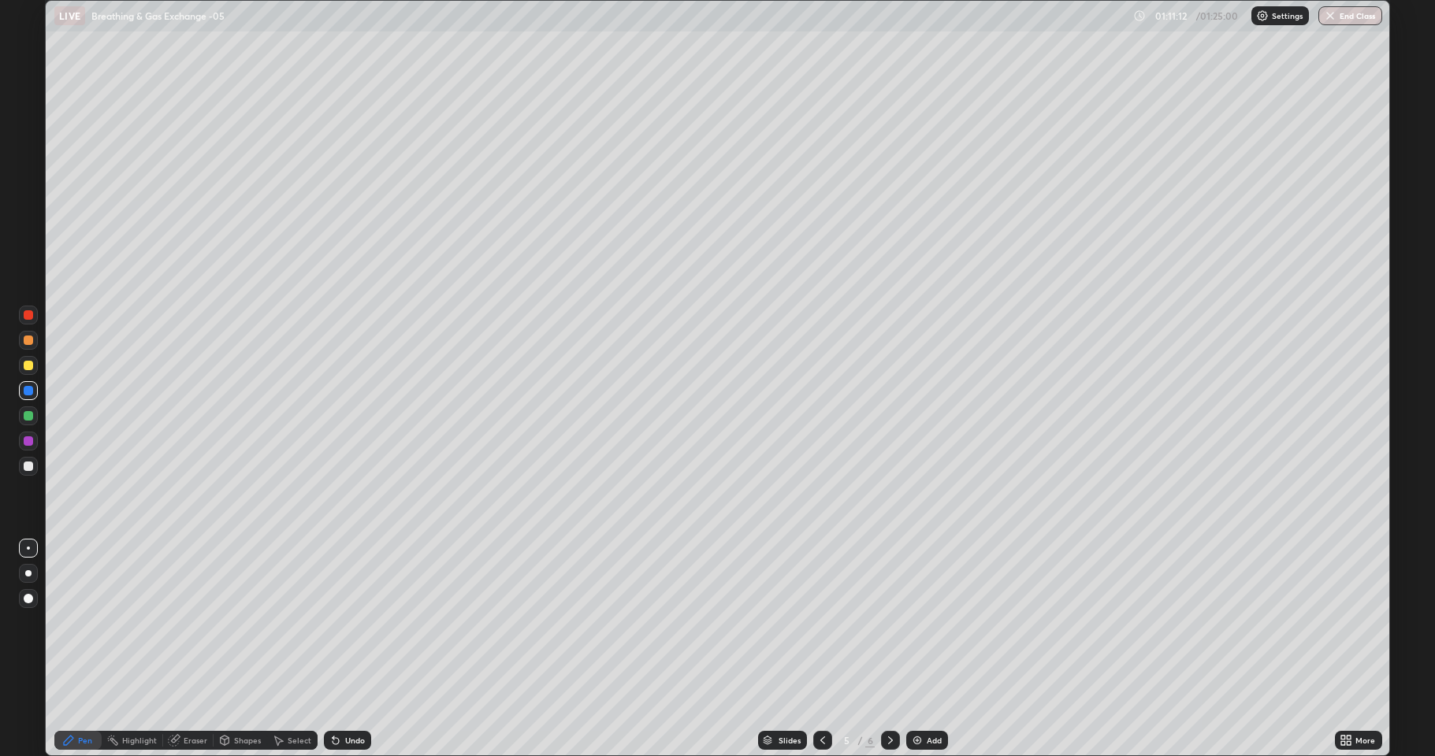
click at [25, 365] on div at bounding box center [28, 365] width 9 height 9
click at [1353, 15] on button "End Class" at bounding box center [1350, 15] width 64 height 19
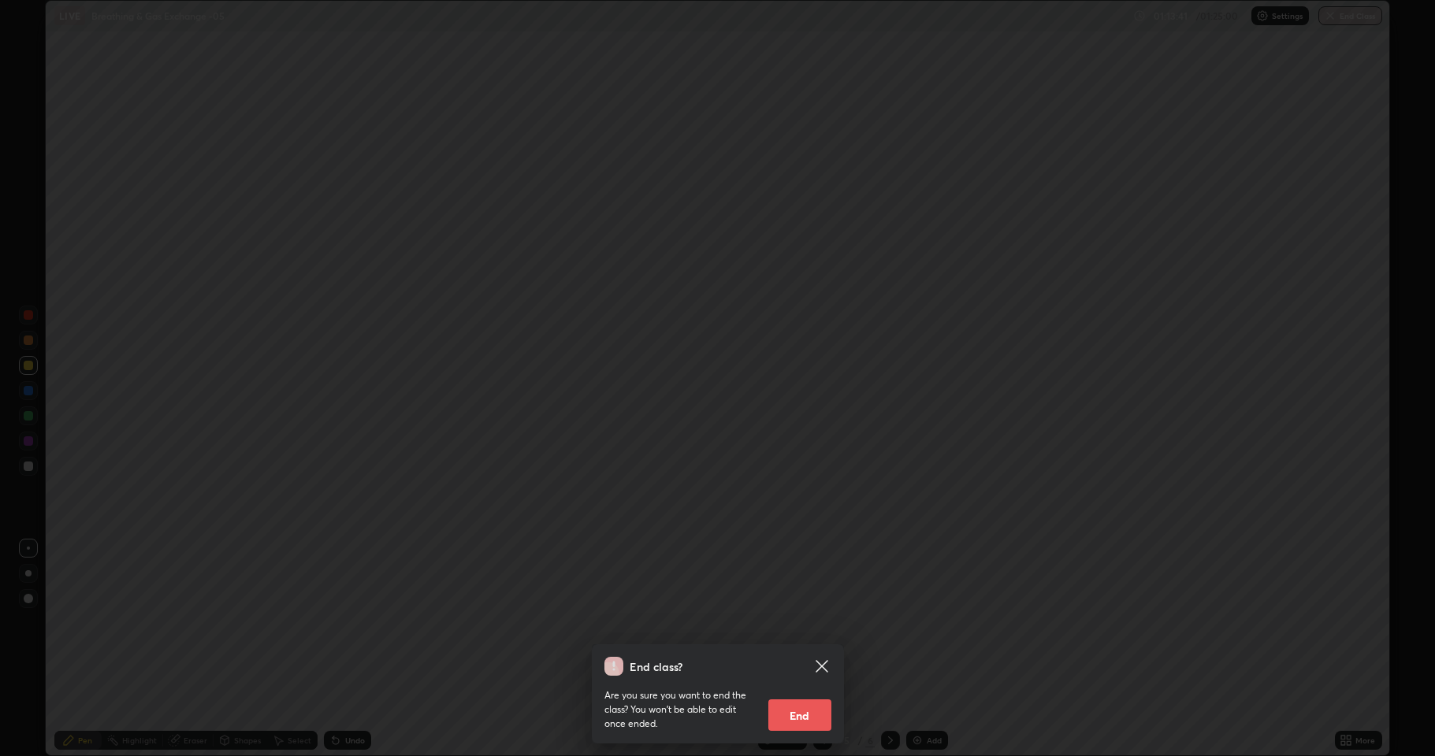
click at [821, 622] on button "End" at bounding box center [799, 716] width 63 height 32
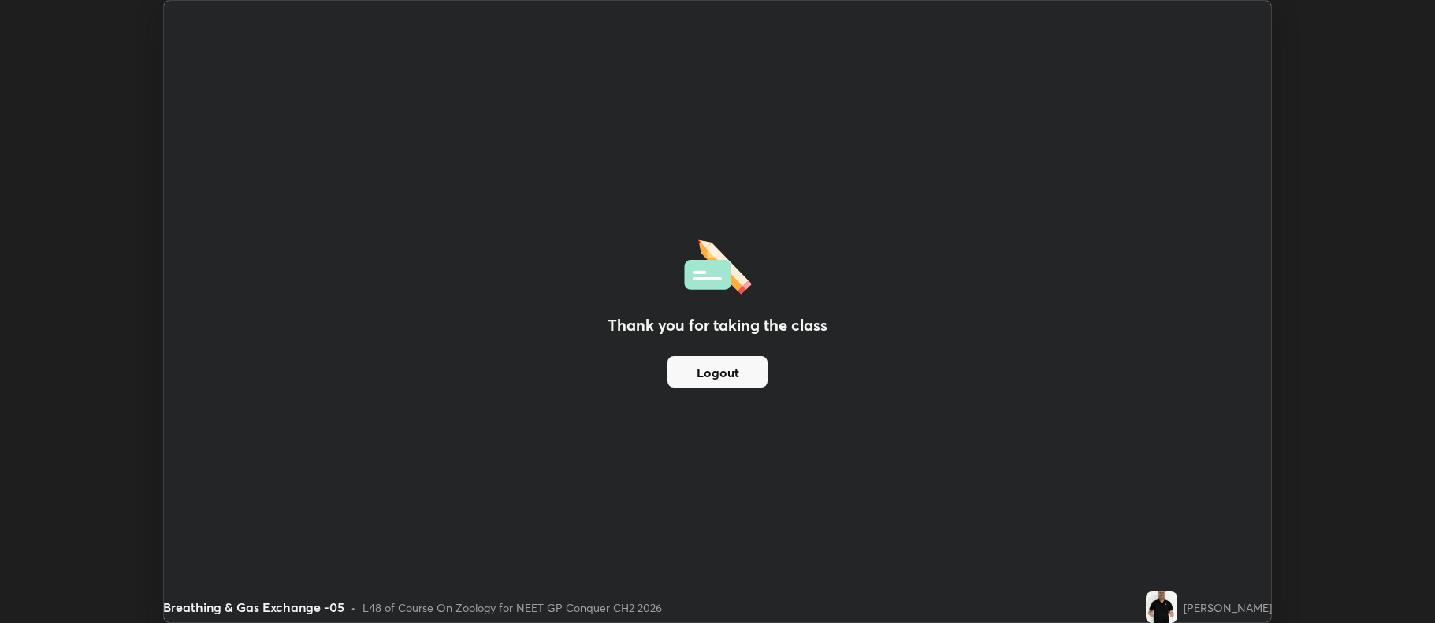
scroll to position [78156, 77344]
